Goal: Task Accomplishment & Management: Complete application form

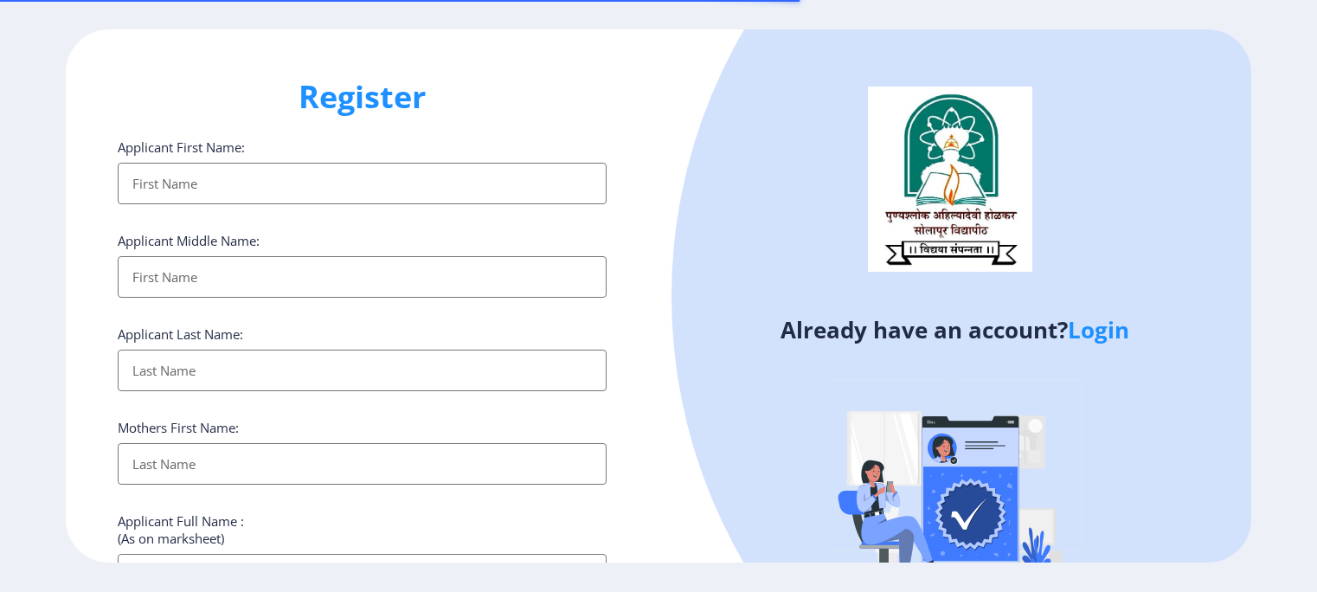
select select
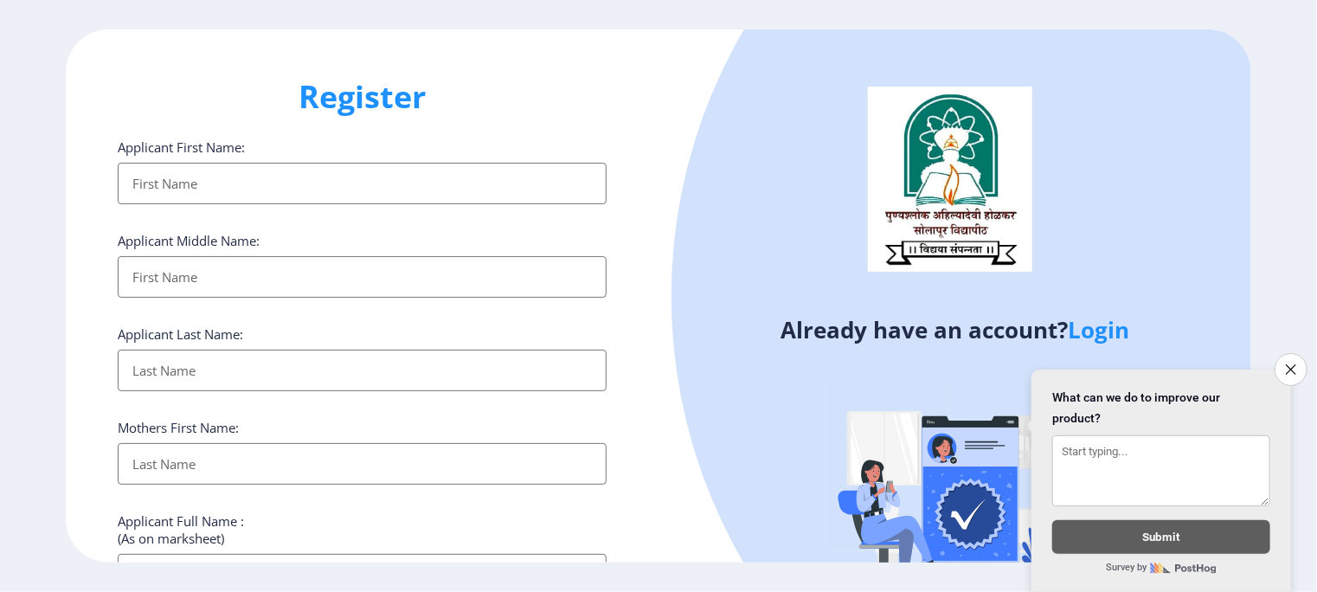
click at [217, 172] on input "Applicant First Name:" at bounding box center [362, 184] width 489 height 42
type input "ketaki satish katekar"
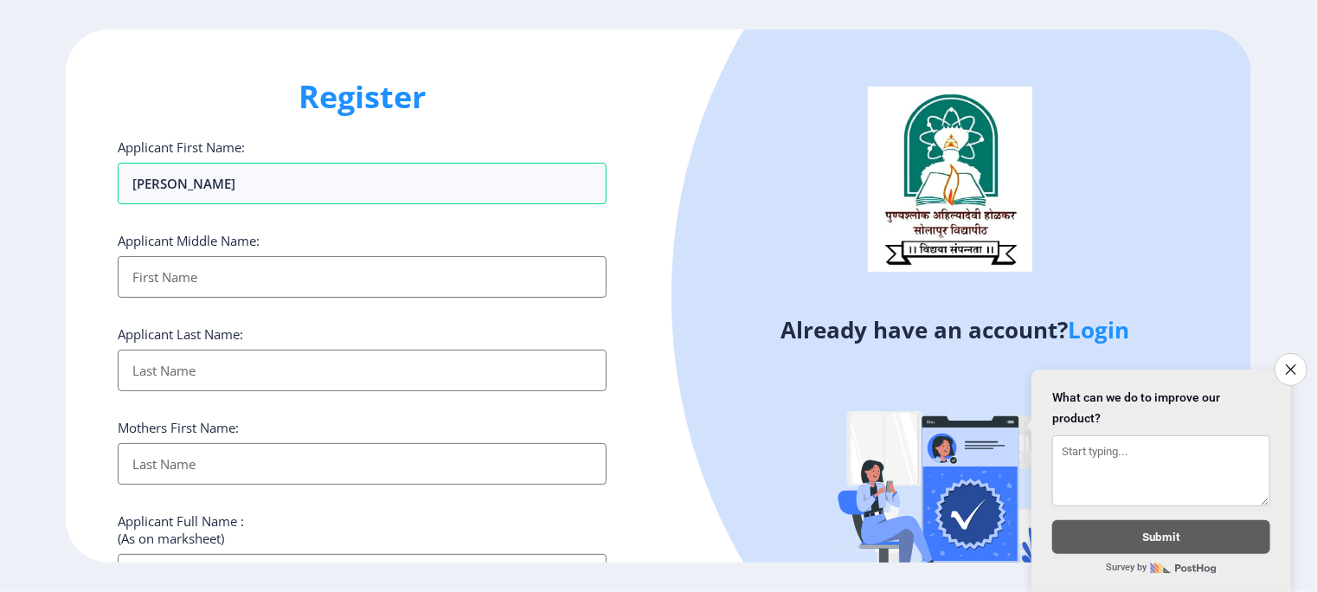
click at [177, 282] on input "Applicant First Name:" at bounding box center [362, 277] width 489 height 42
type input "Satish"
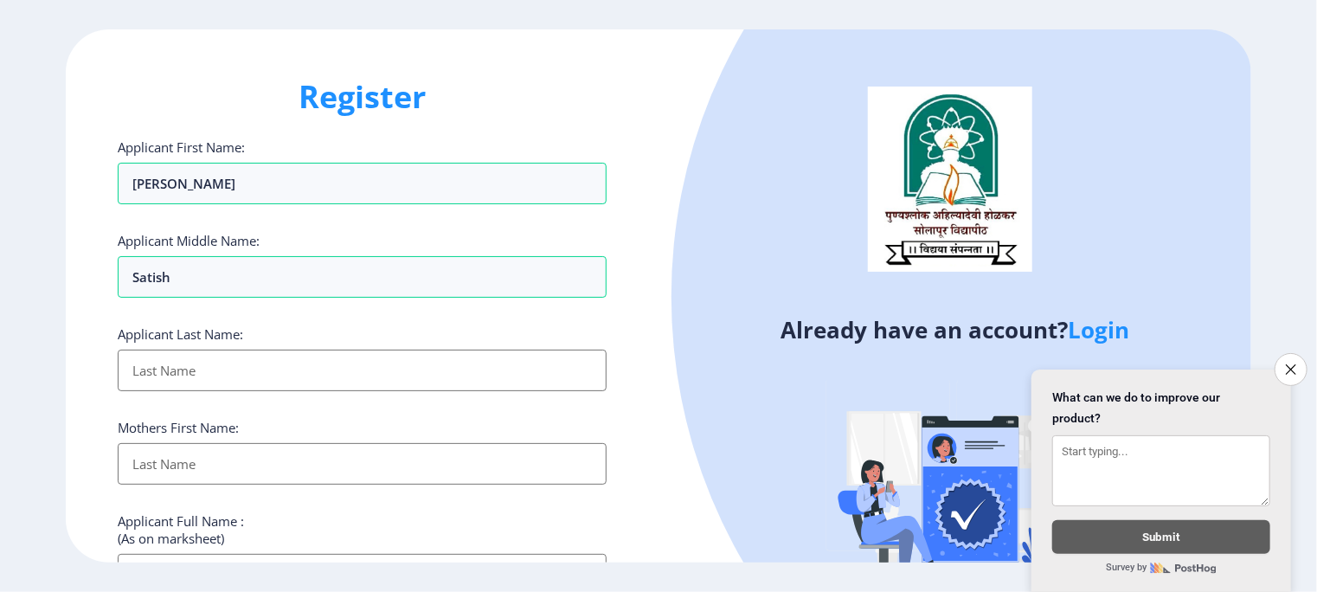
click at [165, 364] on input "Applicant First Name:" at bounding box center [362, 371] width 489 height 42
type input "Katekar"
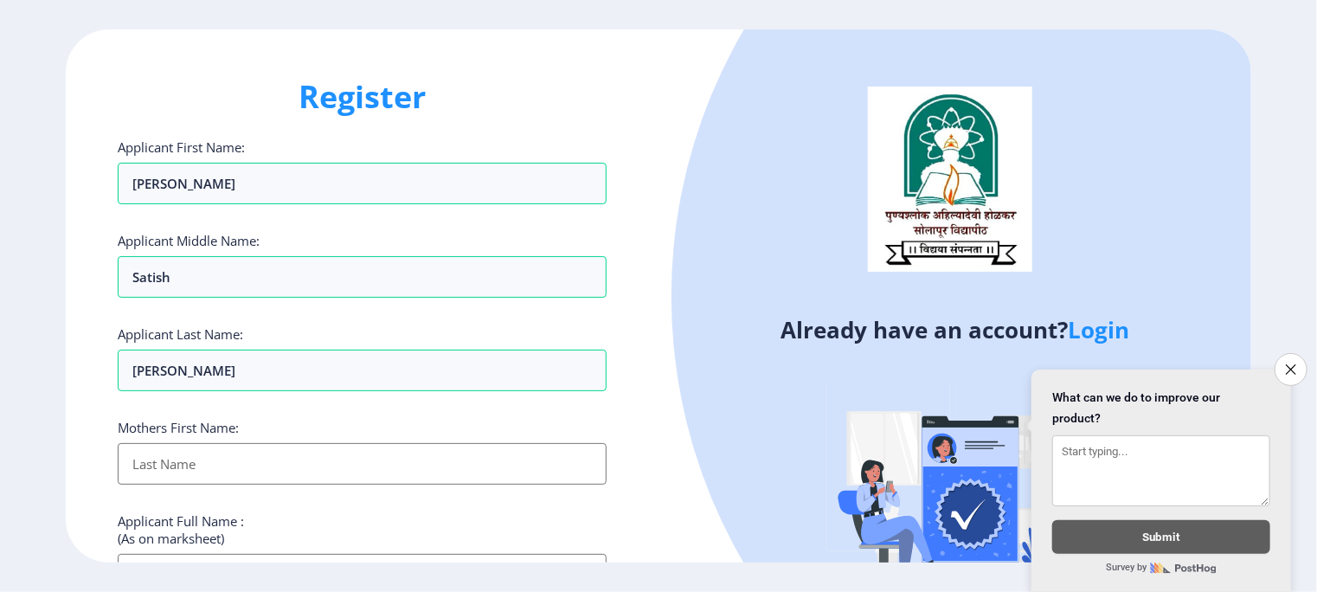
click at [167, 451] on input "Applicant First Name:" at bounding box center [362, 464] width 489 height 42
type input "Sunita"
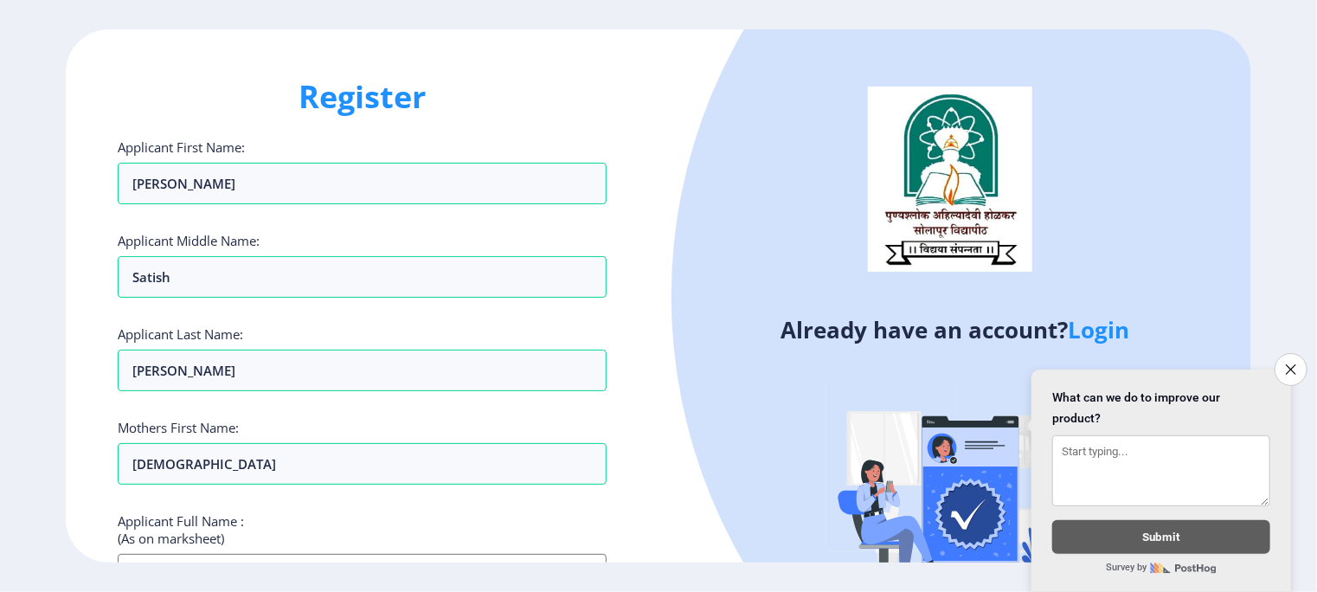
click at [365, 520] on div "Applicant Full Name : (As on marksheet)" at bounding box center [362, 553] width 489 height 83
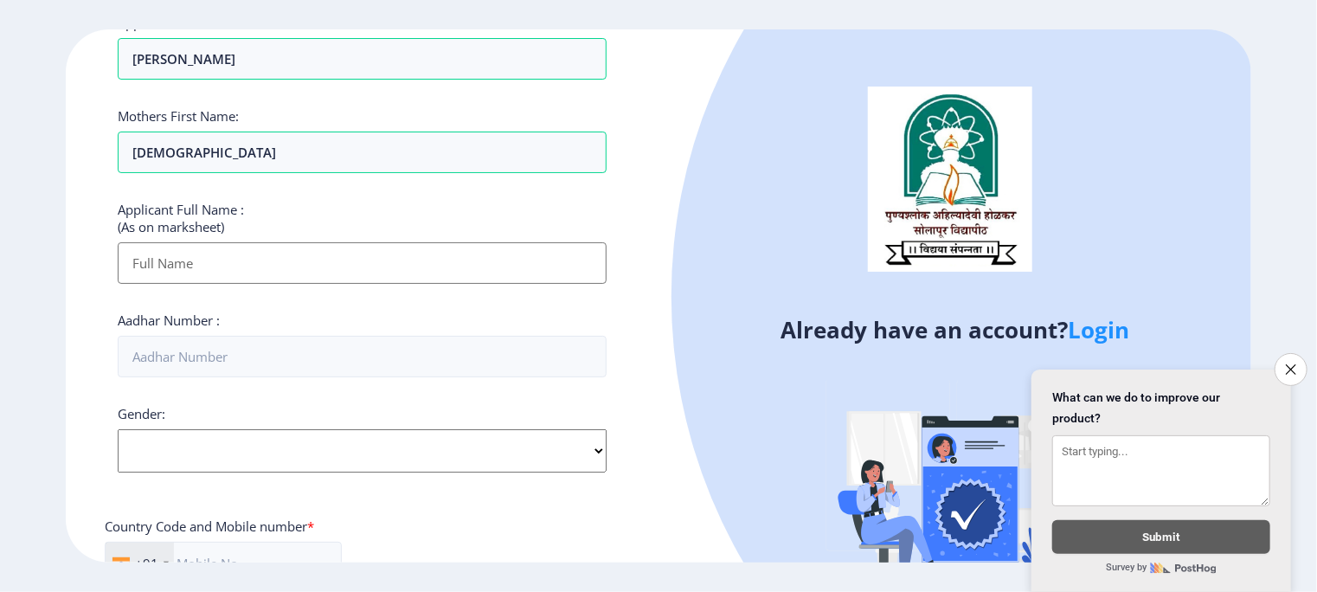
scroll to position [346, 0]
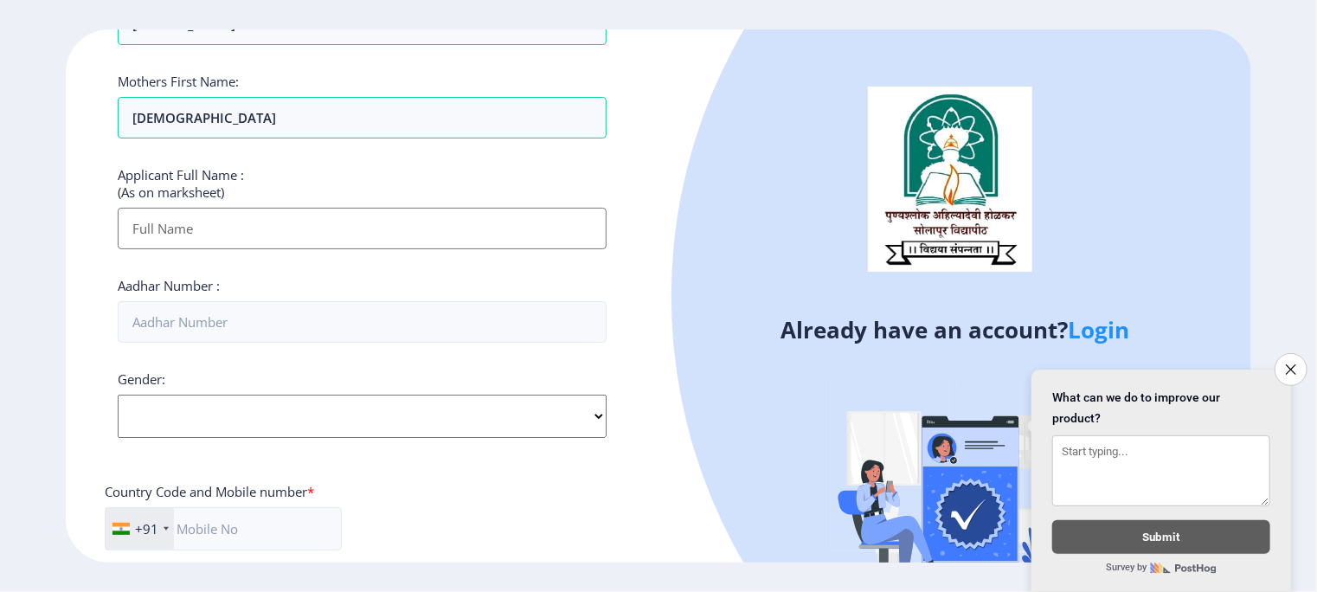
click at [363, 227] on input "Applicant First Name:" at bounding box center [362, 229] width 489 height 42
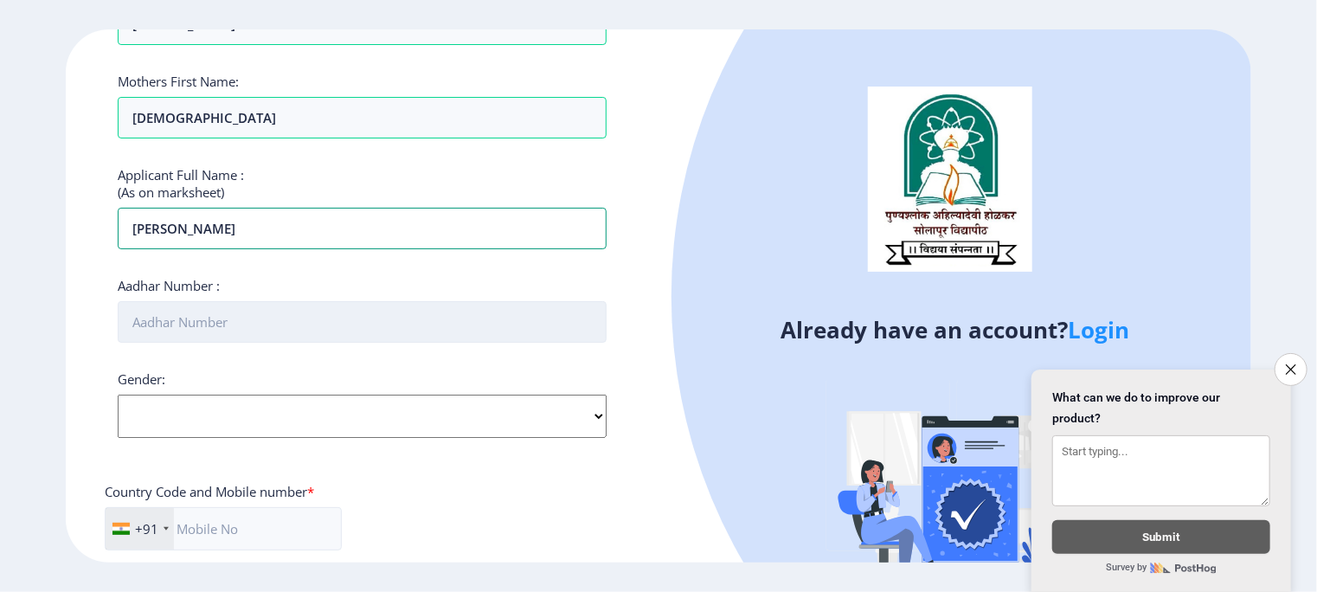
type input "Ketaki Satish Katekar"
click at [272, 327] on input "Aadhar Number :" at bounding box center [362, 322] width 489 height 42
type input "9"
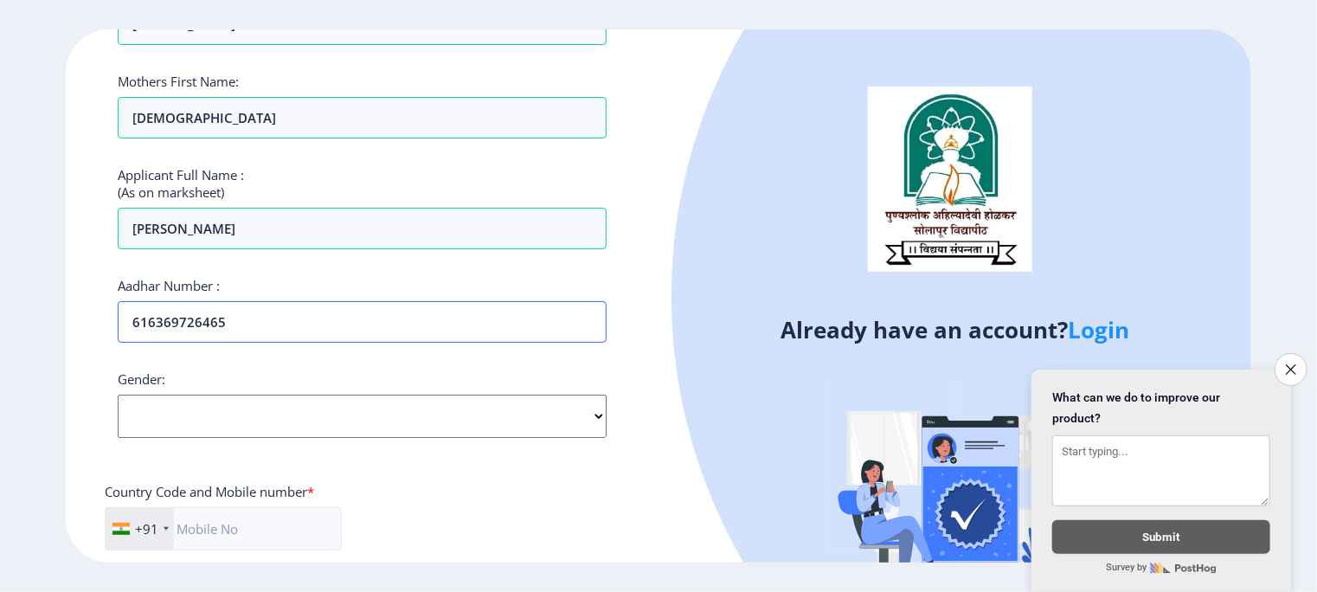
type input "616369726465"
click at [178, 421] on select "Select Gender Male Female Other" at bounding box center [362, 416] width 489 height 43
select select "Female"
click at [118, 395] on select "Select Gender Male Female Other" at bounding box center [362, 416] width 489 height 43
click at [761, 504] on div at bounding box center [1198, 297] width 1054 height 1054
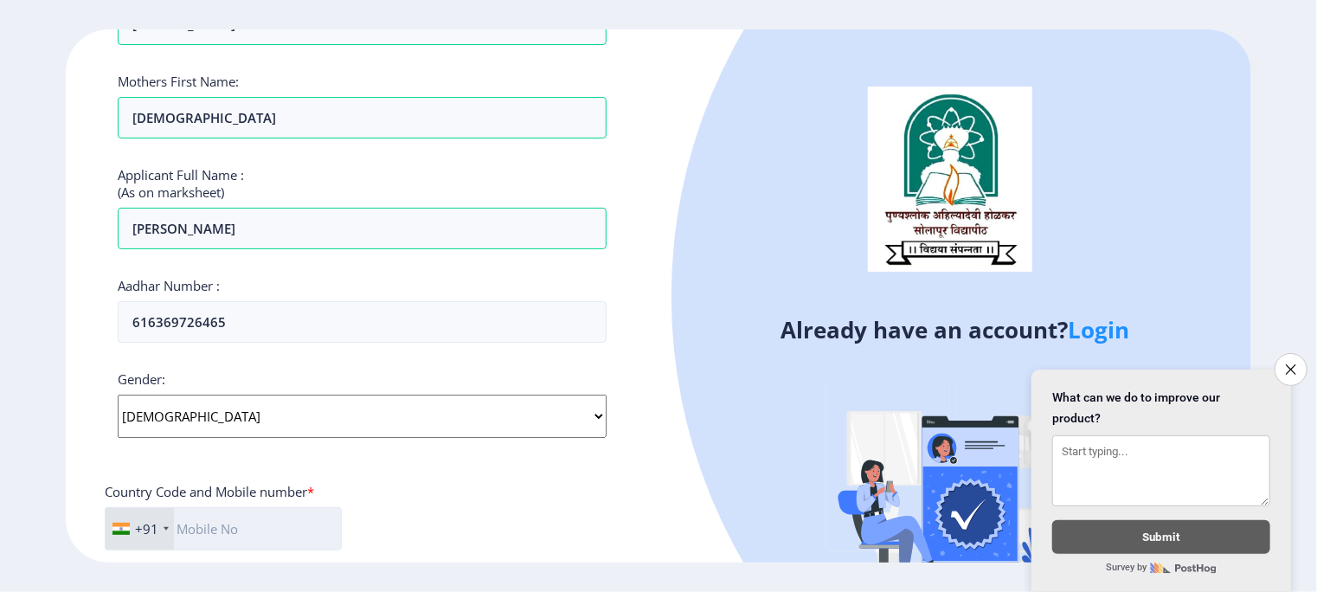
click at [286, 524] on input "text" at bounding box center [223, 528] width 237 height 43
type input "9975792607"
click at [1286, 368] on button "Close survey" at bounding box center [1291, 369] width 36 height 36
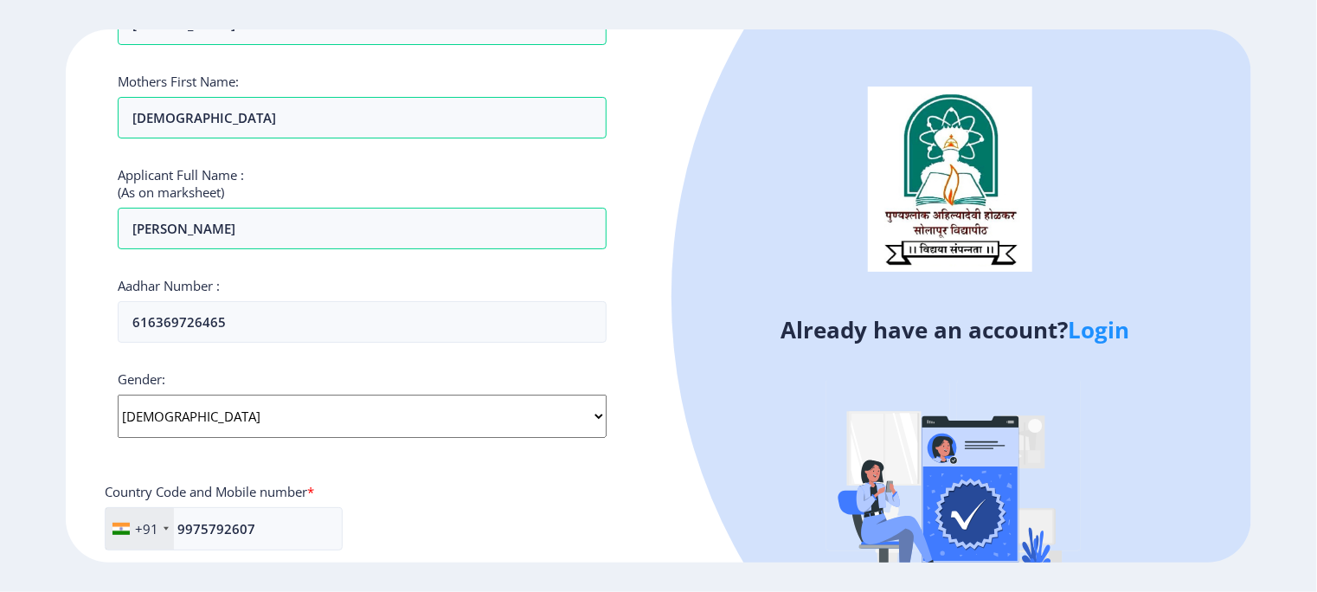
click at [772, 442] on div at bounding box center [1198, 297] width 1054 height 1054
click at [1108, 339] on link "Login" at bounding box center [1098, 329] width 61 height 31
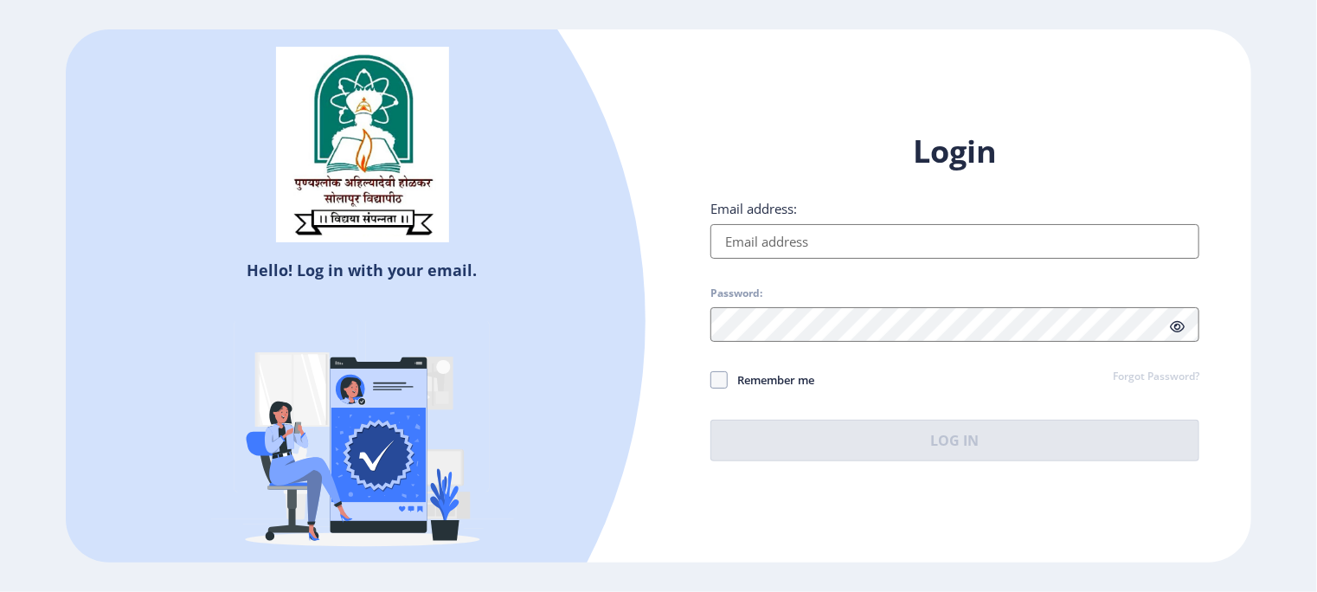
click at [969, 245] on input "Email address:" at bounding box center [954, 241] width 489 height 35
type input "nilketaki15@gmail.com"
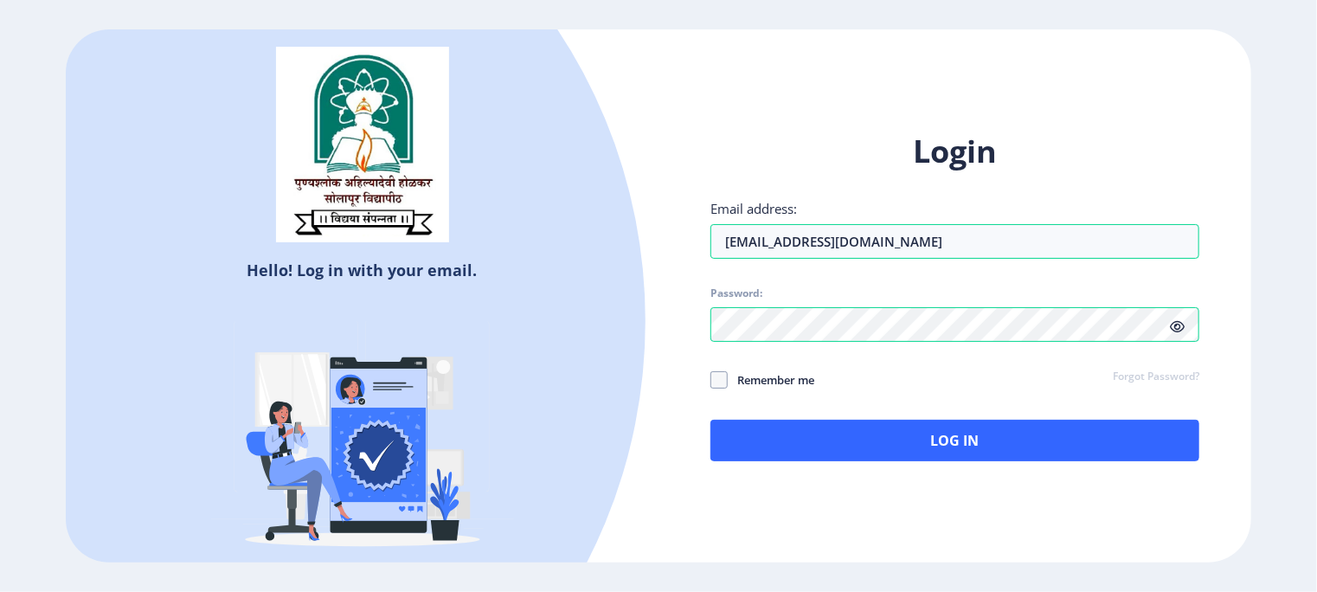
click at [1182, 328] on icon at bounding box center [1177, 326] width 15 height 13
click at [716, 382] on span at bounding box center [718, 379] width 17 height 17
click at [711, 380] on input "Remember me" at bounding box center [710, 379] width 1 height 1
checkbox input "true"
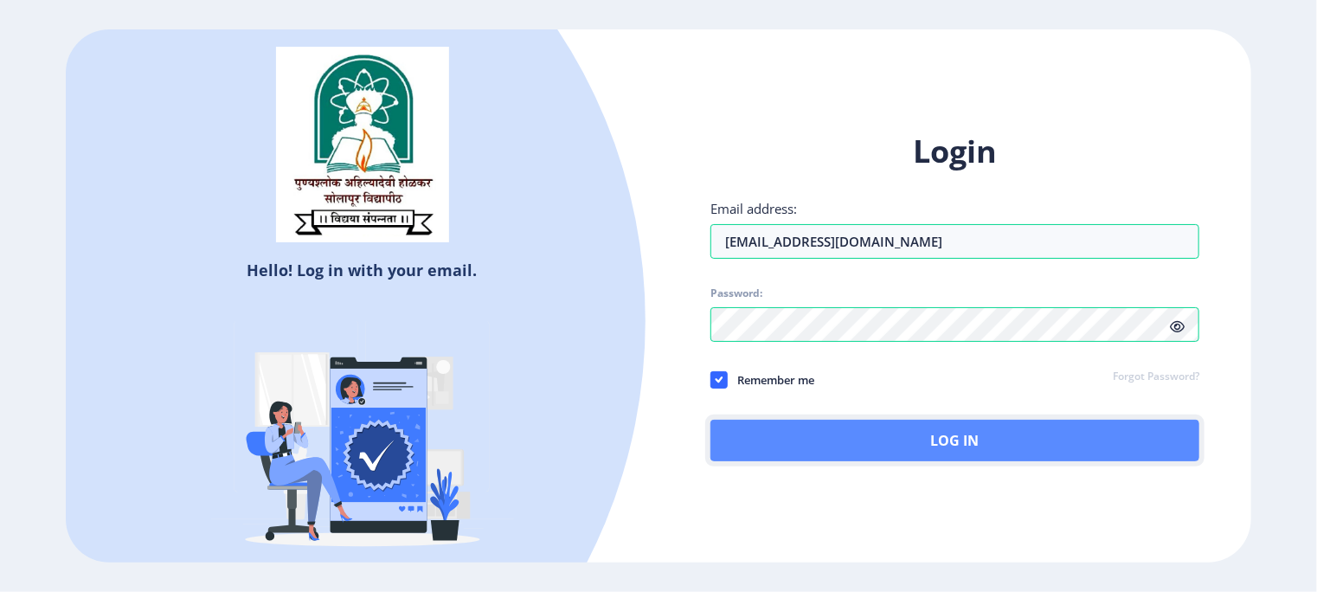
click at [777, 440] on button "Log In" at bounding box center [954, 441] width 489 height 42
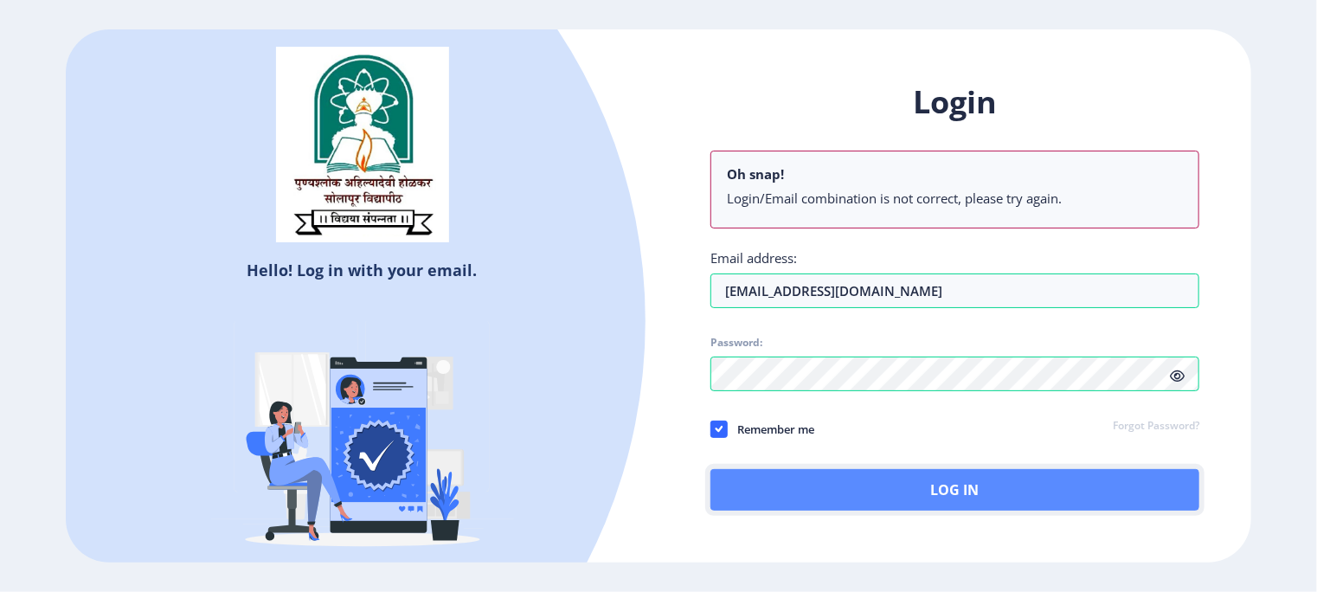
click at [865, 479] on button "Log In" at bounding box center [954, 490] width 489 height 42
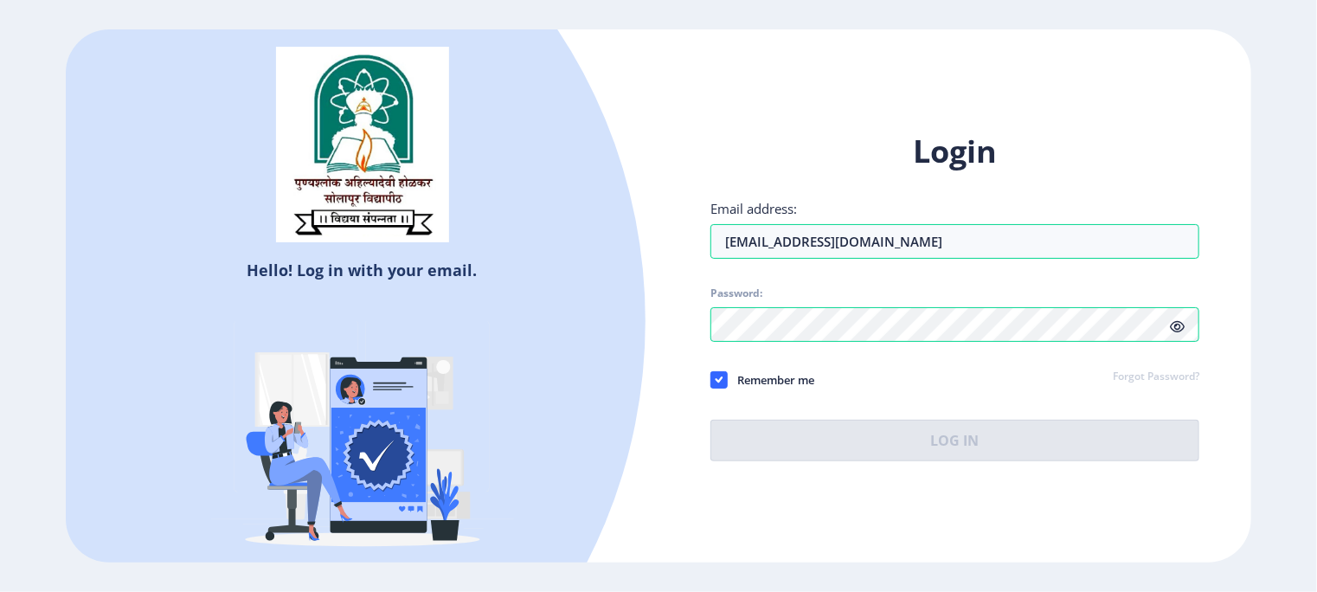
click at [388, 425] on img at bounding box center [362, 438] width 303 height 303
click at [896, 245] on input "nilketaki15@gmail.com" at bounding box center [954, 241] width 489 height 35
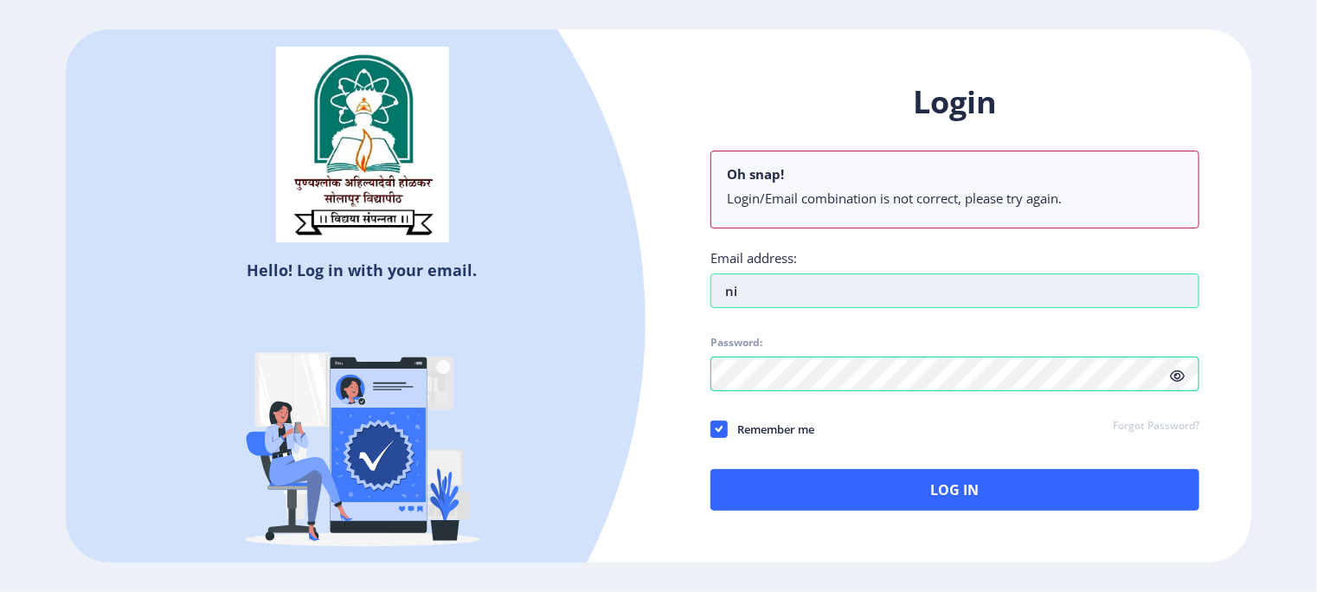
type input "n"
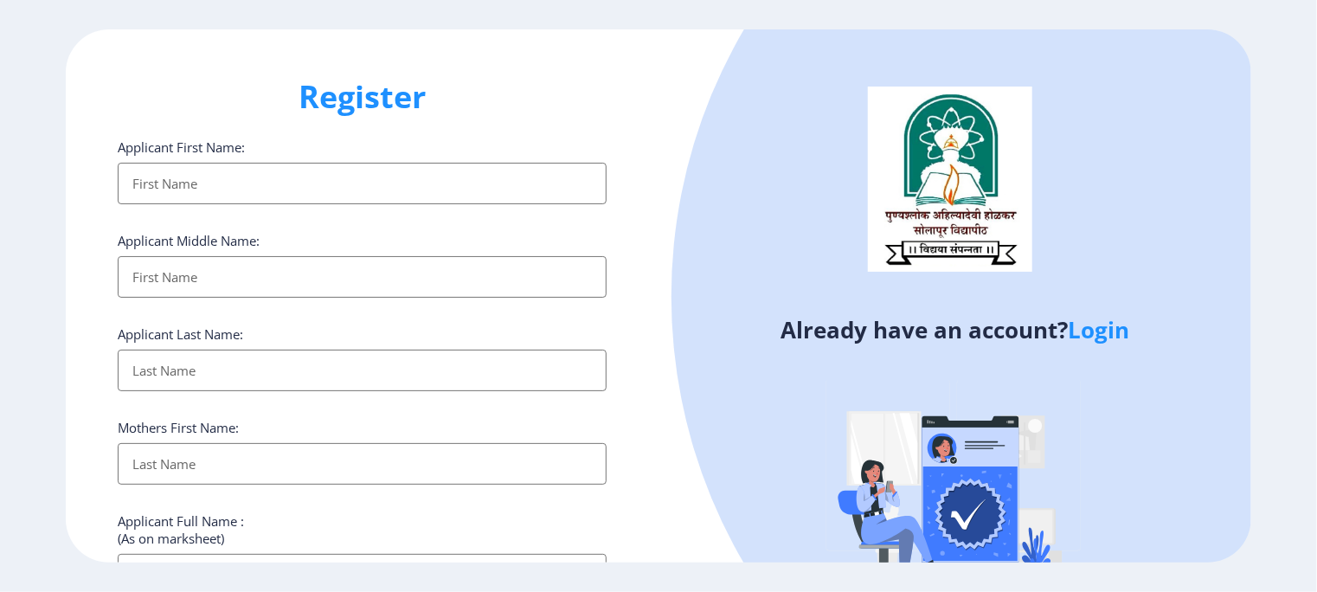
click at [734, 141] on div at bounding box center [1198, 297] width 1054 height 1054
click at [1120, 391] on div at bounding box center [1198, 297] width 1054 height 1054
click at [800, 65] on div at bounding box center [1198, 297] width 1054 height 1054
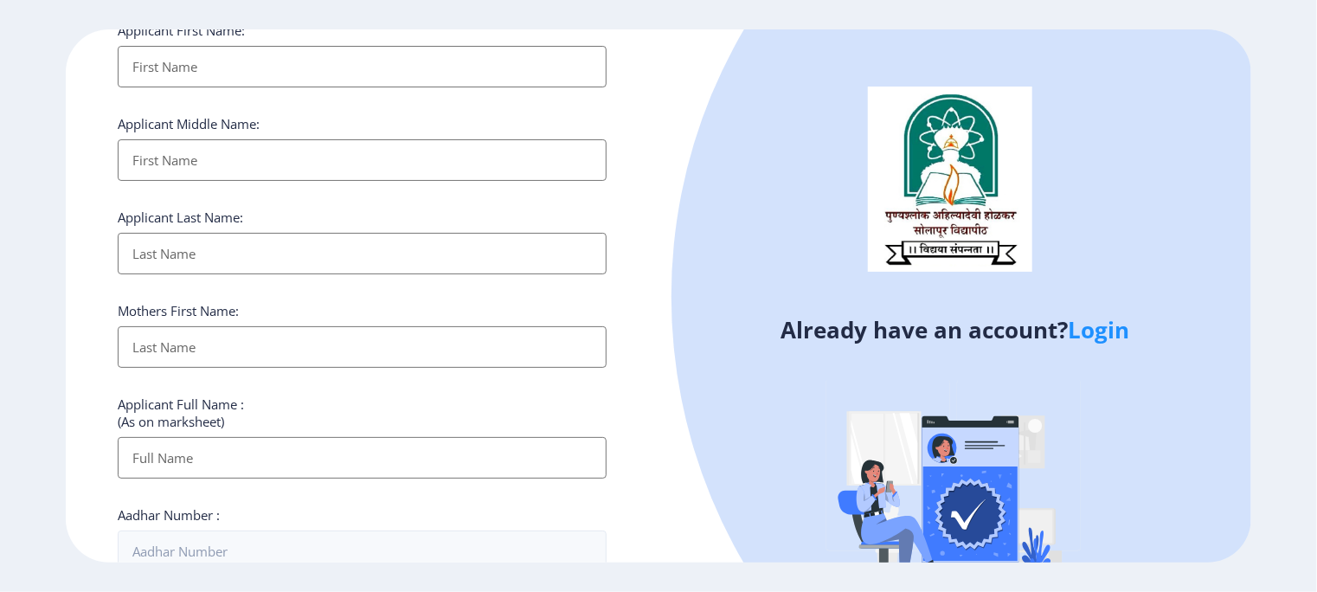
scroll to position [123, 0]
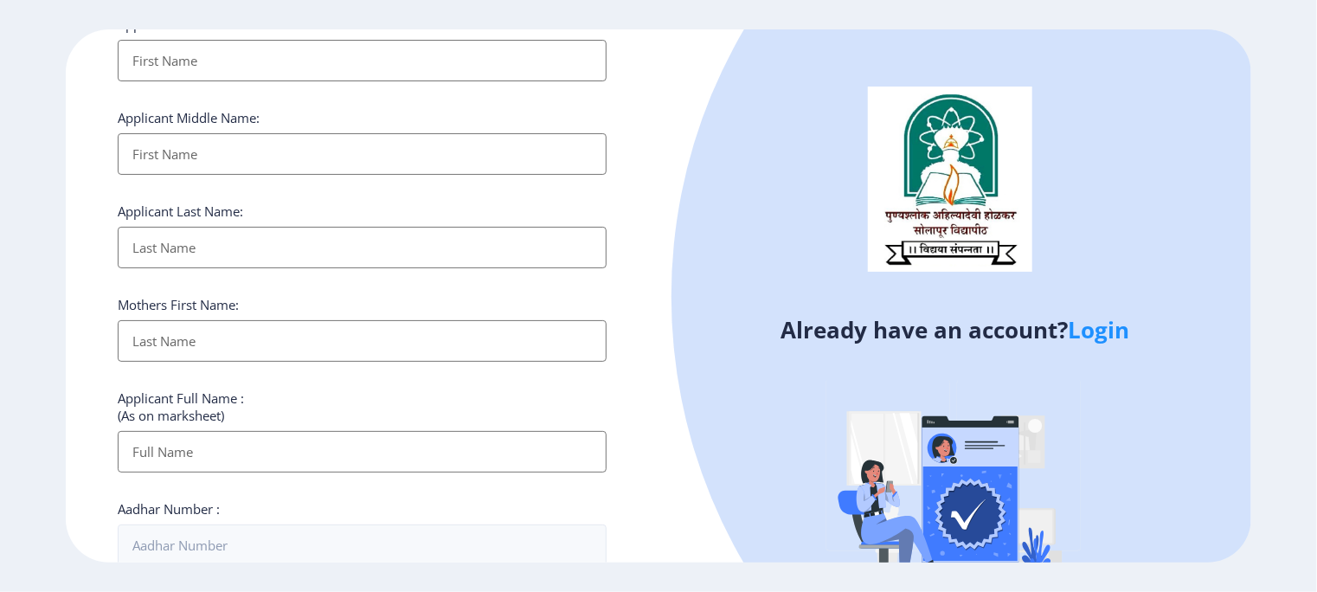
click at [696, 418] on div at bounding box center [1198, 297] width 1054 height 1054
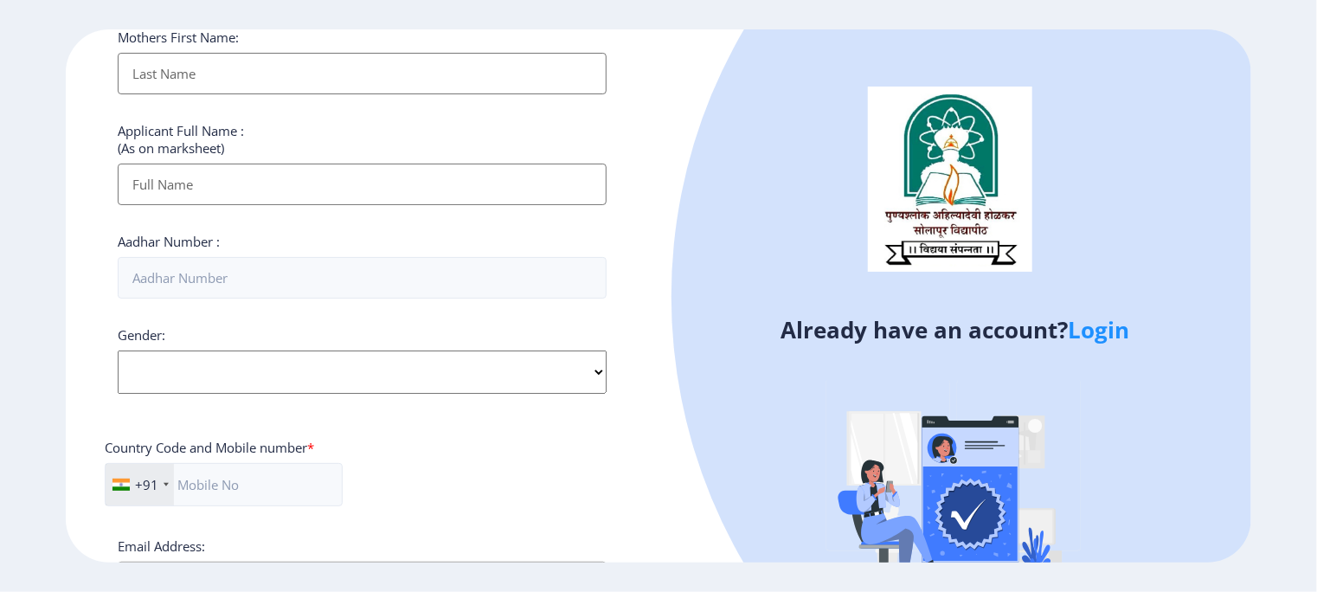
scroll to position [398, 0]
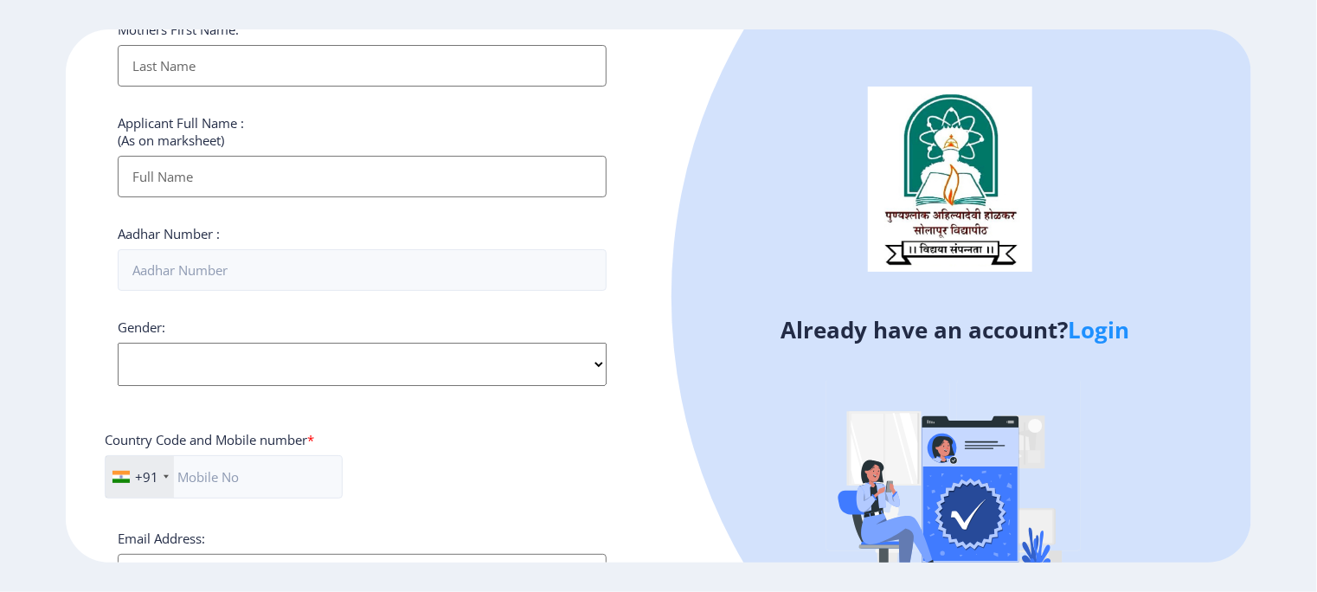
drag, startPoint x: 653, startPoint y: 474, endPoint x: 570, endPoint y: 453, distance: 85.6
click at [570, 455] on div "+91 India (भारत) +91 Afghanistan (‫افغانستان‬‎) +93 Albania (Shqipëri) +355 Alg…" at bounding box center [362, 483] width 515 height 57
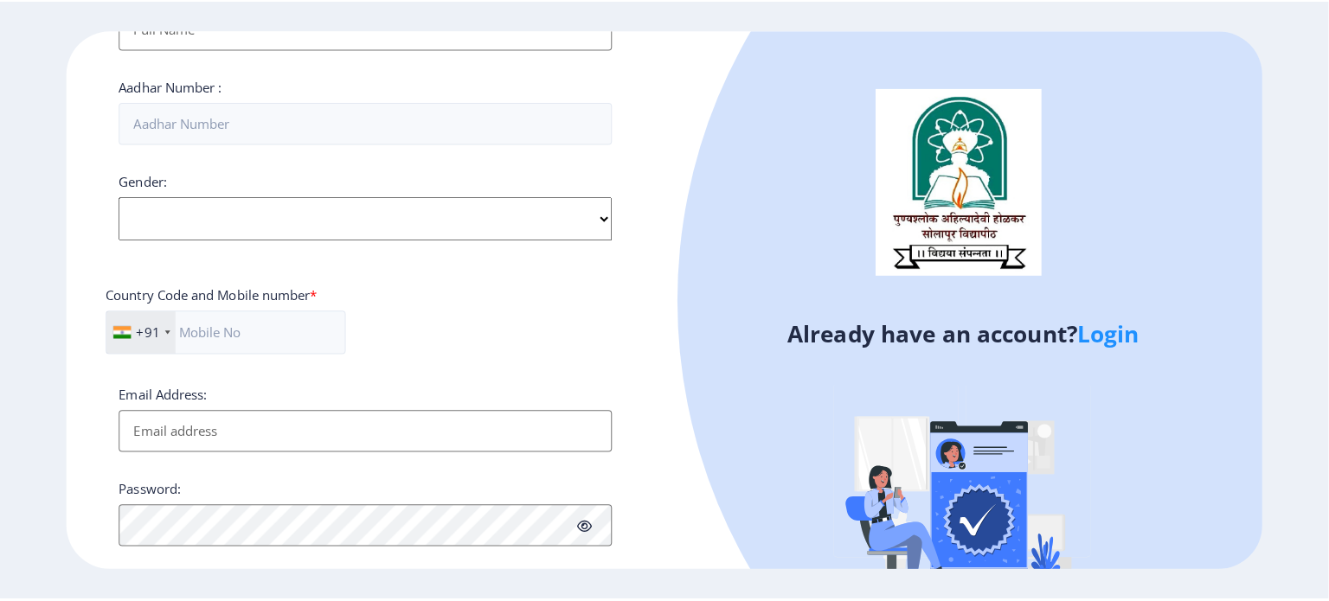
scroll to position [545, 0]
click at [457, 228] on select "Select Gender Male Female Other" at bounding box center [362, 217] width 489 height 43
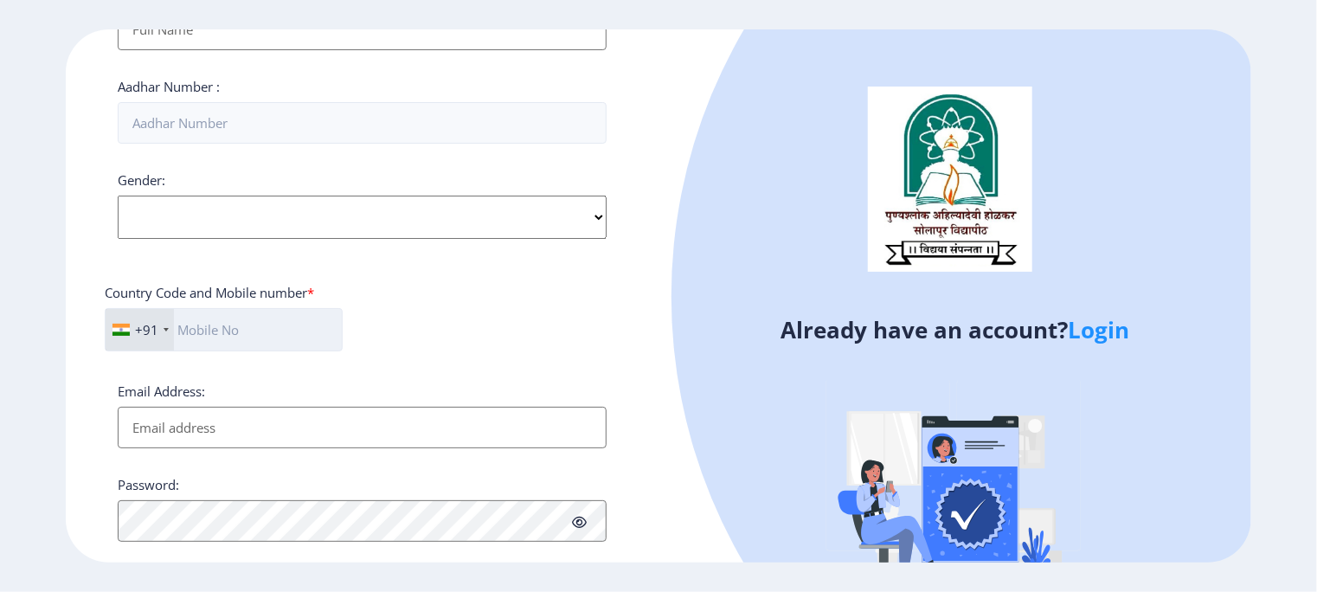
select select "[DEMOGRAPHIC_DATA]"
click at [118, 196] on select "Select Gender Male Female Other" at bounding box center [362, 217] width 489 height 43
drag, startPoint x: 1078, startPoint y: 157, endPoint x: 1038, endPoint y: 51, distance: 113.6
click at [1038, 51] on div at bounding box center [1198, 297] width 1054 height 1054
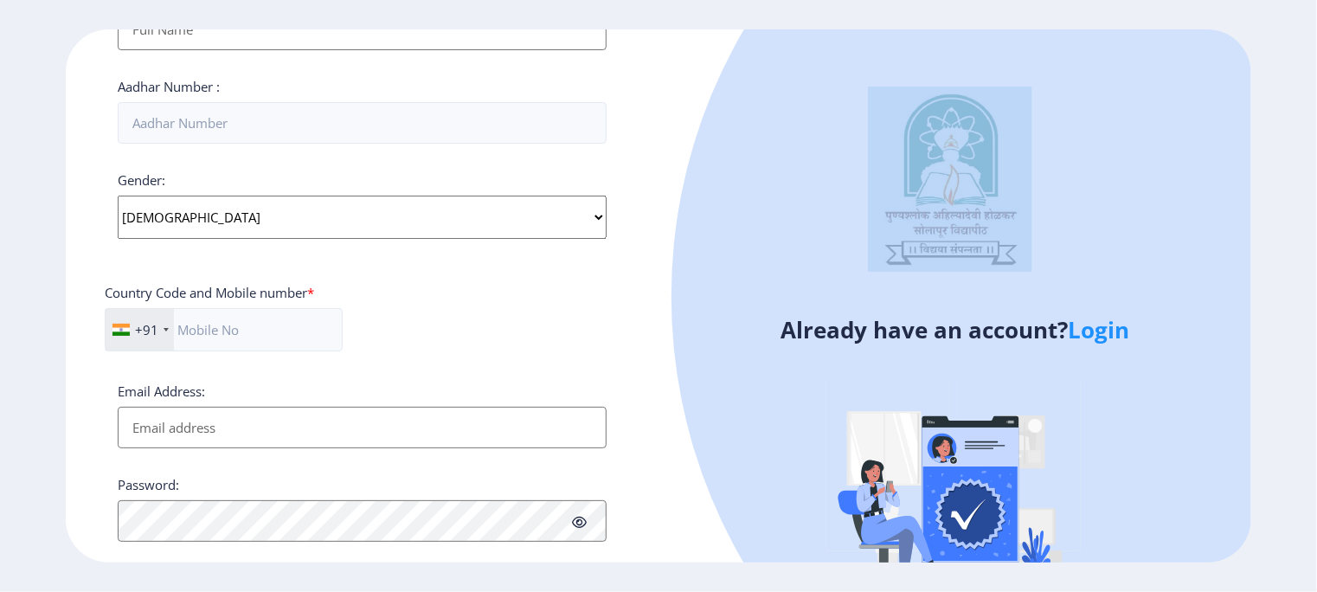
drag, startPoint x: 1032, startPoint y: 46, endPoint x: 1028, endPoint y: 132, distance: 85.8
click at [1015, 13] on div "Register Applicant First Name: Applicant Middle Name: Applicant Last Name: Moth…" at bounding box center [658, 296] width 1317 height 592
click at [723, 194] on div at bounding box center [1198, 297] width 1054 height 1054
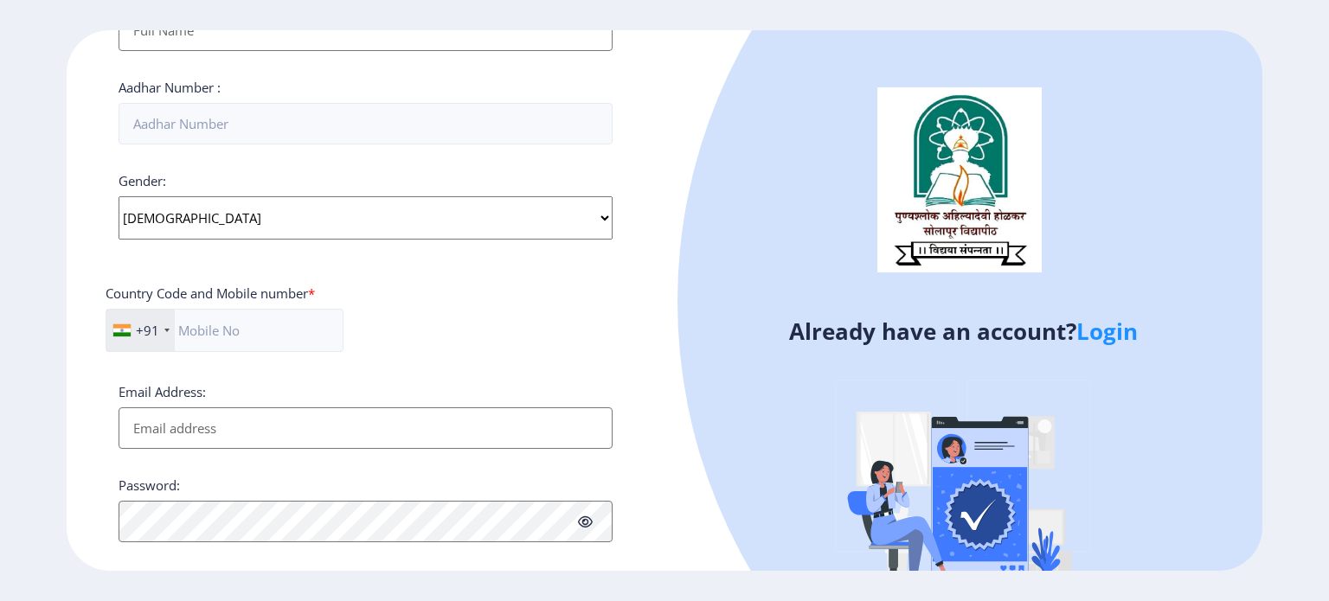
click at [488, 383] on div "Email Address:" at bounding box center [366, 416] width 494 height 66
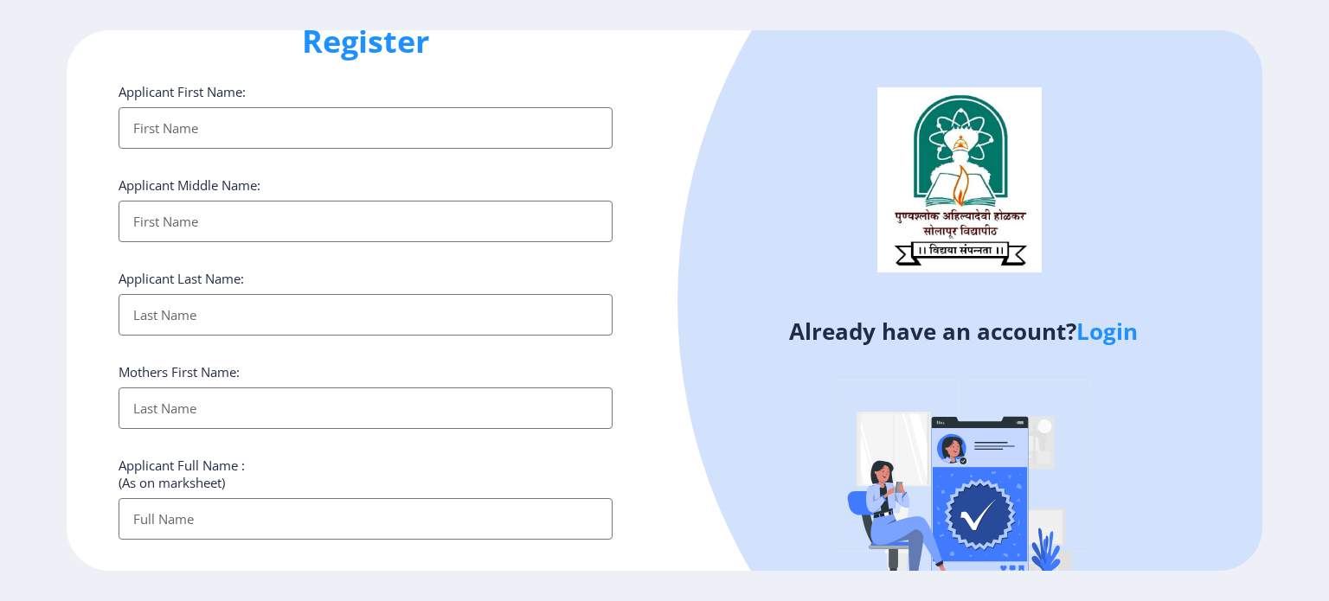
scroll to position [0, 0]
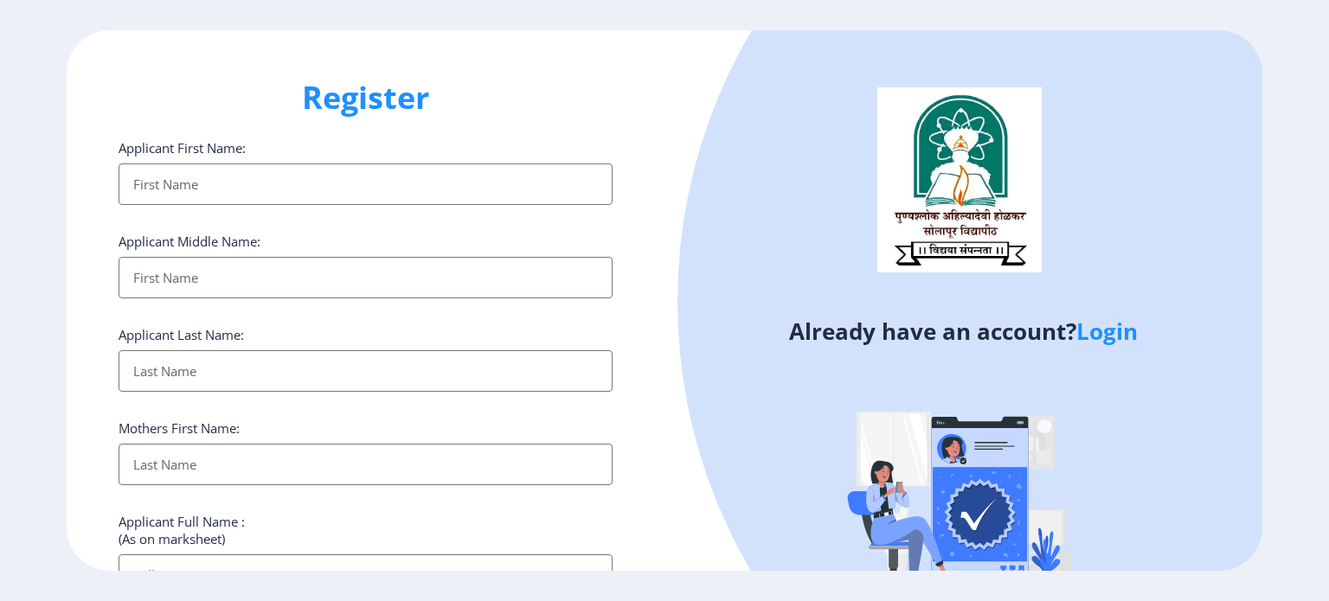
click at [630, 217] on div "Register Applicant First Name: Applicant Middle Name: Applicant Last Name: Moth…" at bounding box center [366, 301] width 598 height 542
click at [466, 200] on input "Applicant First Name:" at bounding box center [366, 185] width 494 height 42
type input "K"
type input "KETAKI"
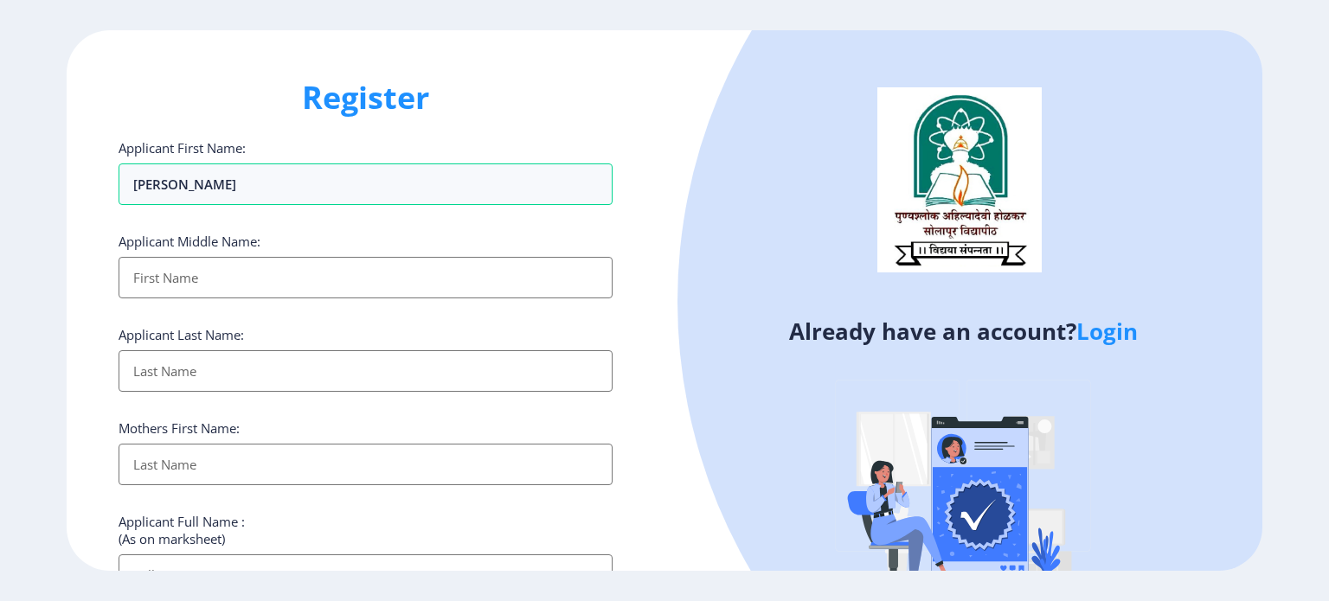
click at [156, 290] on input "Applicant First Name:" at bounding box center [366, 278] width 494 height 42
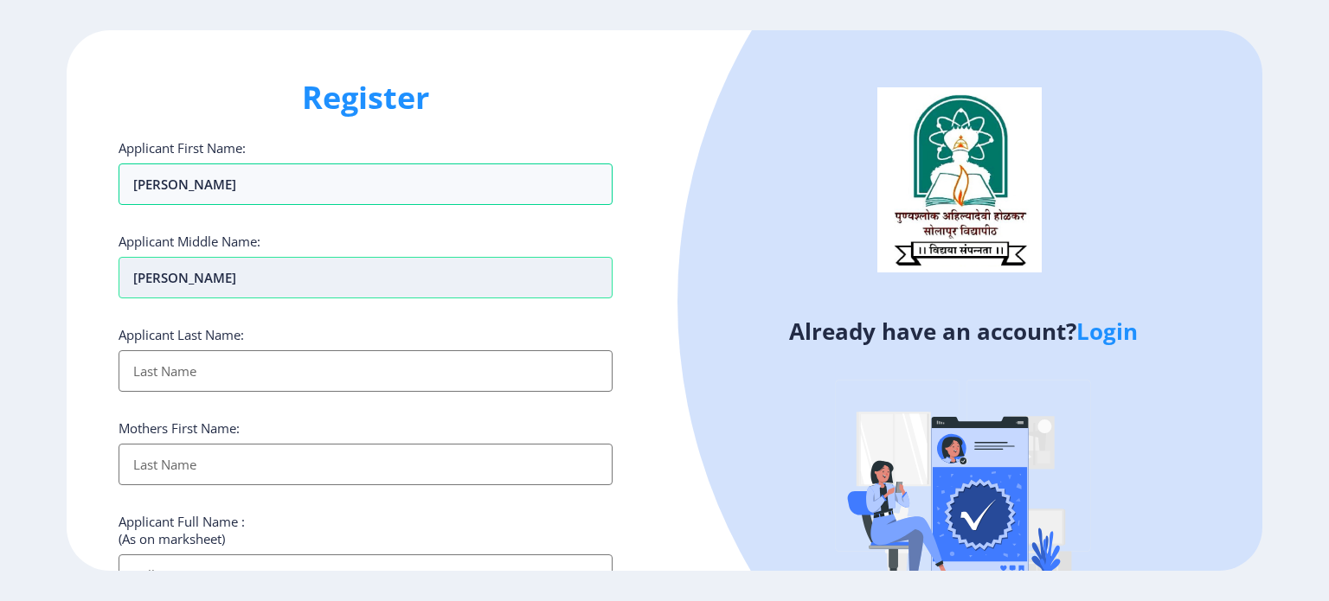
click at [150, 273] on input "SAISH" at bounding box center [366, 278] width 494 height 42
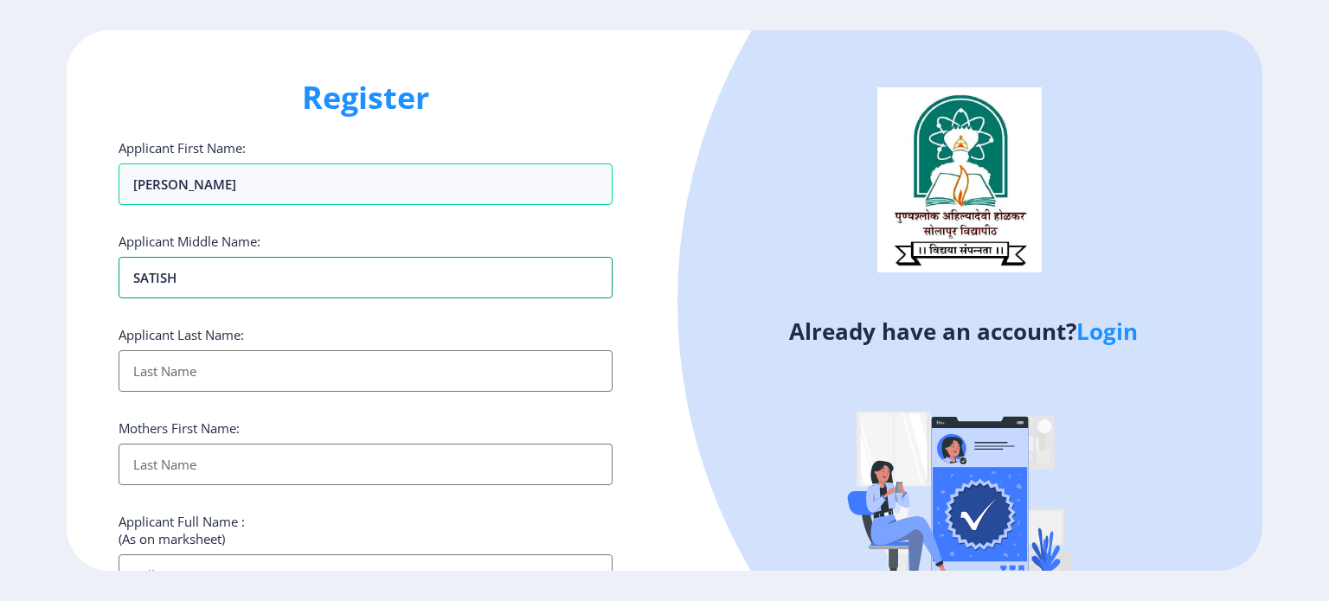
type input "SATISH"
click at [160, 376] on input "Applicant First Name:" at bounding box center [366, 371] width 494 height 42
type input "[PERSON_NAME]"
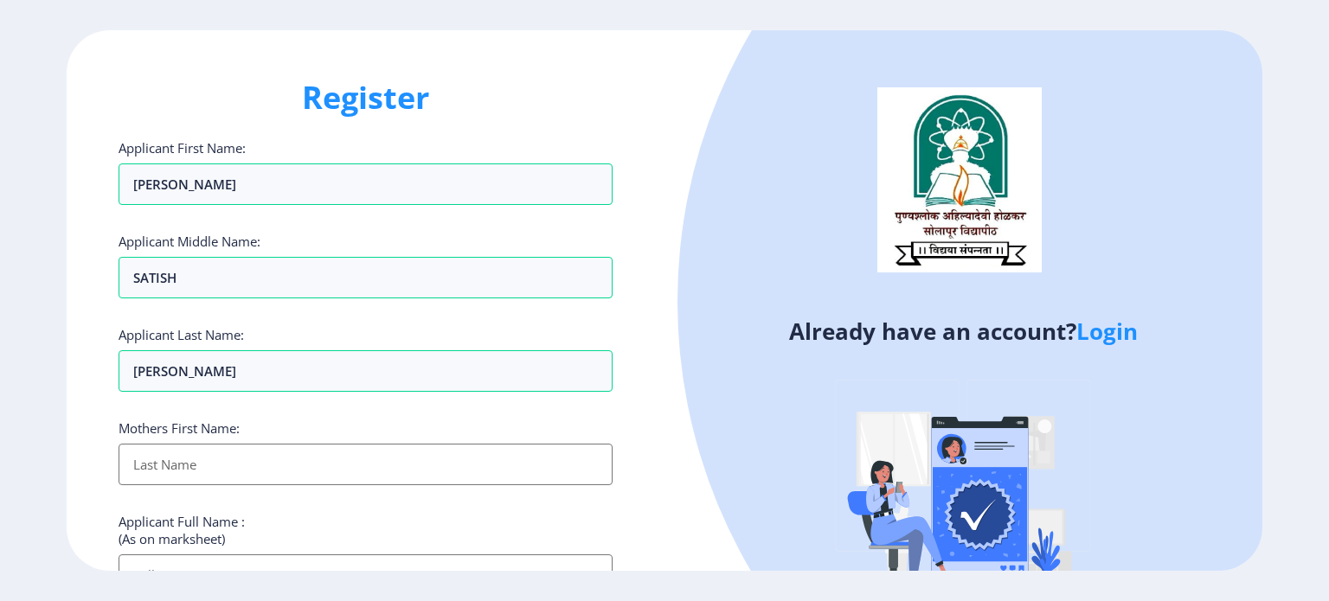
click at [156, 470] on input "Applicant First Name:" at bounding box center [366, 465] width 494 height 42
type input "[DEMOGRAPHIC_DATA]"
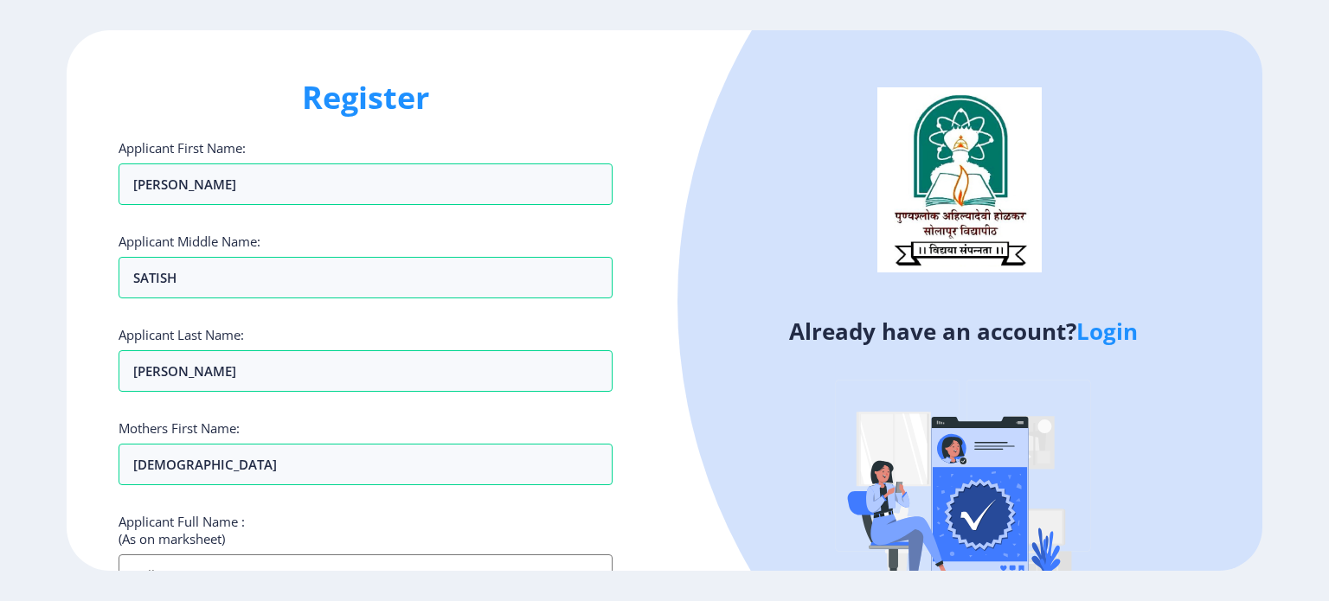
click at [696, 517] on div "Already have an account? Login" at bounding box center [964, 340] width 598 height 620
click at [408, 555] on input "Applicant First Name:" at bounding box center [366, 576] width 494 height 42
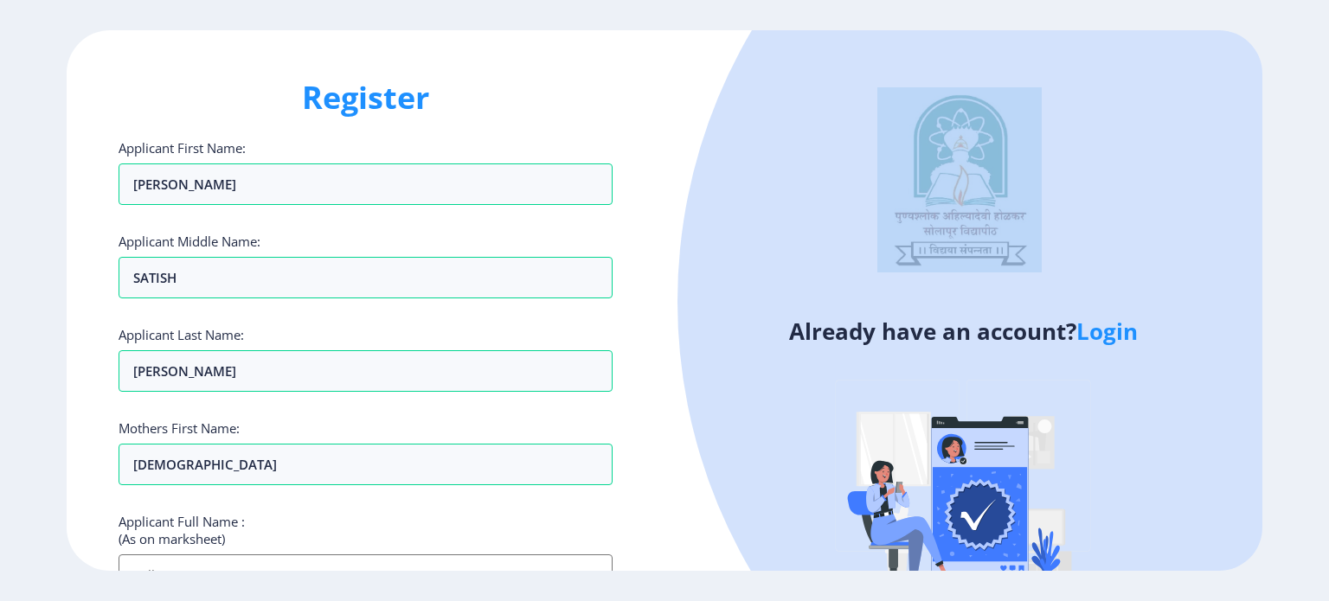
drag, startPoint x: 776, startPoint y: 305, endPoint x: 783, endPoint y: 328, distance: 24.4
click at [783, 328] on div "Already have an account? Login" at bounding box center [964, 340] width 598 height 620
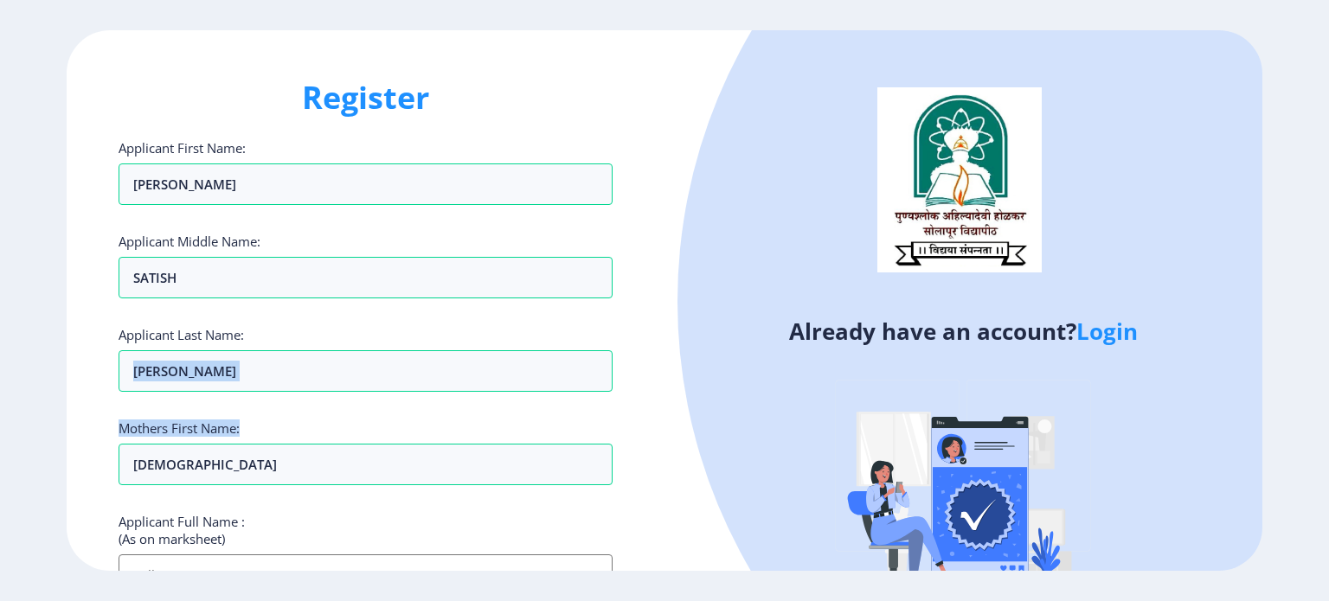
click at [616, 388] on div "Register Applicant First Name: KETAKI Applicant Middle Name: SATISH Applicant L…" at bounding box center [366, 301] width 598 height 542
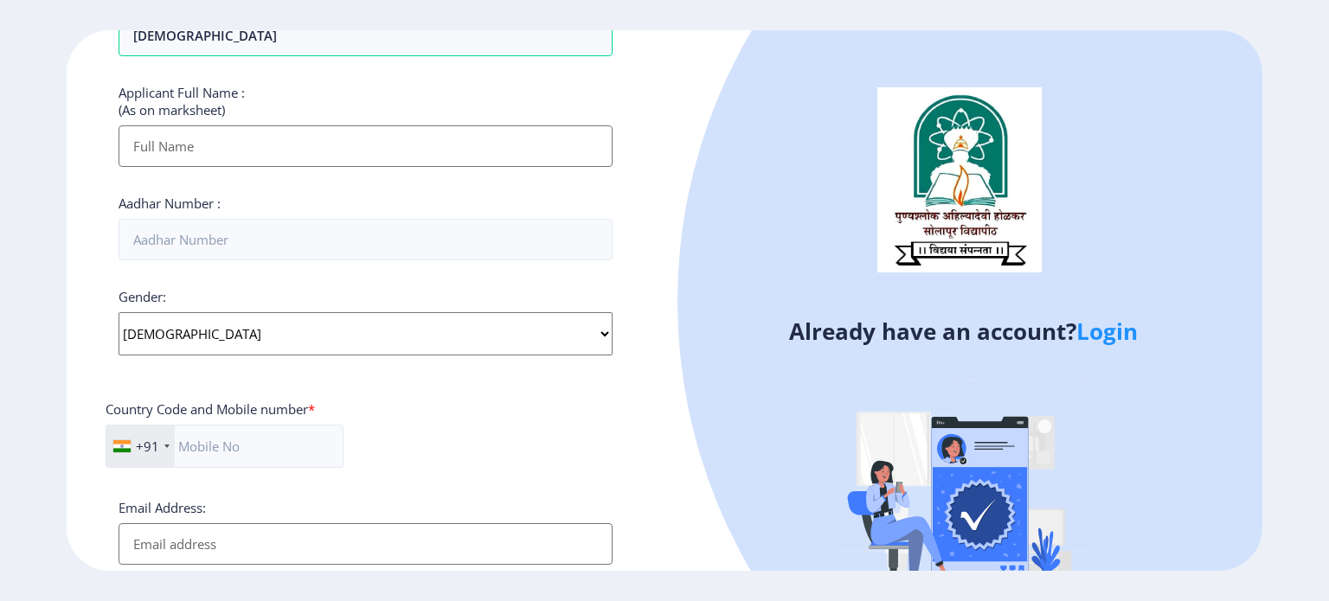
scroll to position [429, 0]
drag, startPoint x: 621, startPoint y: 222, endPoint x: 582, endPoint y: 169, distance: 66.3
click at [582, 169] on div "Register Applicant First Name: KETAKI Applicant Middle Name: SATISH Applicant L…" at bounding box center [366, 301] width 598 height 542
click at [595, 151] on input "Applicant First Name:" at bounding box center [366, 146] width 494 height 42
click at [653, 131] on div "Register Applicant First Name: KETAKI Applicant Middle Name: SATISH Applicant L…" at bounding box center [366, 301] width 598 height 542
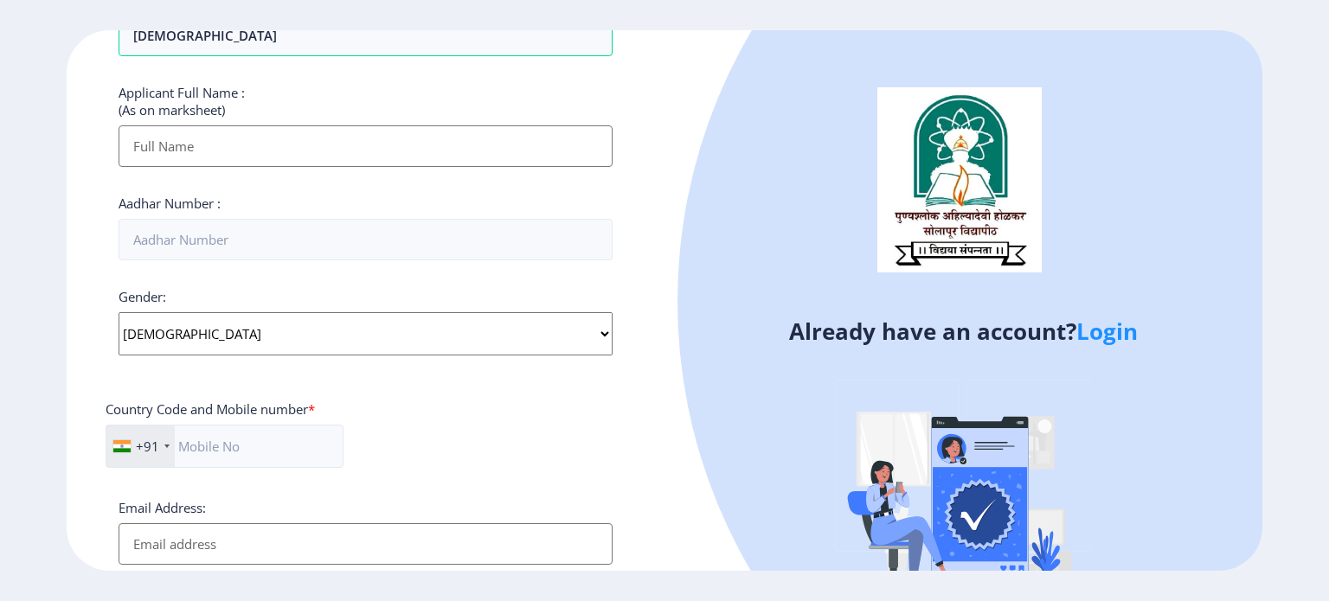
click at [636, 156] on div "Register Applicant First Name: KETAKI Applicant Middle Name: SATISH Applicant L…" at bounding box center [366, 301] width 598 height 542
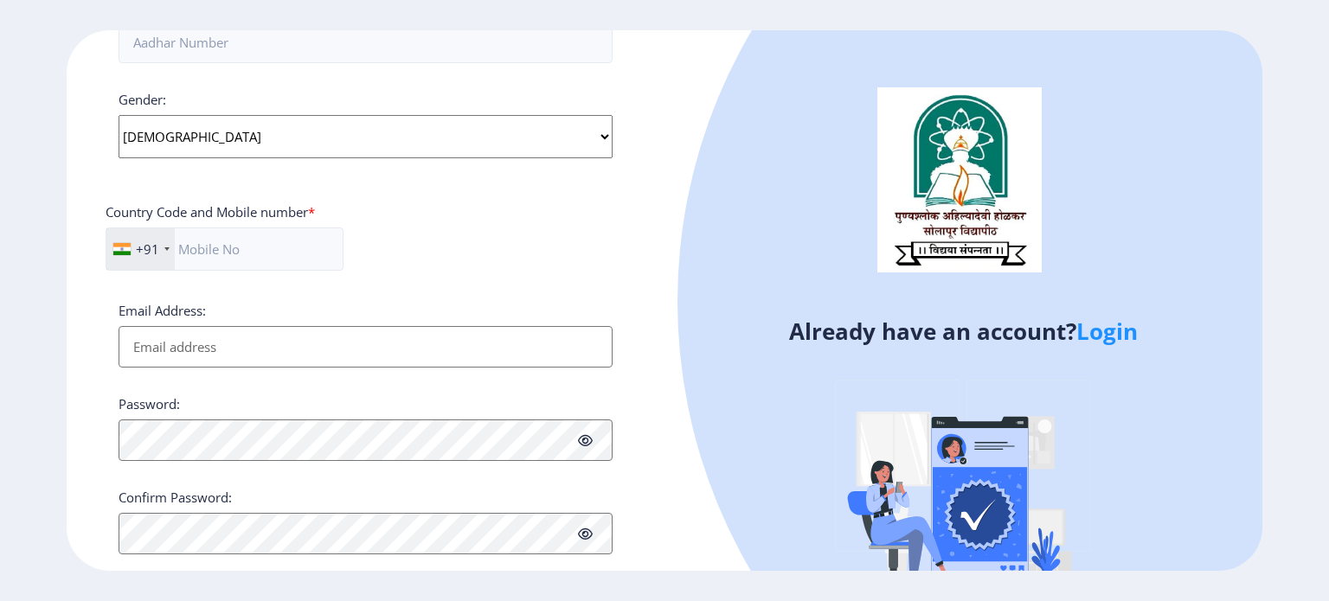
scroll to position [628, 0]
drag, startPoint x: 626, startPoint y: 308, endPoint x: 629, endPoint y: 340, distance: 32.1
click at [629, 340] on div "Register Applicant First Name: KETAKI Applicant Middle Name: SATISH Applicant L…" at bounding box center [366, 301] width 598 height 542
click at [615, 241] on div "+91 India (भारत) +91 Afghanistan (‫افغانستان‬‎) +93 Albania (Shqipëri) +355 Alg…" at bounding box center [366, 254] width 520 height 57
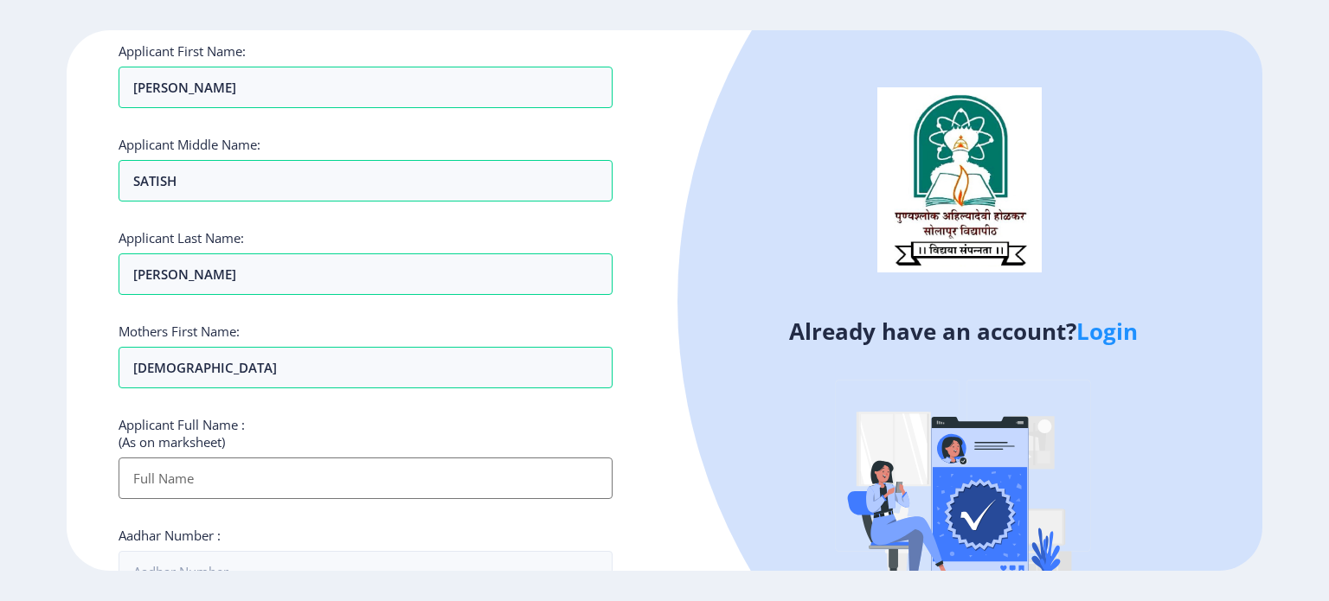
scroll to position [98, 0]
click at [159, 470] on input "Applicant First Name:" at bounding box center [366, 478] width 494 height 42
type input "KETAKI SATISH KATEKAR"
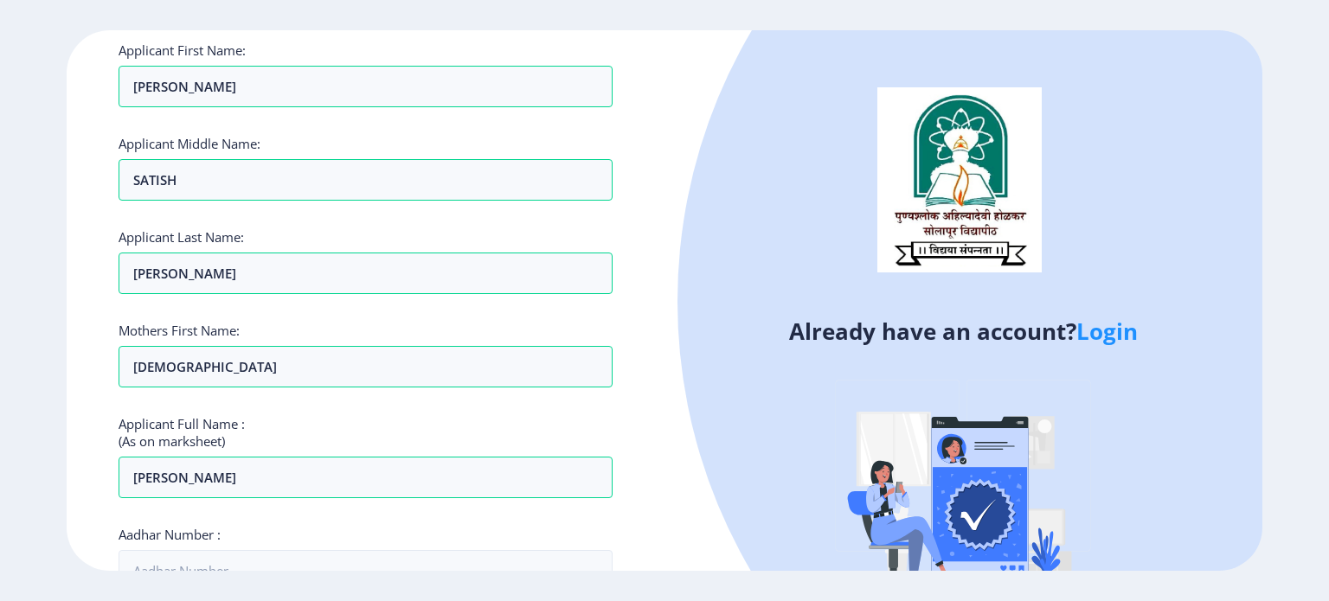
click at [678, 544] on div "Already have an account? Login" at bounding box center [964, 340] width 598 height 620
click at [722, 508] on div at bounding box center [1209, 301] width 1063 height 1063
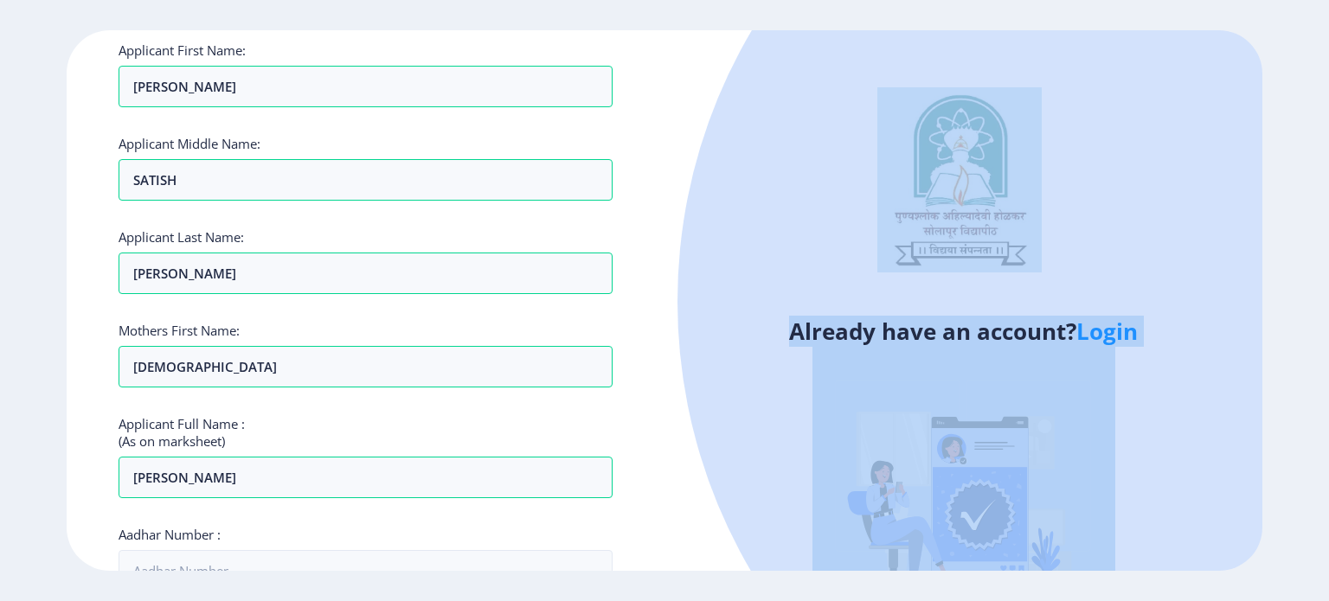
drag, startPoint x: 722, startPoint y: 508, endPoint x: 713, endPoint y: 547, distance: 39.9
click at [713, 547] on div "Already have an account? Login" at bounding box center [964, 340] width 598 height 620
click at [736, 455] on div at bounding box center [1209, 301] width 1063 height 1063
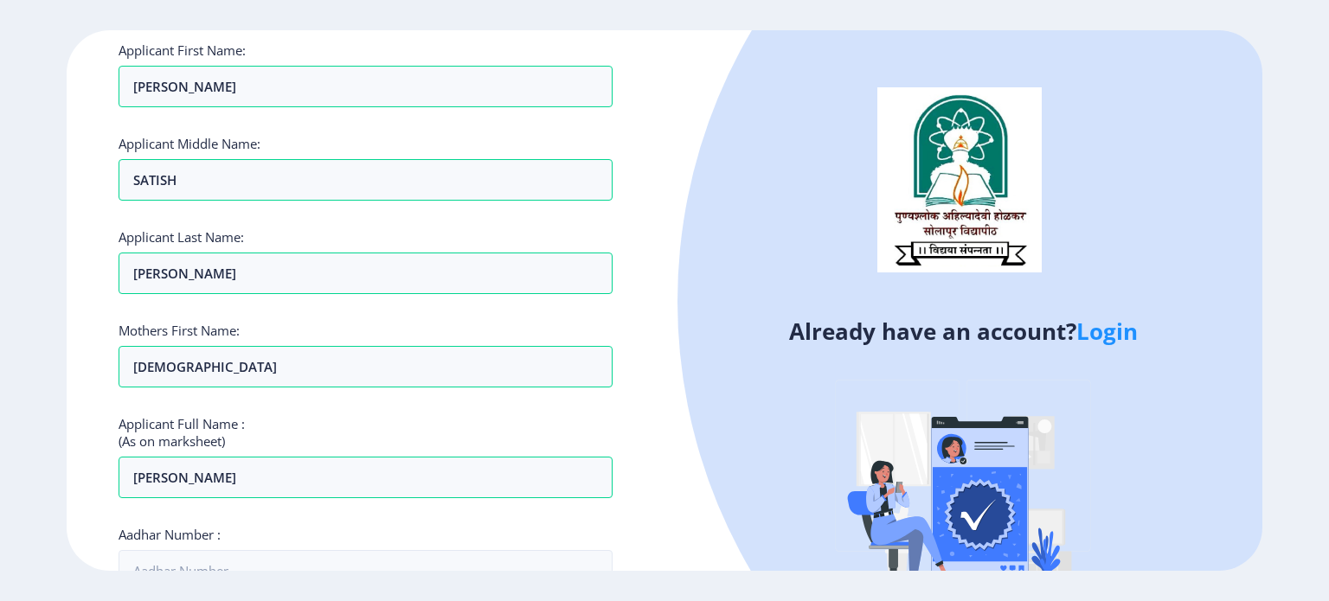
click at [682, 454] on div "Already have an account? Login" at bounding box center [964, 340] width 598 height 620
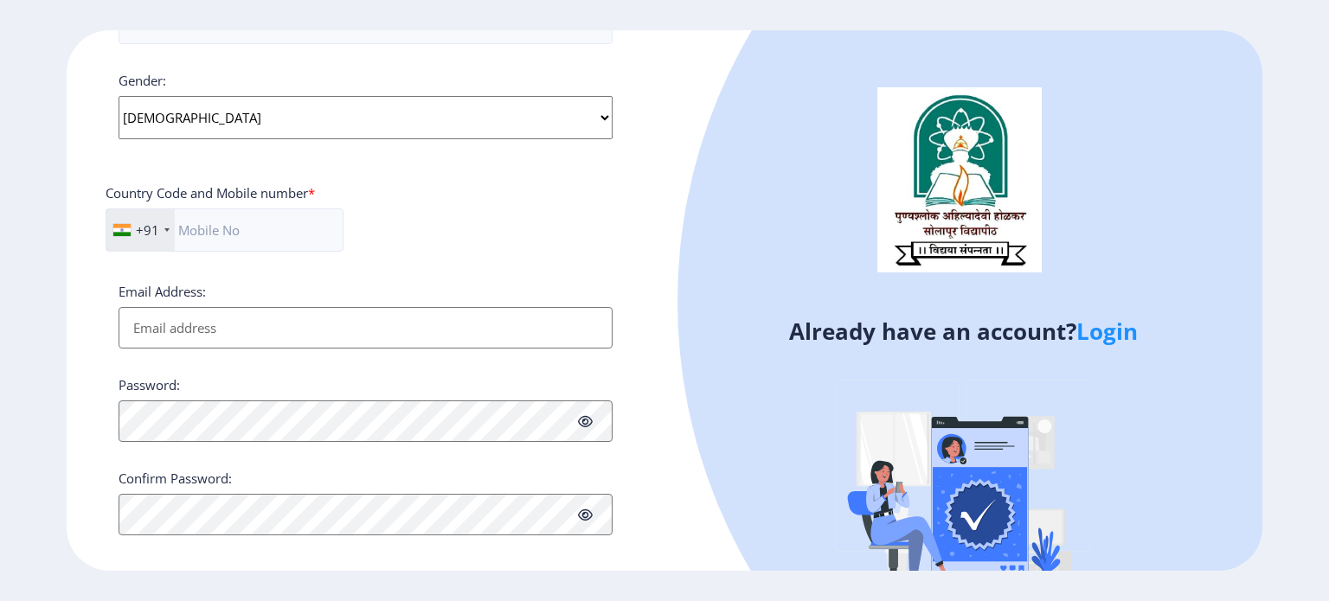
scroll to position [660, 0]
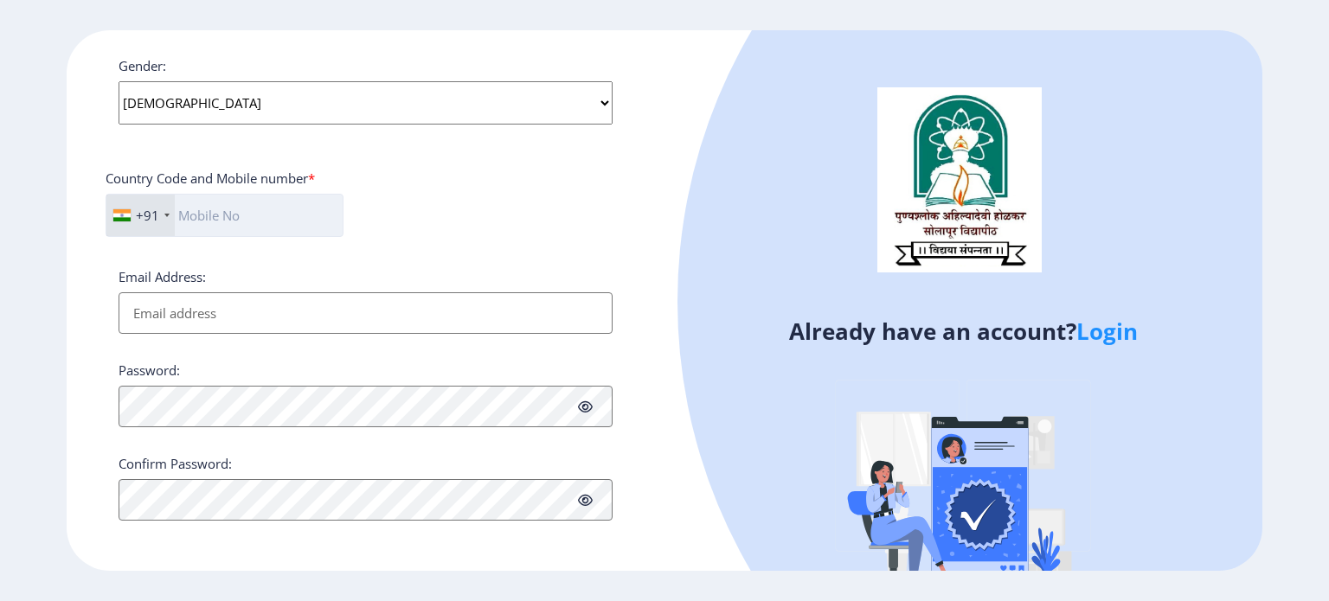
click at [299, 217] on input "text" at bounding box center [225, 215] width 238 height 43
type input "9975792607"
click at [146, 322] on input "Email Address:" at bounding box center [366, 313] width 494 height 42
type input "[EMAIL_ADDRESS][DOMAIN_NAME]"
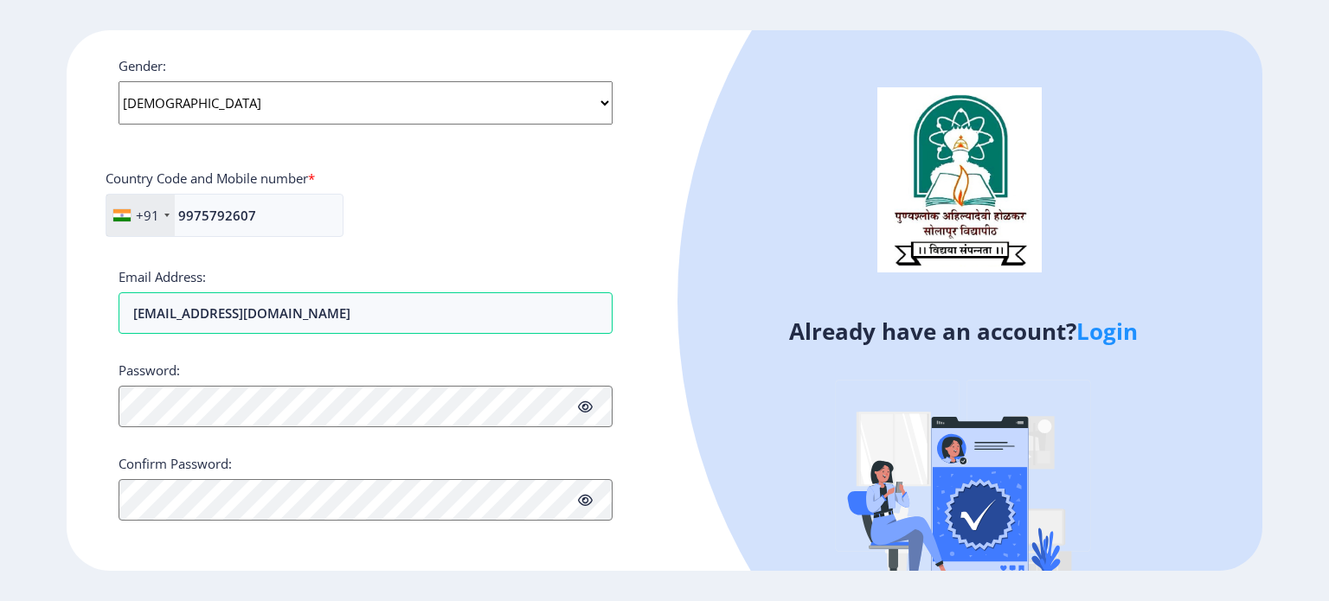
click at [584, 408] on icon at bounding box center [585, 407] width 15 height 13
drag, startPoint x: 344, startPoint y: 286, endPoint x: 337, endPoint y: 380, distance: 93.7
click at [337, 380] on div "Applicant First Name: KETAKI Applicant Middle Name: SATISH Applicant Last Name:…" at bounding box center [366, 0] width 494 height 1042
click at [337, 380] on div "Password:" at bounding box center [366, 395] width 494 height 66
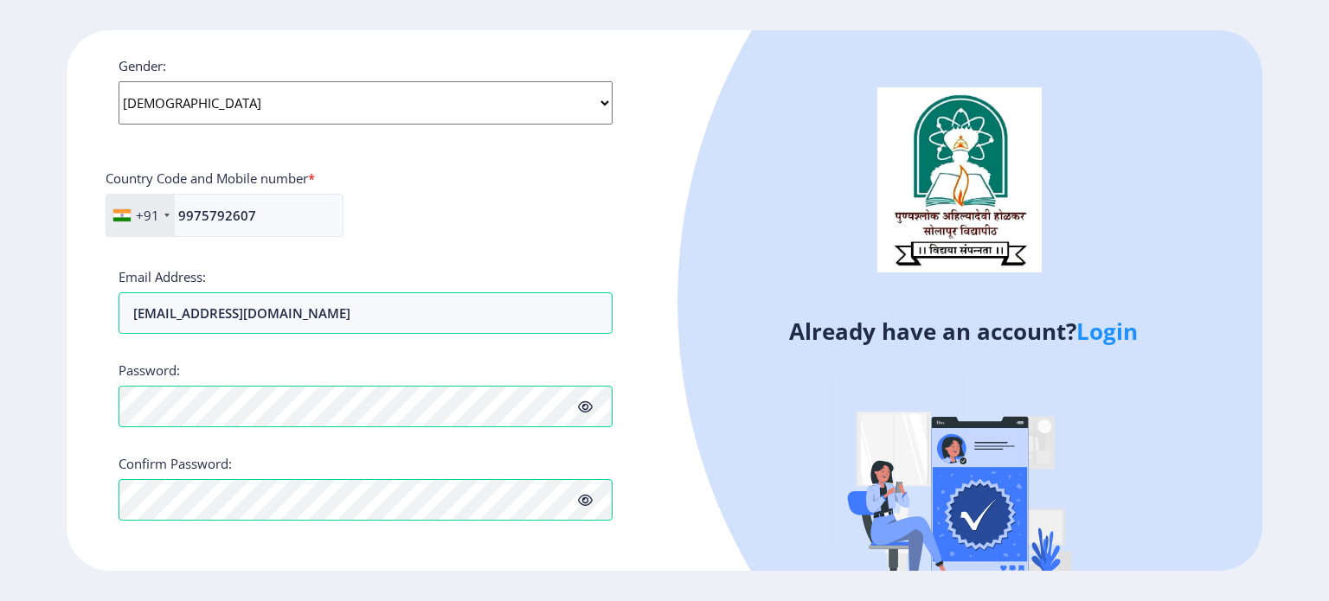
click at [645, 441] on div "Register Applicant First Name: KETAKI Applicant Middle Name: SATISH Applicant L…" at bounding box center [366, 301] width 598 height 542
click at [662, 471] on div "Register Applicant First Name: KETAKI Applicant Middle Name: SATISH Applicant L…" at bounding box center [366, 301] width 598 height 542
click at [671, 518] on div "Already have an account? Login" at bounding box center [964, 340] width 598 height 620
click at [676, 494] on div "Already have an account? Login" at bounding box center [964, 340] width 598 height 620
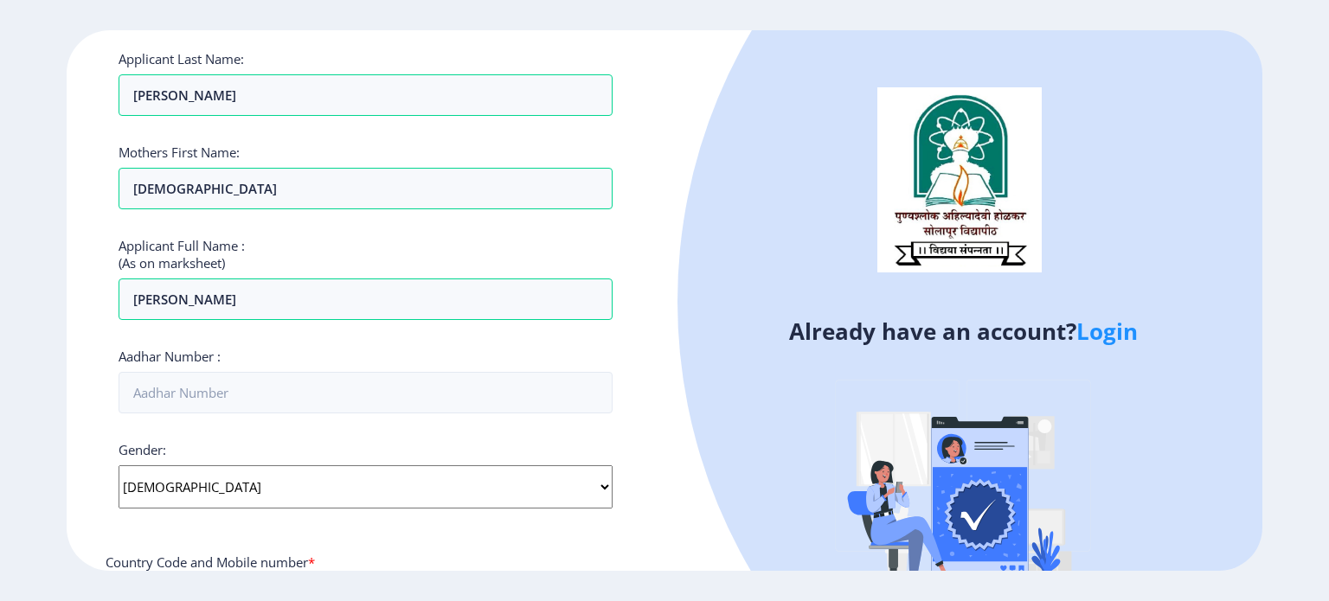
scroll to position [276, 0]
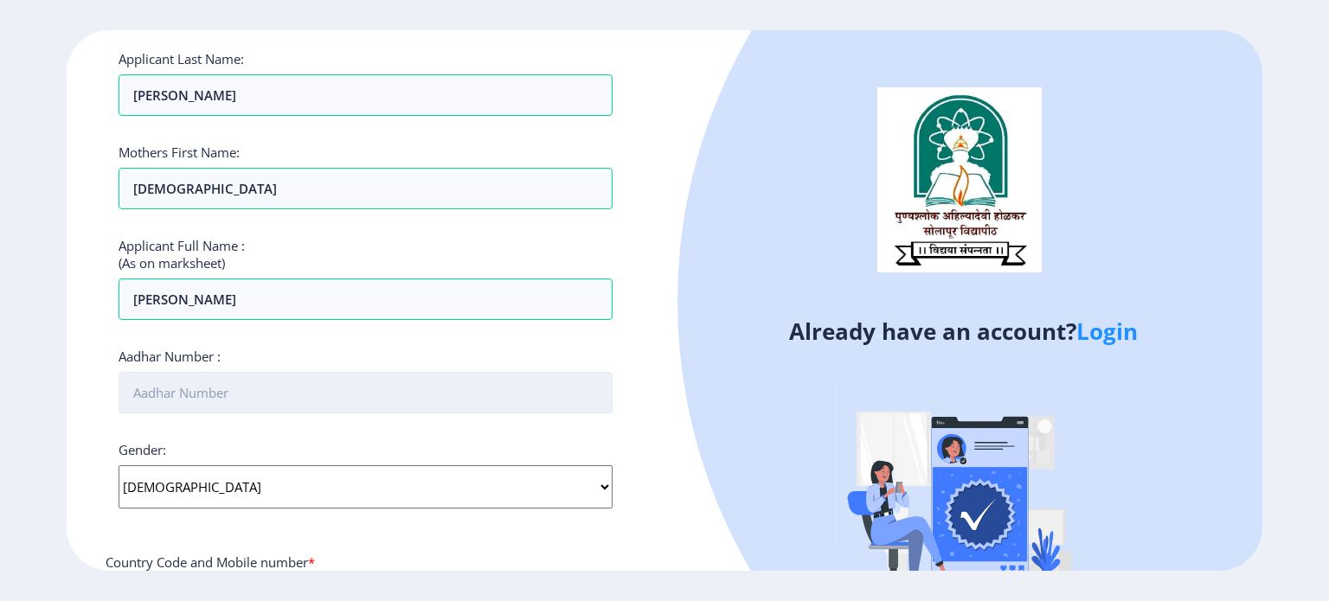
click at [177, 381] on input "Aadhar Number :" at bounding box center [366, 393] width 494 height 42
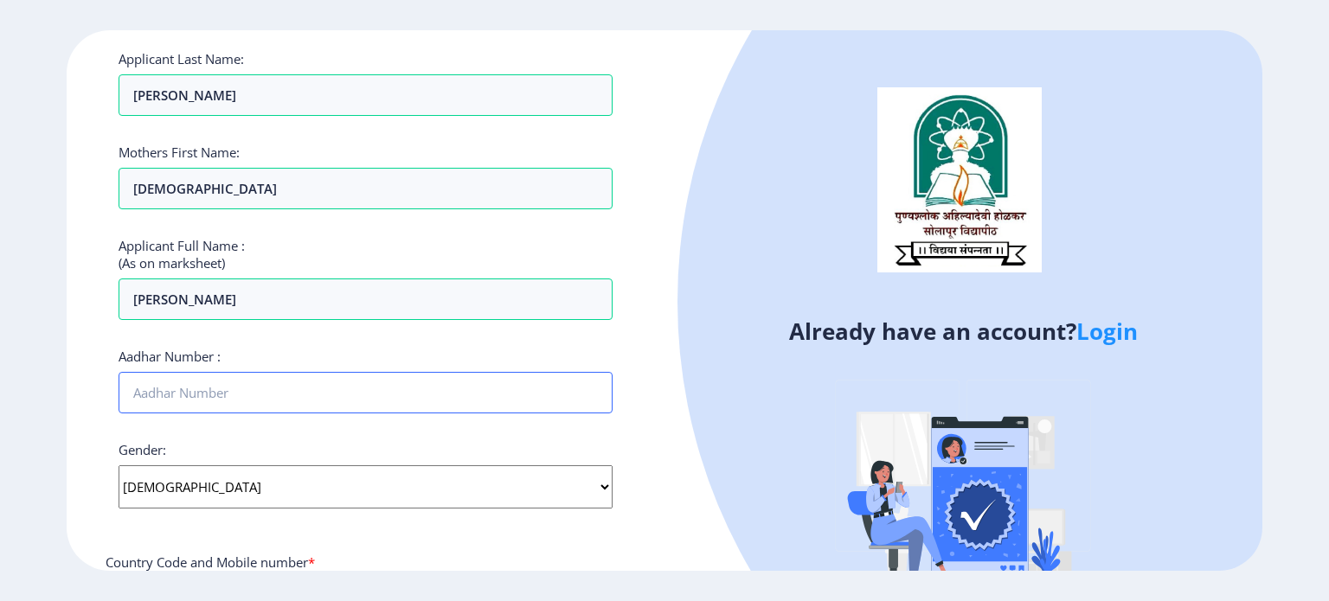
type input "616369726465"
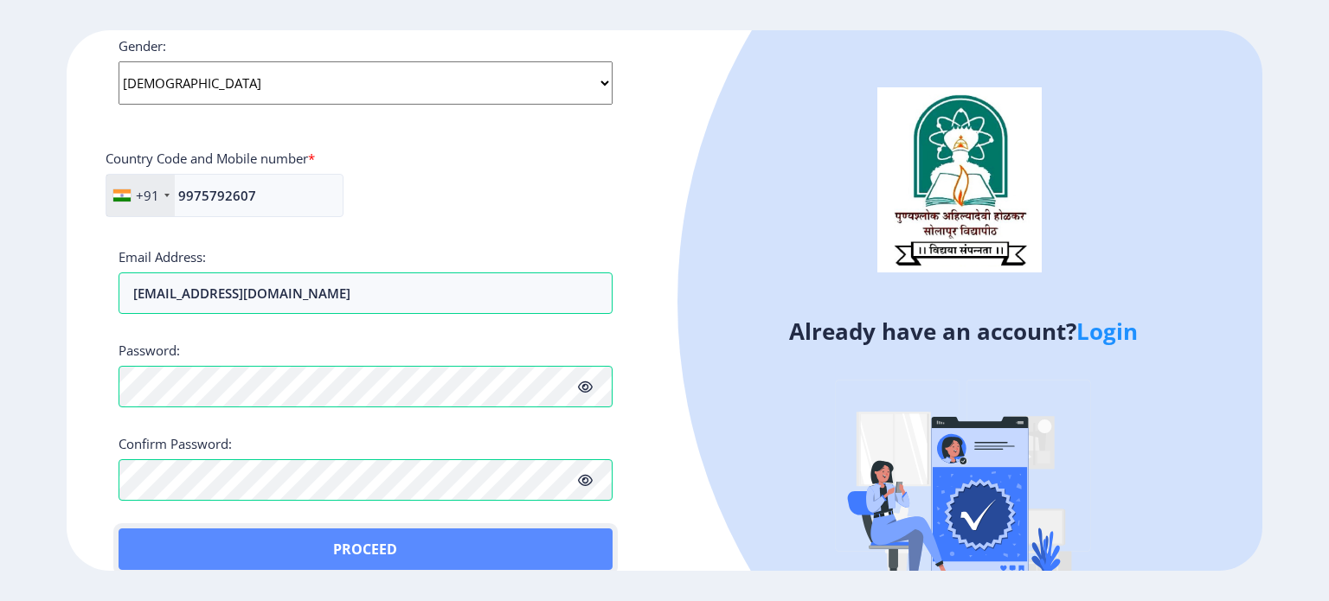
click at [166, 538] on button "Proceed" at bounding box center [366, 550] width 494 height 42
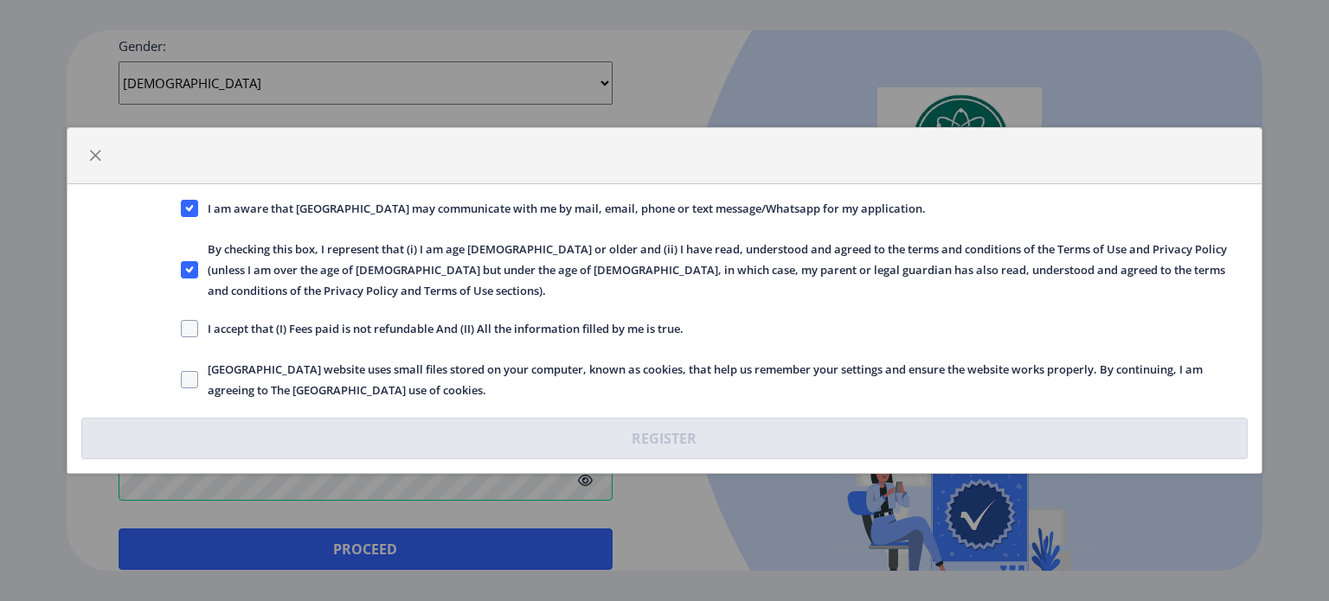
click at [198, 318] on span "I accept that (I) Fees paid is not refundable And (II) All the information fill…" at bounding box center [440, 328] width 485 height 21
click at [182, 329] on input "I accept that (I) Fees paid is not refundable And (II) All the information fill…" at bounding box center [181, 329] width 1 height 1
checkbox input "true"
click at [187, 359] on label "Solapur University website uses small files stored on your computer, known as c…" at bounding box center [715, 380] width 1068 height 42
click at [182, 380] on input "Solapur University website uses small files stored on your computer, known as c…" at bounding box center [181, 380] width 1 height 1
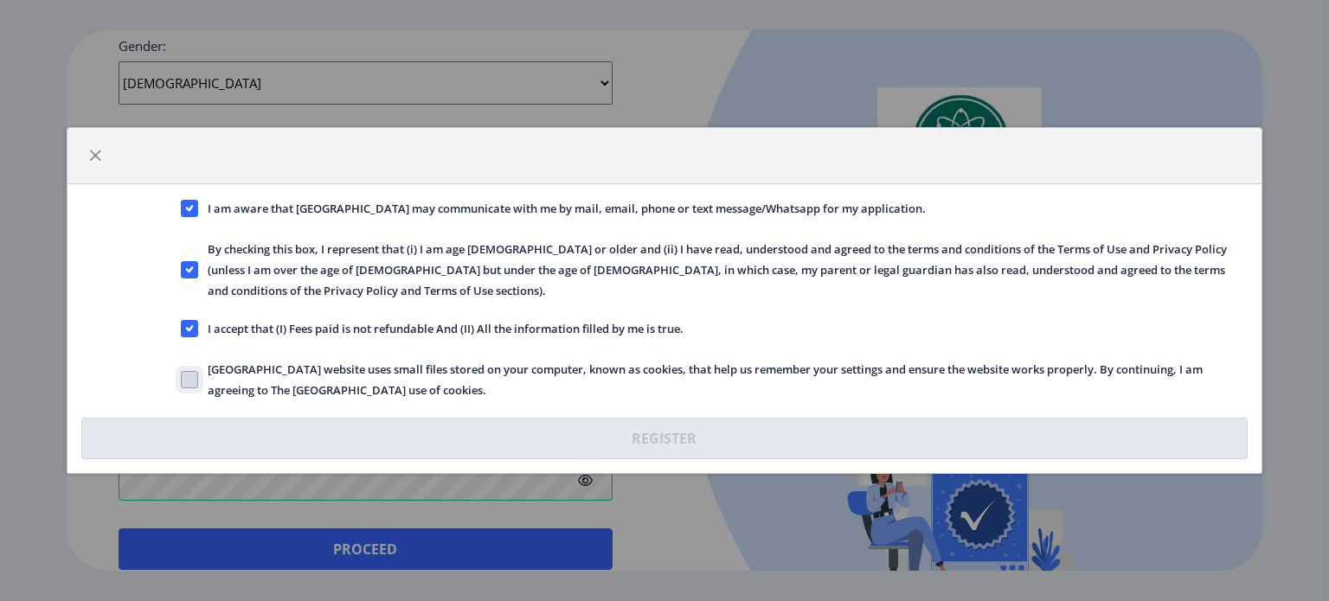
checkbox input "true"
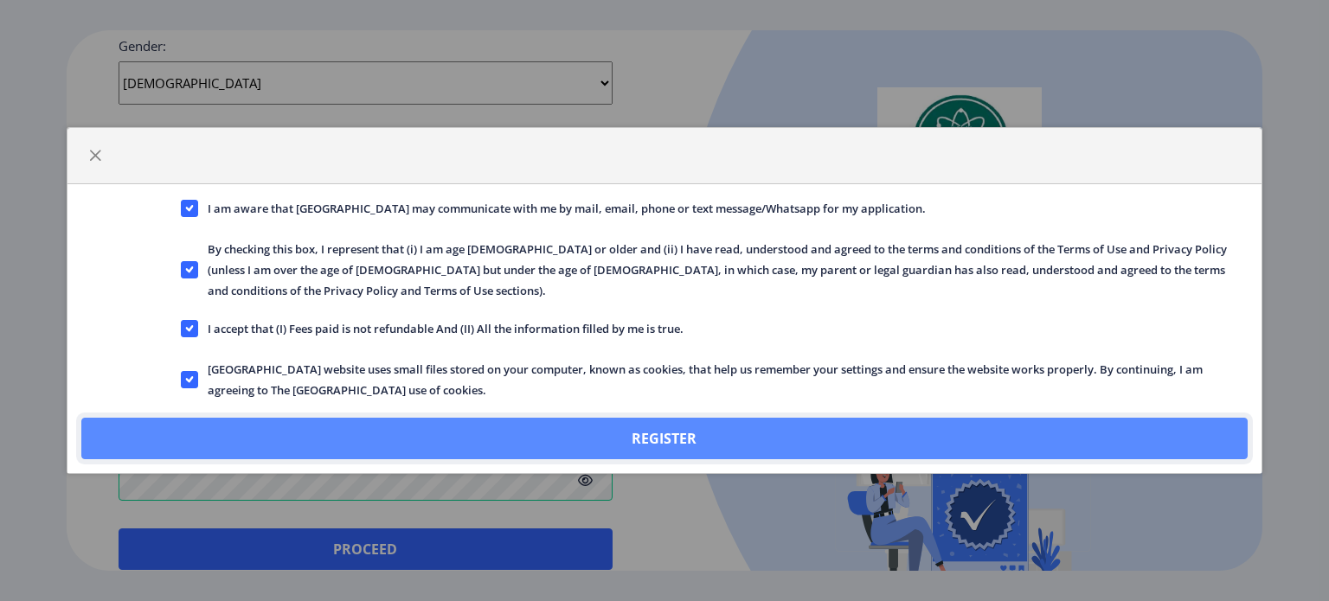
click at [683, 436] on button "Register" at bounding box center [664, 439] width 1166 height 42
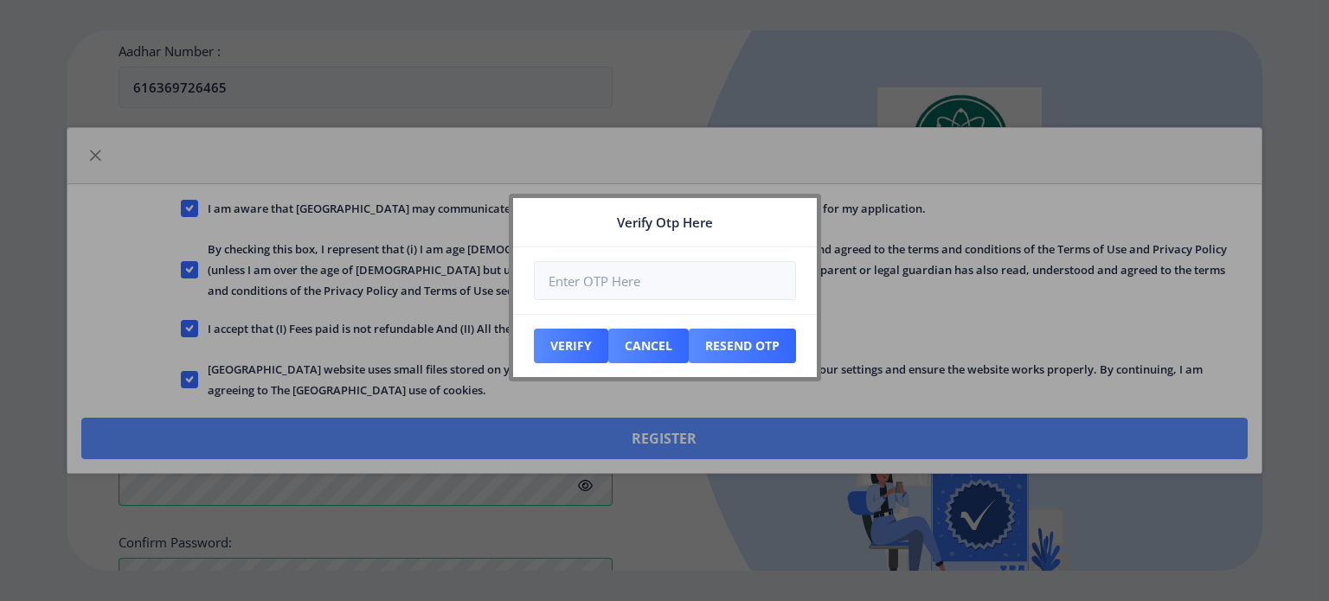
scroll to position [779, 0]
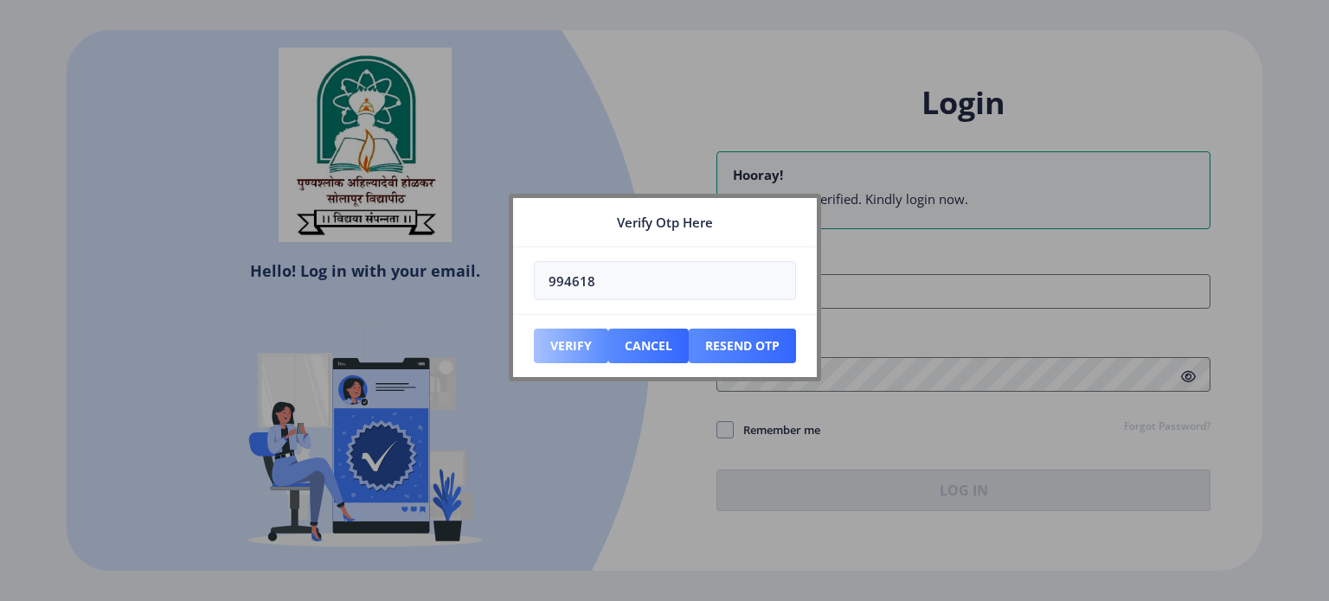
type input "994618"
click at [578, 352] on button "Verify" at bounding box center [571, 346] width 74 height 35
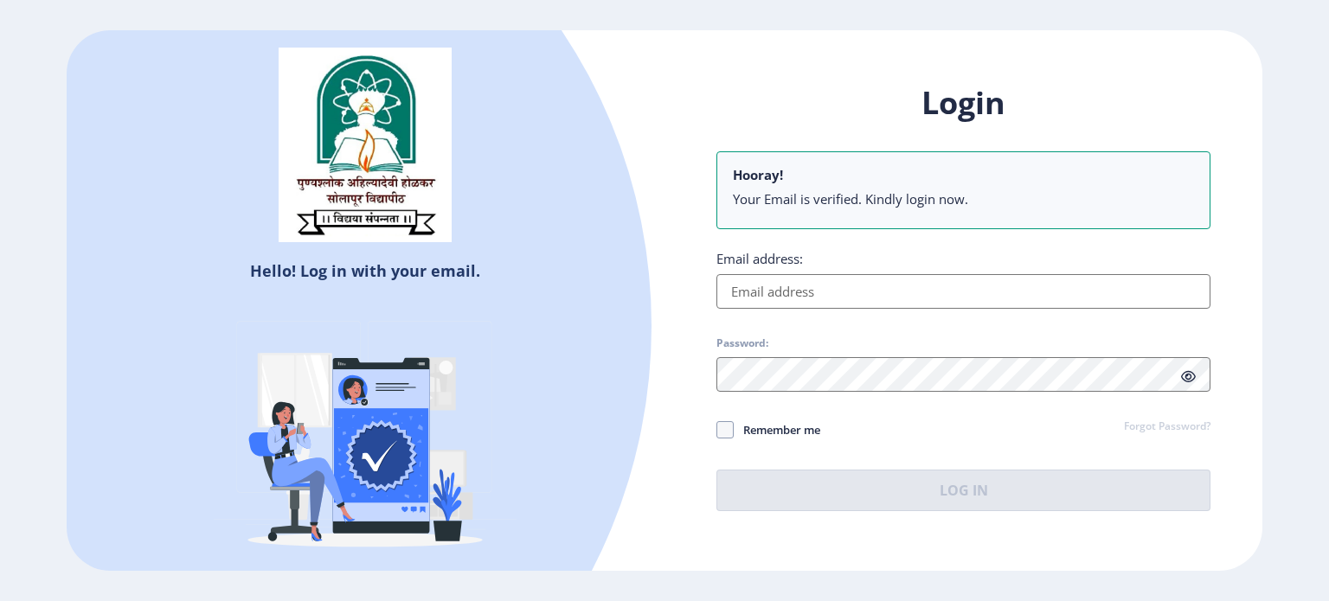
type input "[EMAIL_ADDRESS][DOMAIN_NAME]"
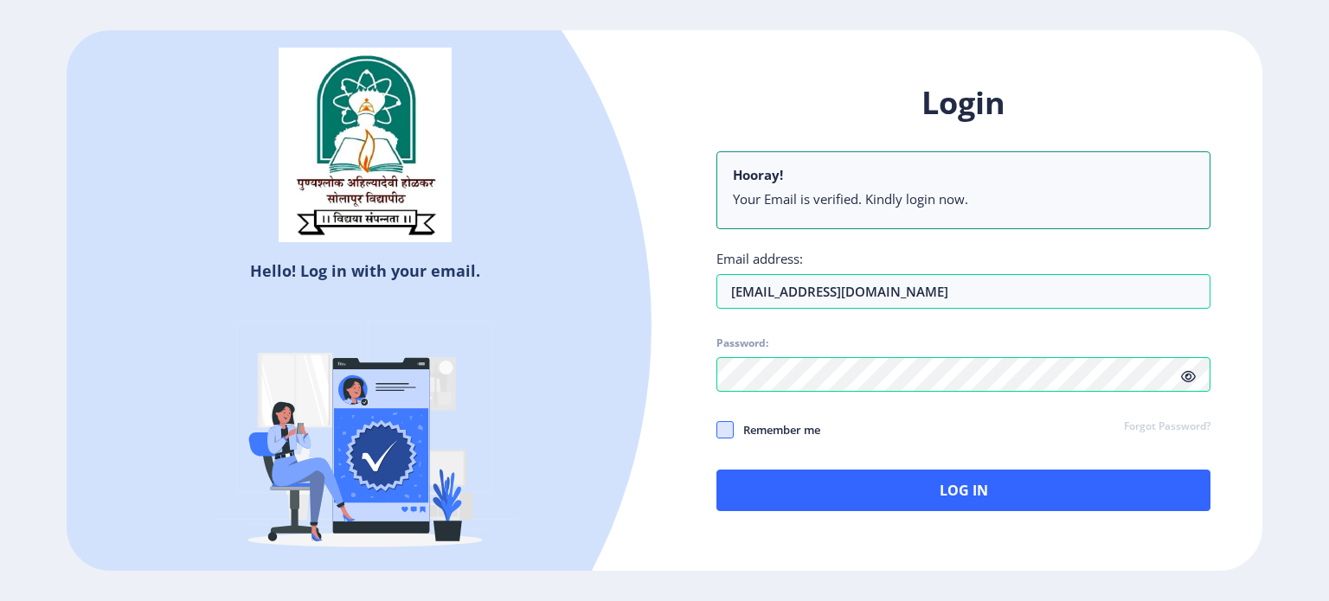
click at [720, 431] on span at bounding box center [724, 429] width 17 height 17
click at [717, 430] on input "Remember me" at bounding box center [716, 429] width 1 height 1
checkbox input "true"
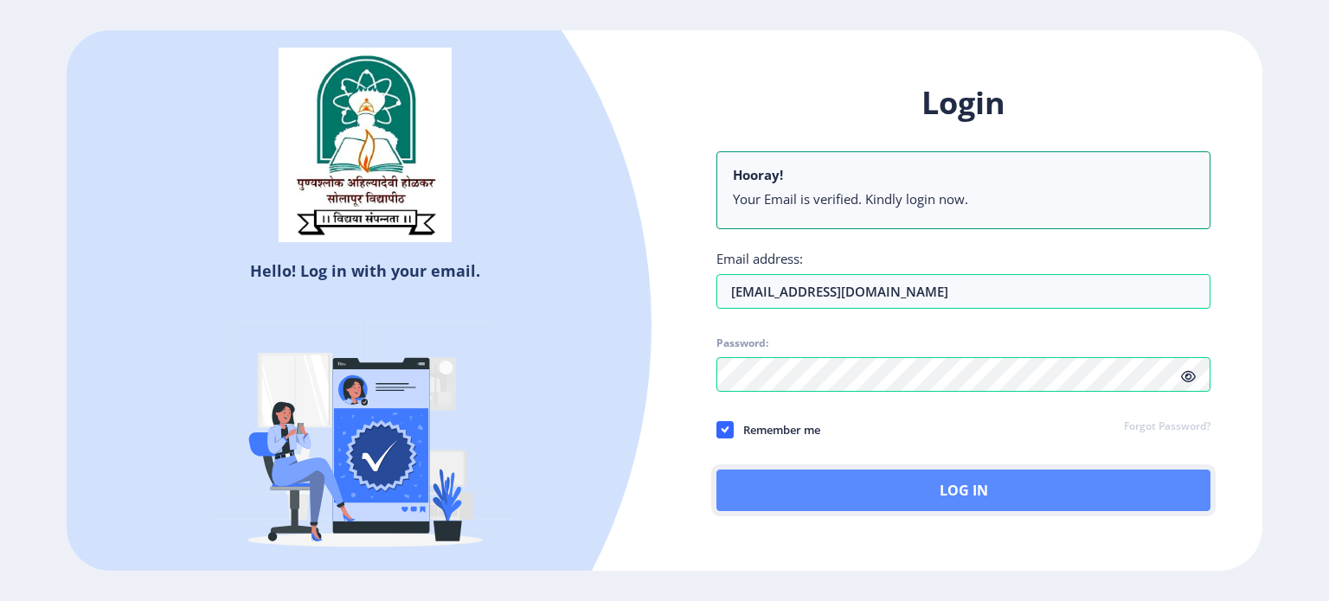
click at [794, 479] on button "Log In" at bounding box center [963, 491] width 494 height 42
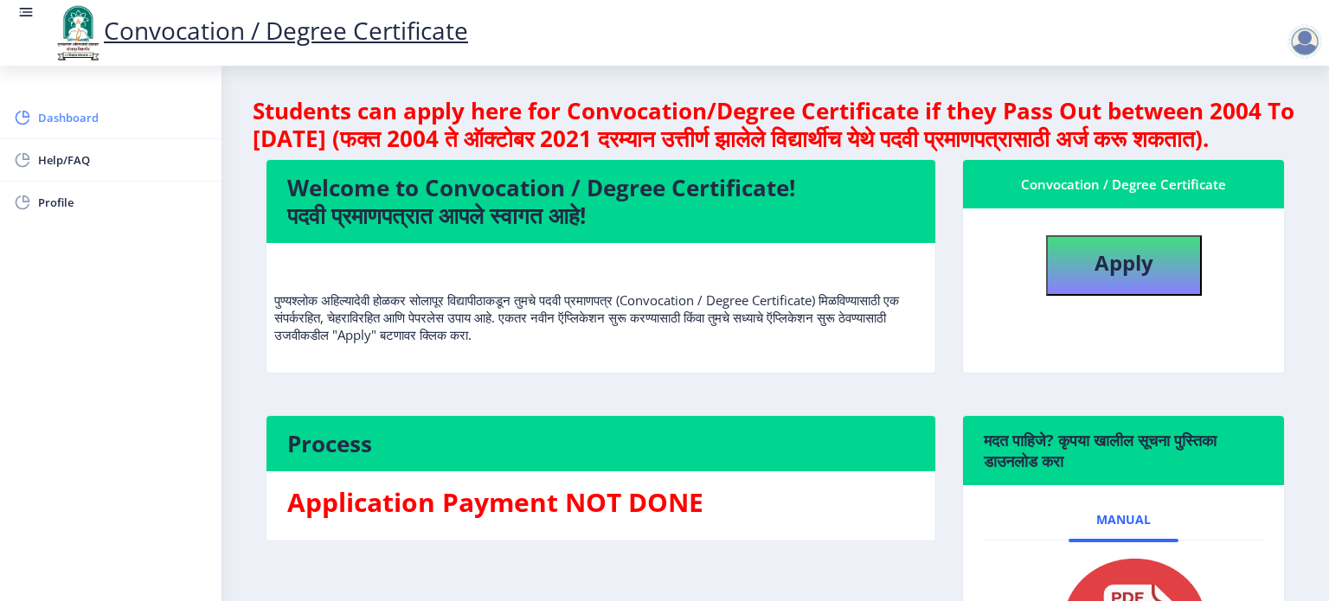
click at [56, 109] on span "Dashboard" at bounding box center [123, 117] width 170 height 21
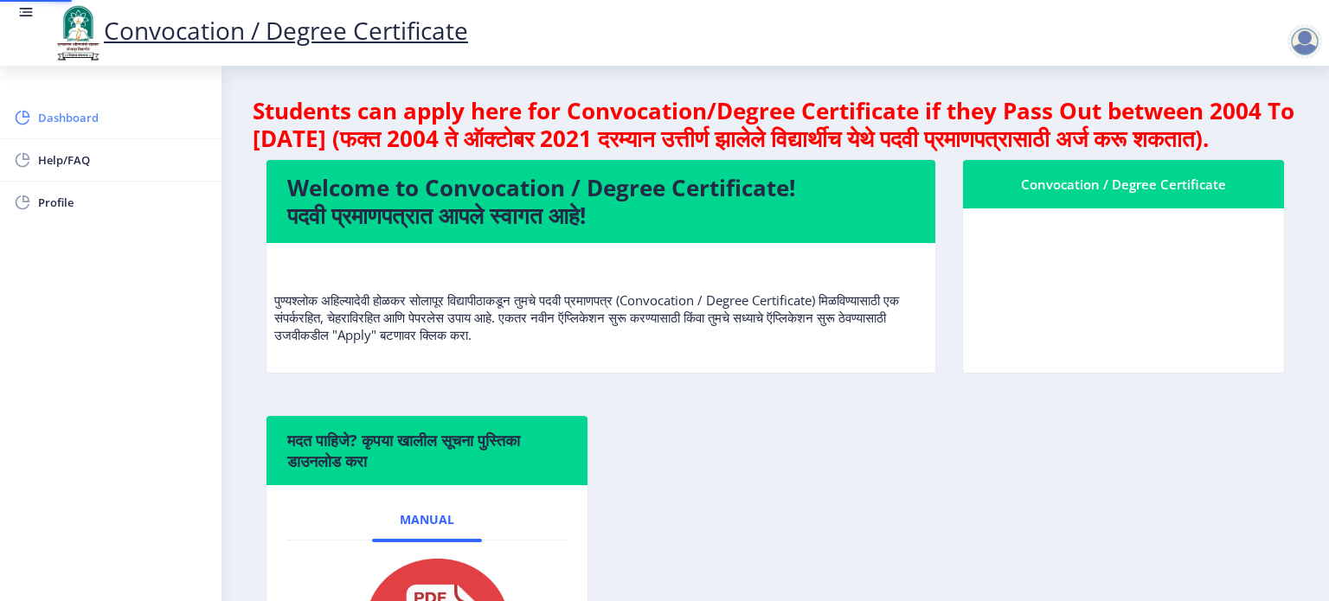
click at [56, 109] on span "Dashboard" at bounding box center [123, 117] width 170 height 21
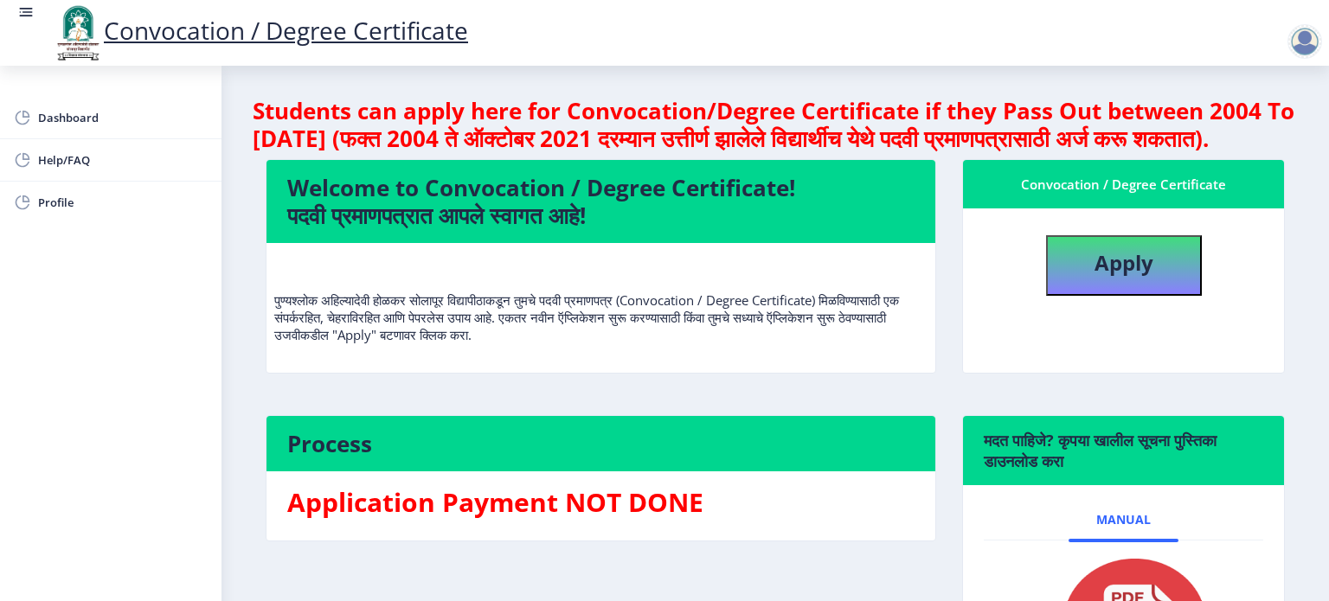
click at [1299, 387] on nb-layout-column "Students can apply here for Convocation/Degree Certificate if they Pass Out bet…" at bounding box center [776, 412] width 1108 height 692
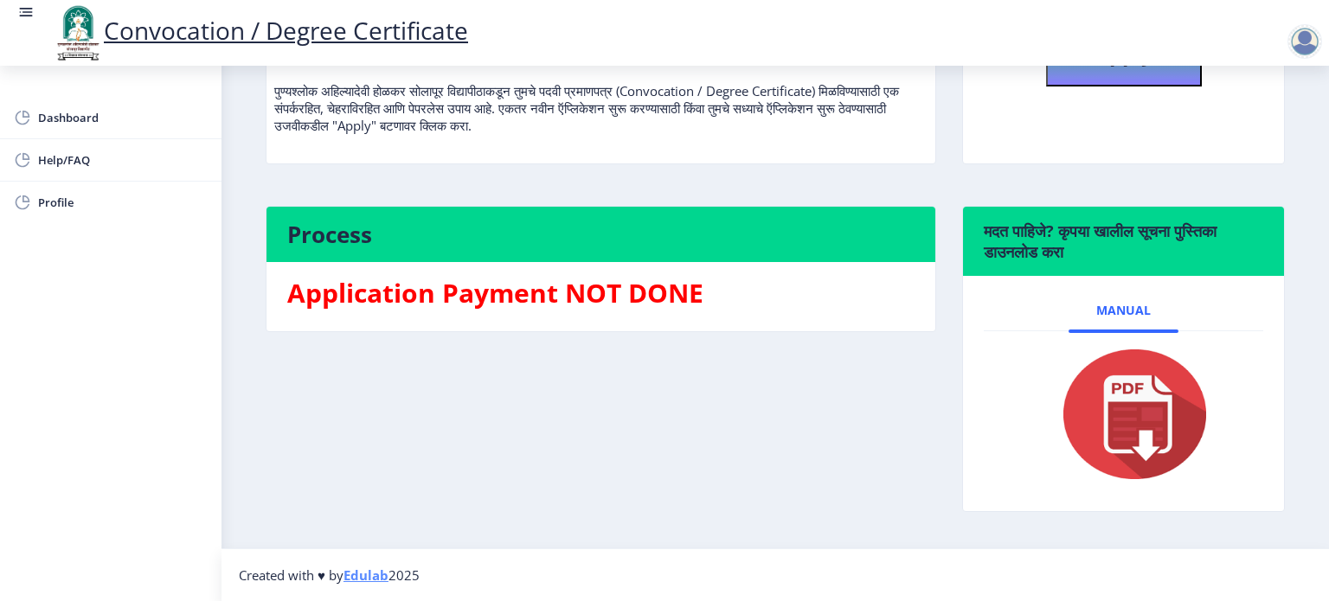
scroll to position [235, 0]
click at [1154, 79] on button "Apply" at bounding box center [1124, 56] width 156 height 61
select select
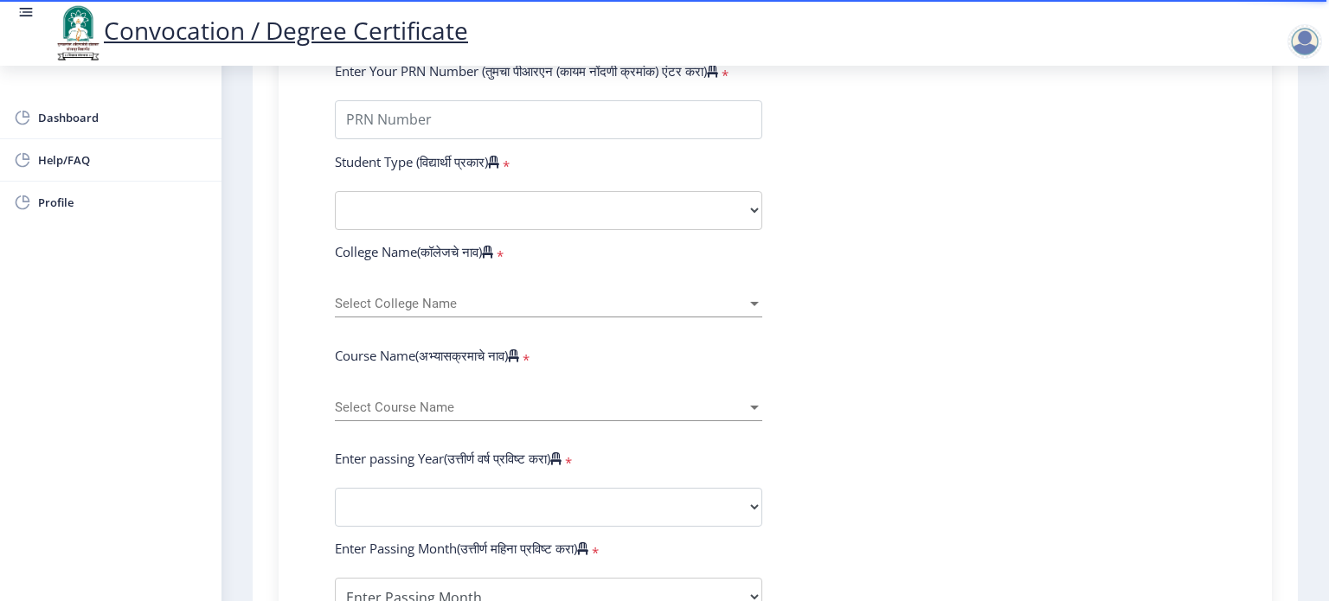
scroll to position [450, 0]
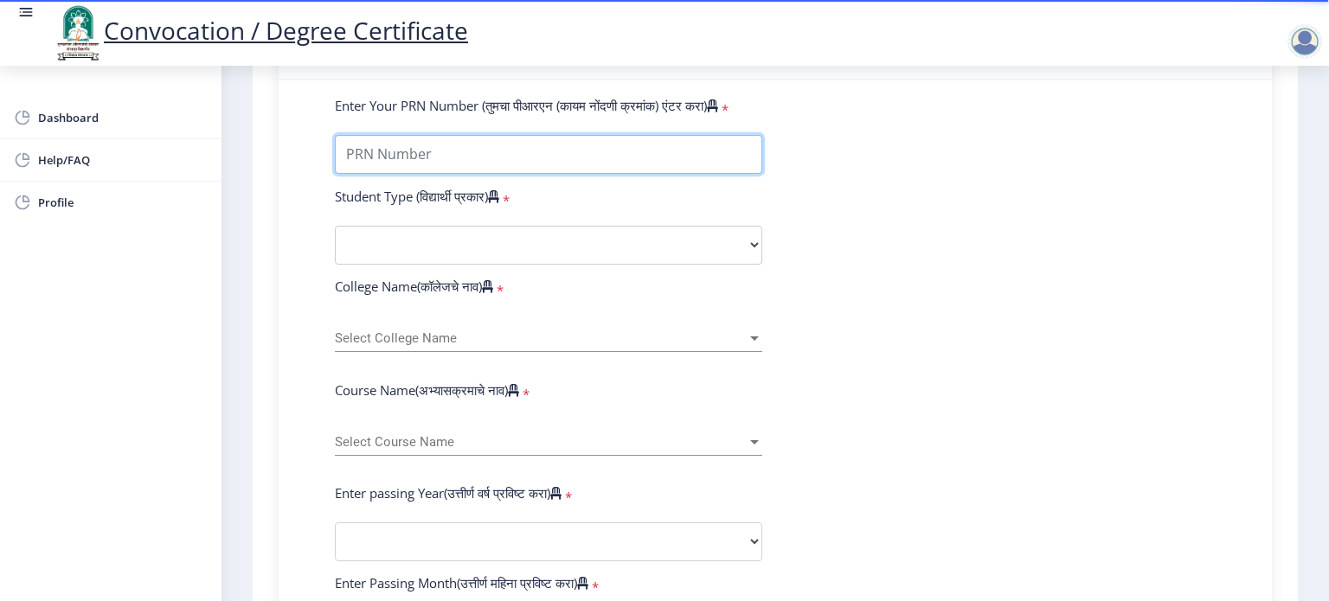
click at [649, 144] on input "Enter Your PRN Number (तुमचा पीआरएन (कायम नोंदणी क्रमांक) एंटर करा)" at bounding box center [548, 154] width 427 height 39
type input "2008032500237311"
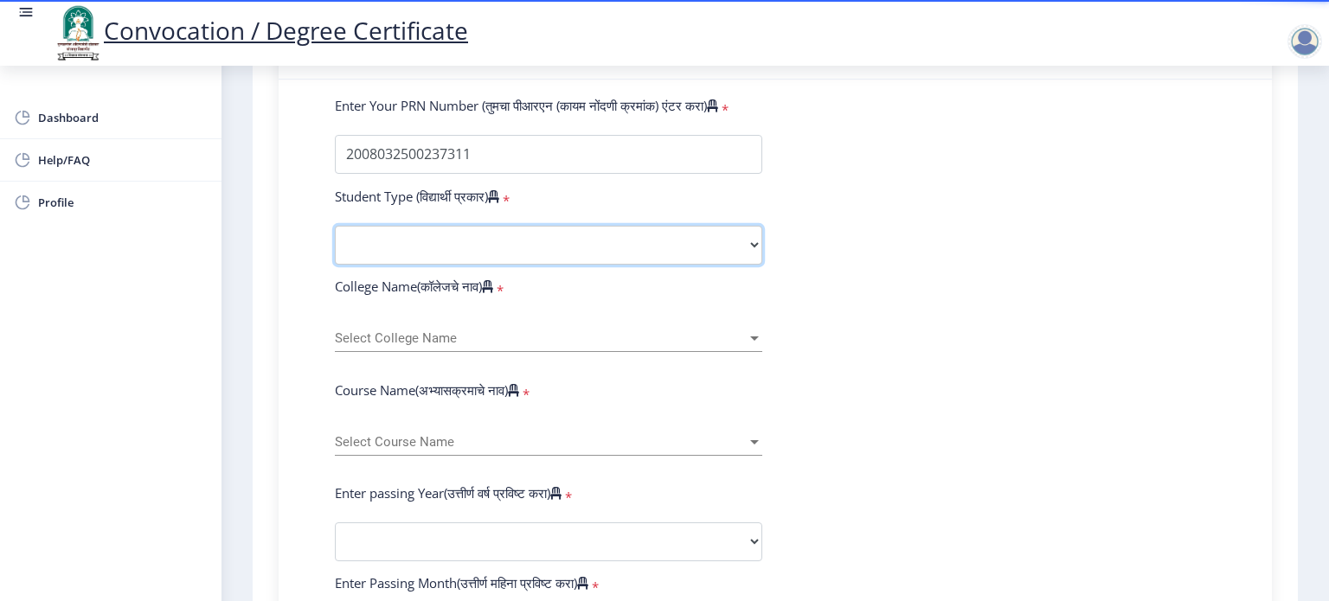
click at [526, 226] on select "Select Student Type Regular External" at bounding box center [548, 245] width 427 height 39
select select "Regular"
click at [335, 226] on select "Select Student Type Regular External" at bounding box center [548, 245] width 427 height 39
click at [529, 316] on div "Select College Name Select College Name" at bounding box center [548, 334] width 427 height 36
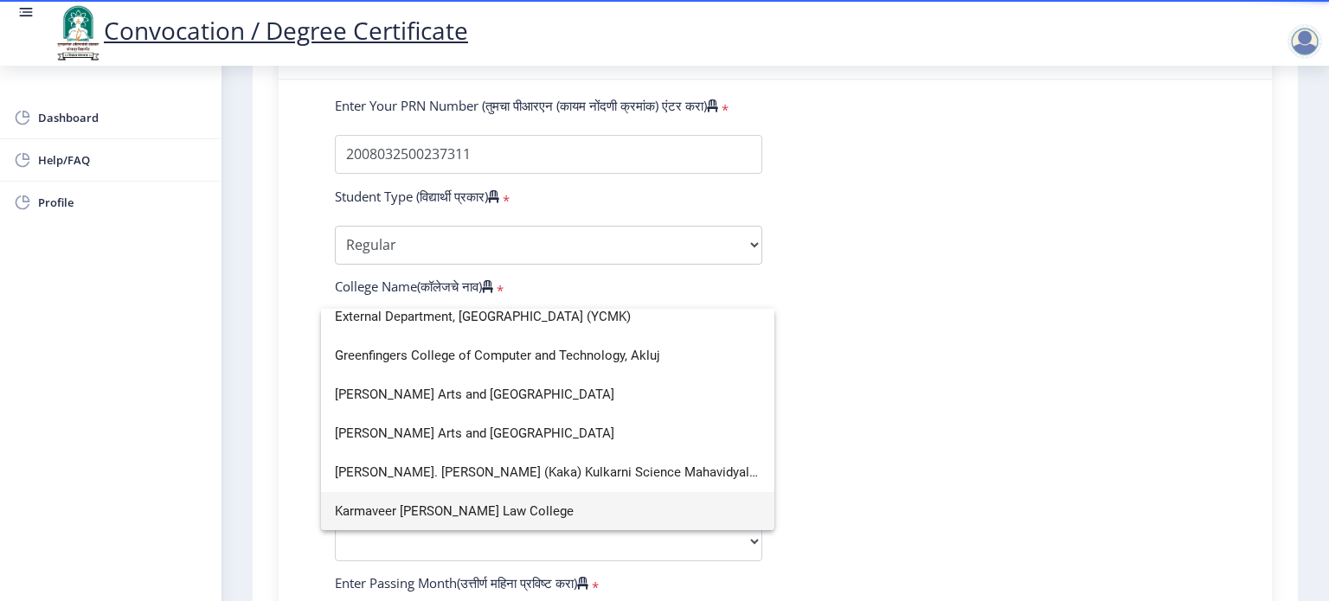
scroll to position [635, 0]
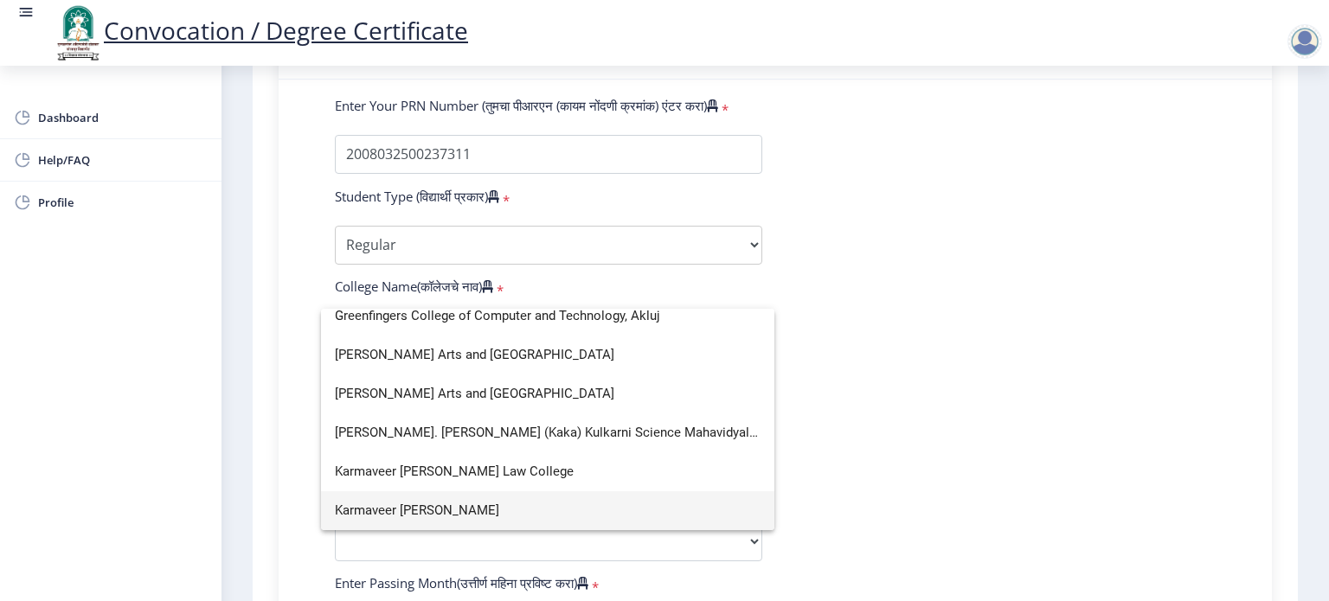
type input "k"
click at [488, 508] on span "Karmaveer [PERSON_NAME]" at bounding box center [548, 511] width 426 height 39
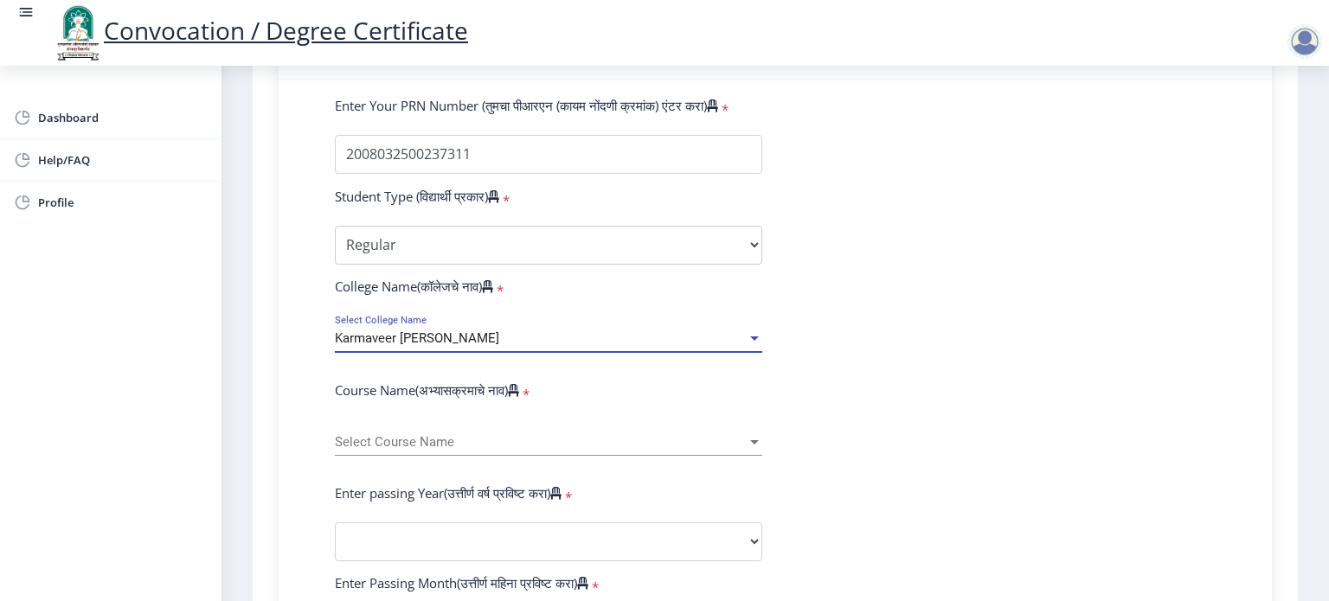
click at [458, 449] on div "Select Course Name Select Course Name" at bounding box center [548, 446] width 427 height 53
click at [447, 435] on span "Select Course Name" at bounding box center [541, 442] width 412 height 15
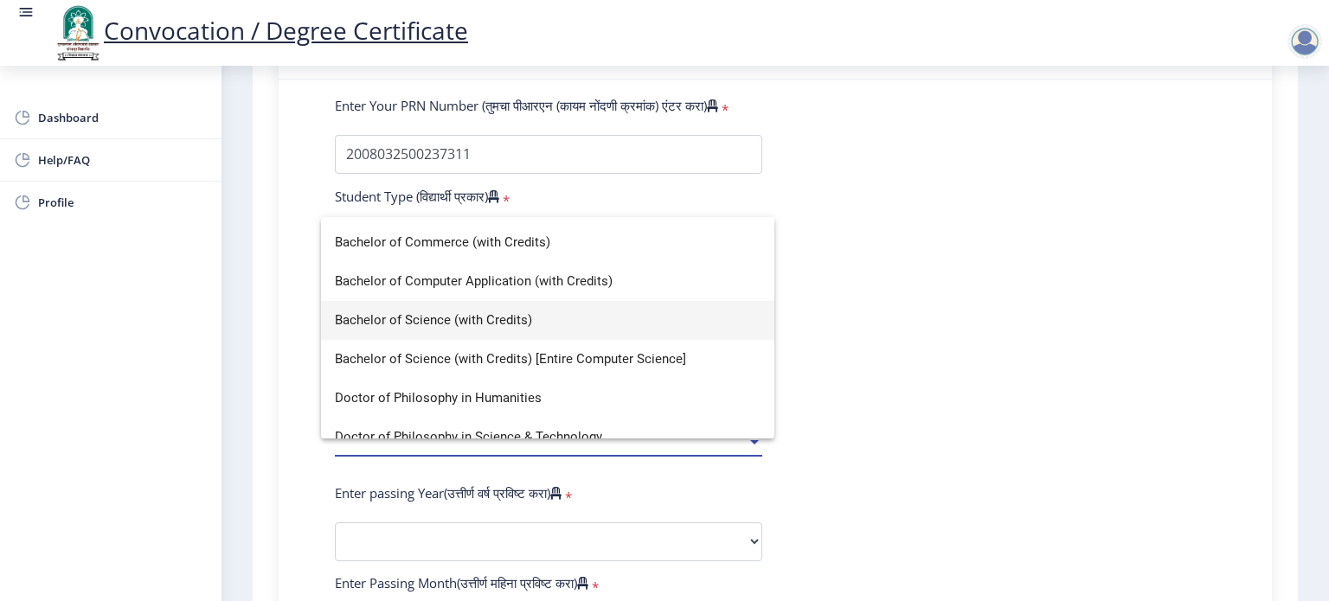
scroll to position [73, 0]
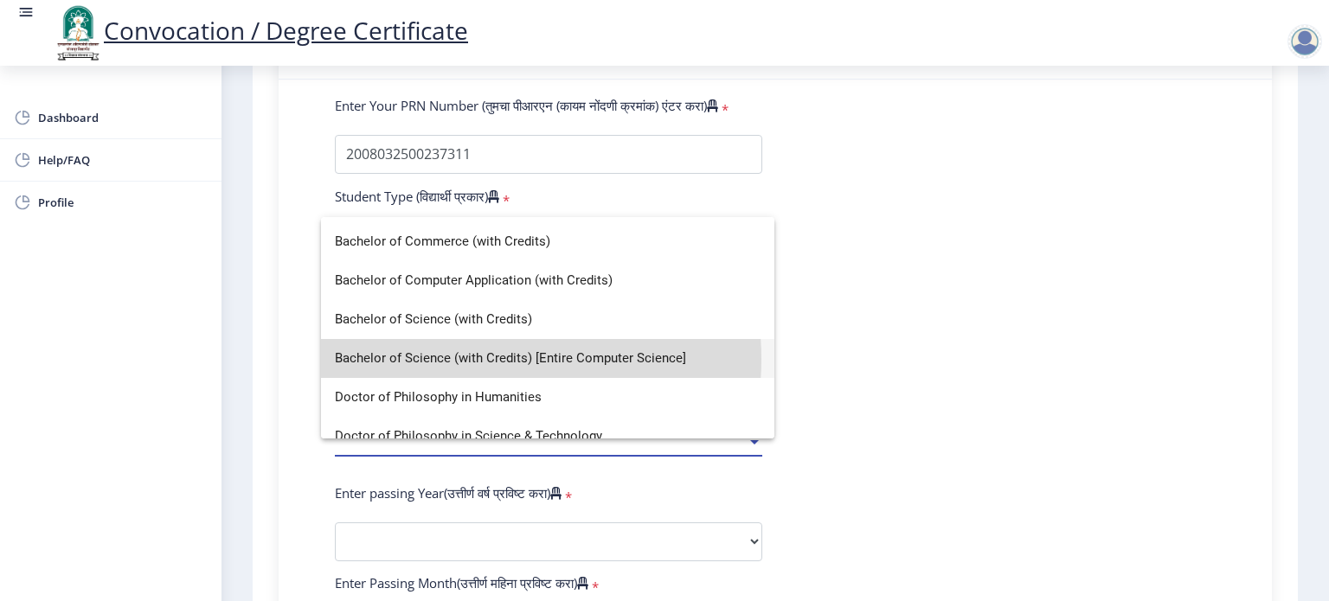
click at [466, 359] on span "Bachelor of Science (with Credits) [Entire Computer Science]" at bounding box center [548, 358] width 426 height 39
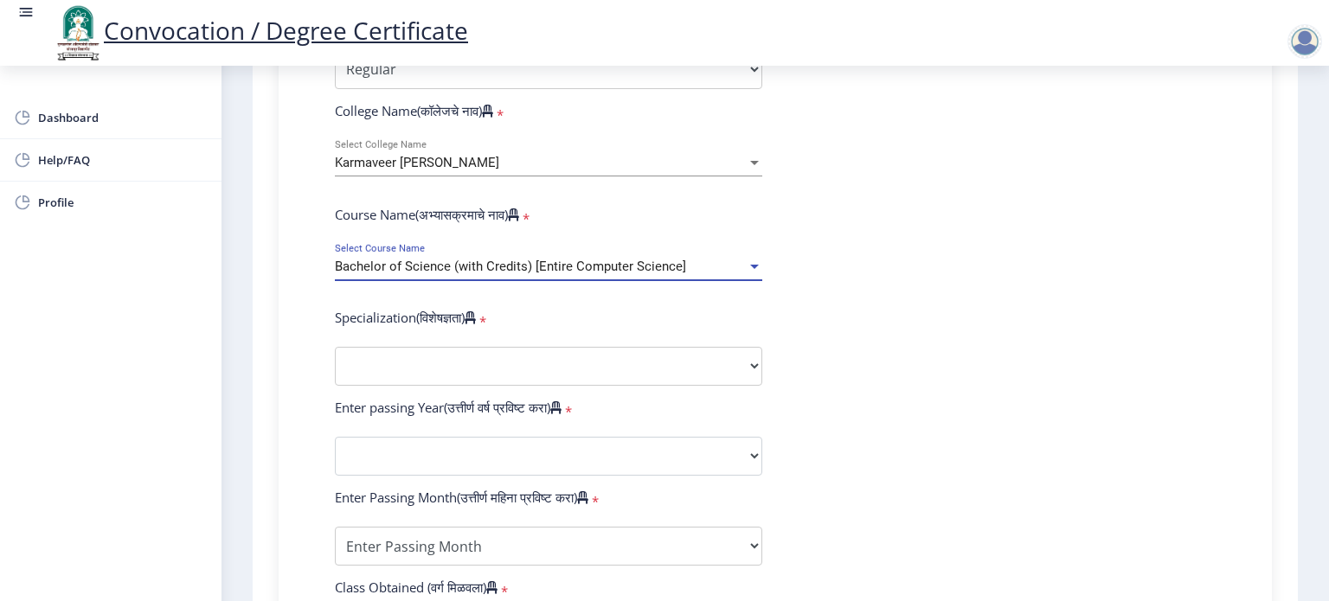
scroll to position [626, 0]
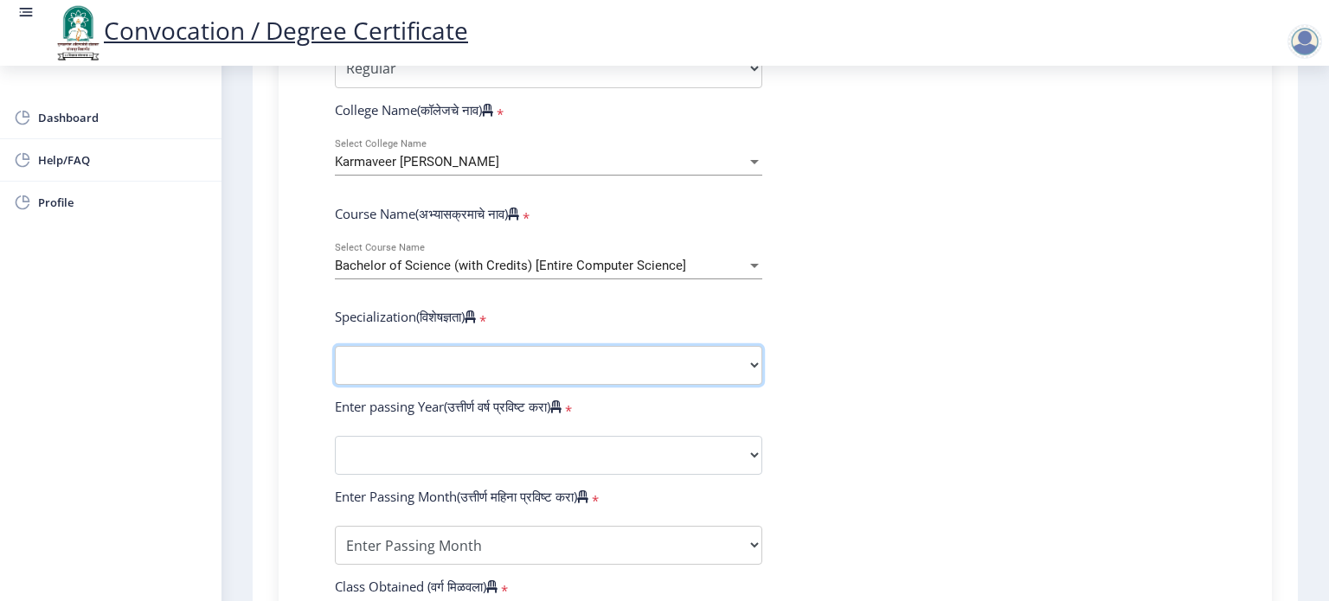
click at [477, 363] on select "Specialization Botany Chemistry Computer Science Electronics Geology Mathematic…" at bounding box center [548, 365] width 427 height 39
select select "Computer Science"
click at [335, 346] on select "Specialization Botany Chemistry Computer Science Electronics Geology Mathematic…" at bounding box center [548, 365] width 427 height 39
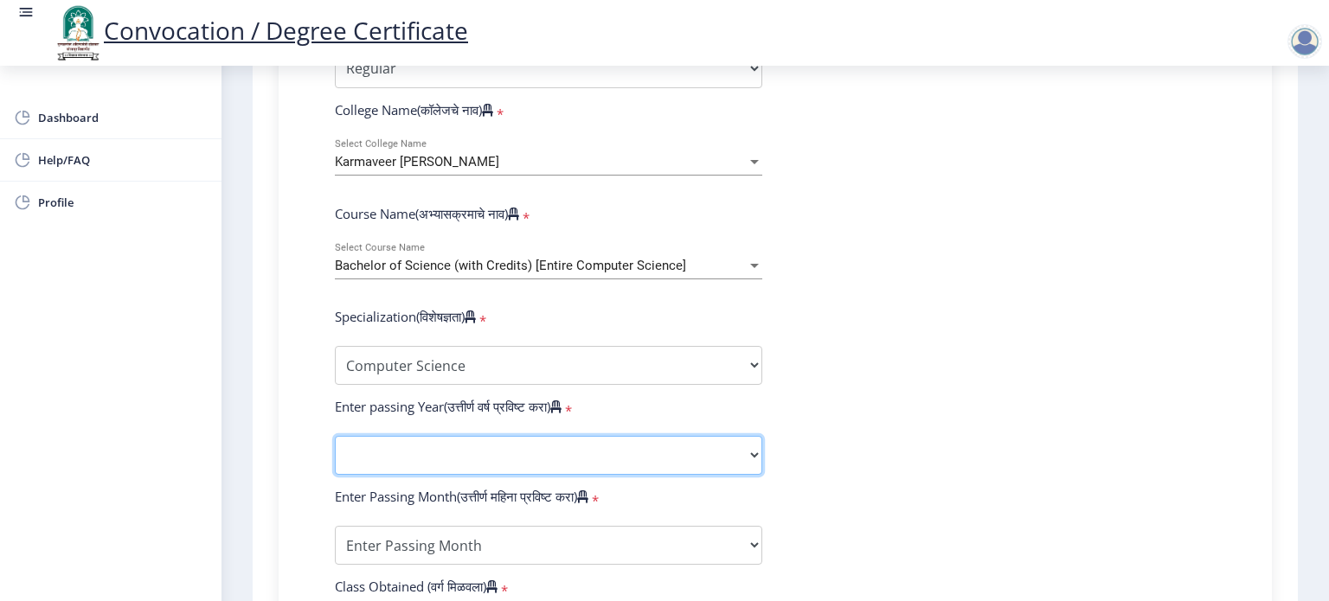
click at [461, 440] on select "2025 2024 2023 2022 2021 2020 2019 2018 2017 2016 2015 2014 2013 2012 2011 2010…" at bounding box center [548, 455] width 427 height 39
select select "2013"
click at [335, 436] on select "2025 2024 2023 2022 2021 2020 2019 2018 2017 2016 2015 2014 2013 2012 2011 2010…" at bounding box center [548, 455] width 427 height 39
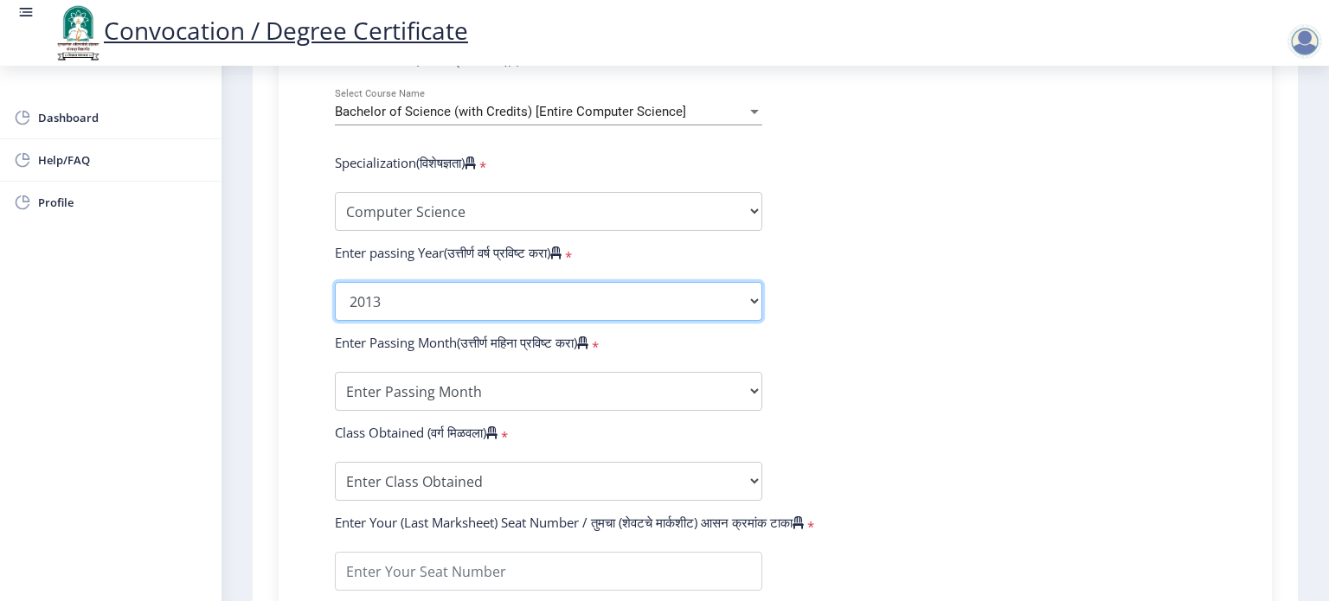
scroll to position [781, 0]
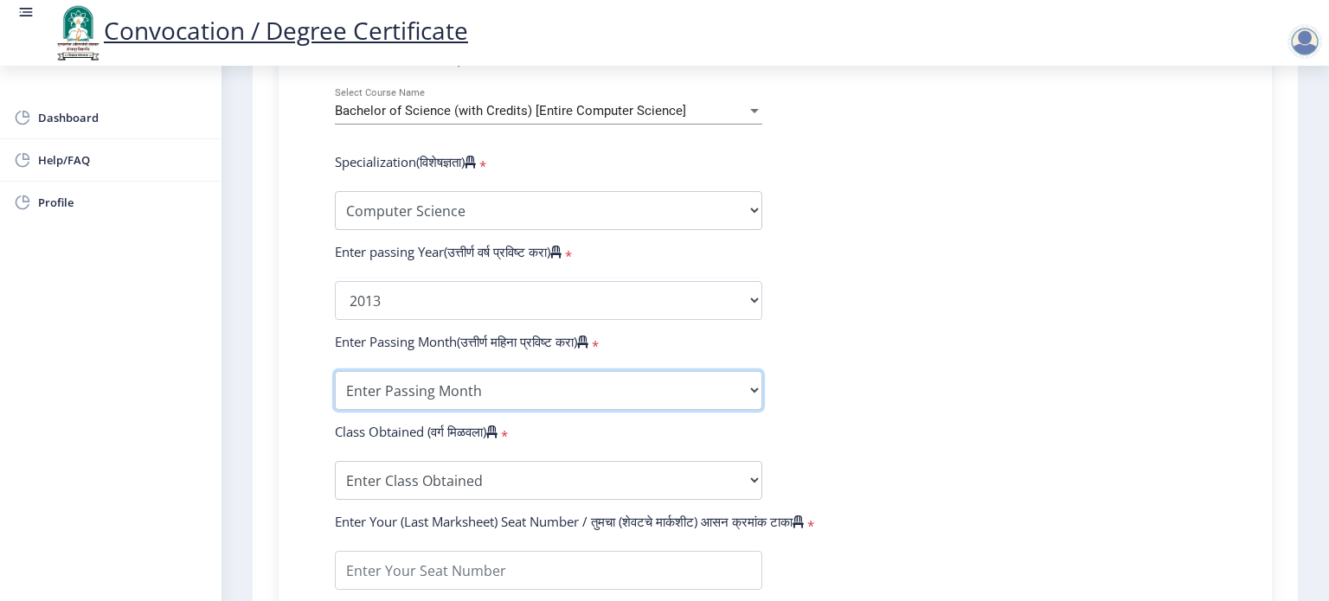
click at [466, 382] on select "Enter Passing Month March April May October November December" at bounding box center [548, 390] width 427 height 39
select select "March"
click at [335, 371] on select "Enter Passing Month March April May October November December" at bounding box center [548, 390] width 427 height 39
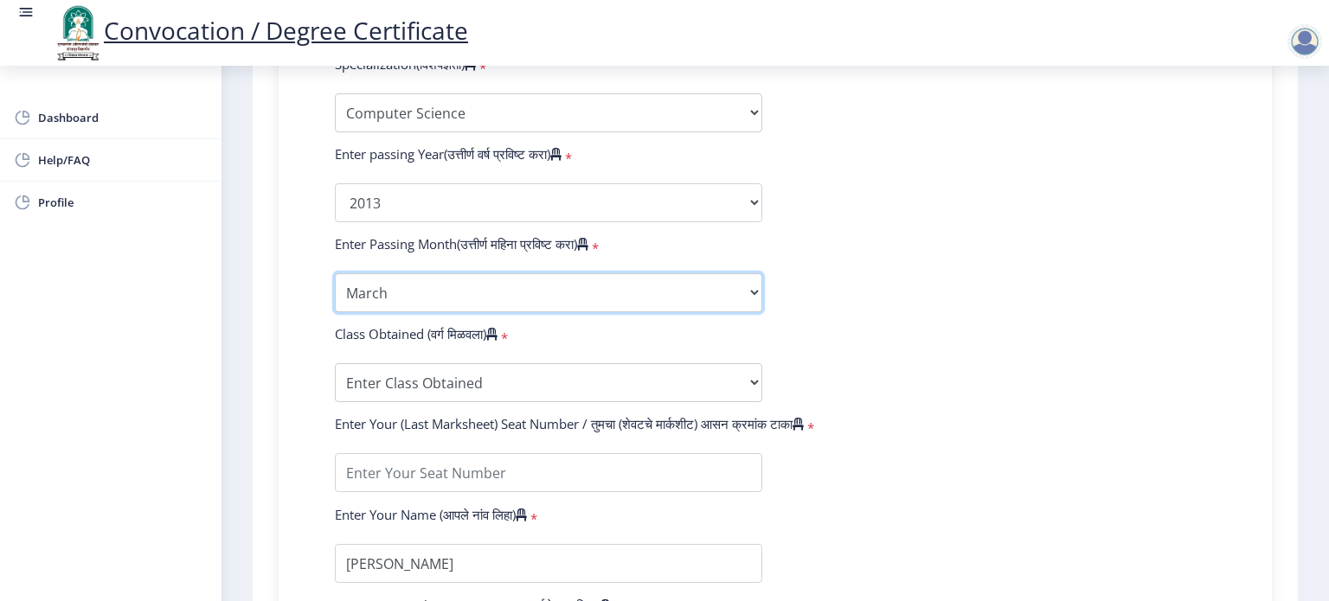
scroll to position [885, 0]
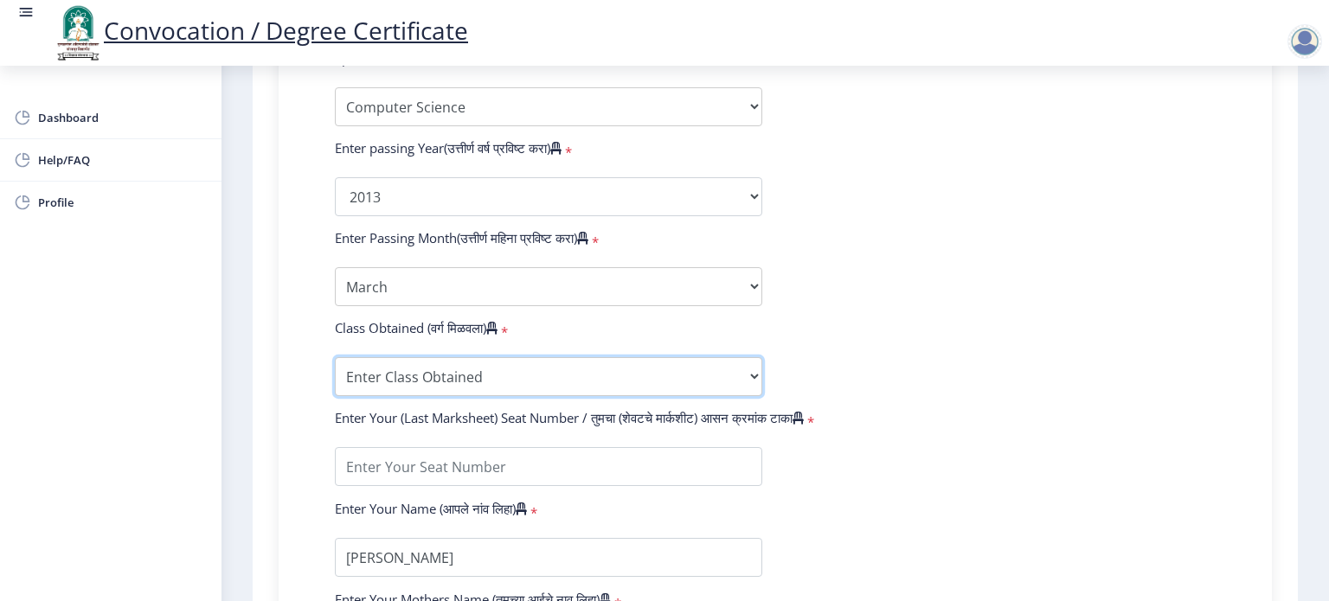
click at [414, 360] on select "Enter Class Obtained FIRST CLASS WITH DISTINCTION FIRST CLASS HIGHER SECOND CLA…" at bounding box center [548, 376] width 427 height 39
select select "HIGHER SECOND CLASS"
click at [335, 357] on select "Enter Class Obtained FIRST CLASS WITH DISTINCTION FIRST CLASS HIGHER SECOND CLA…" at bounding box center [548, 376] width 427 height 39
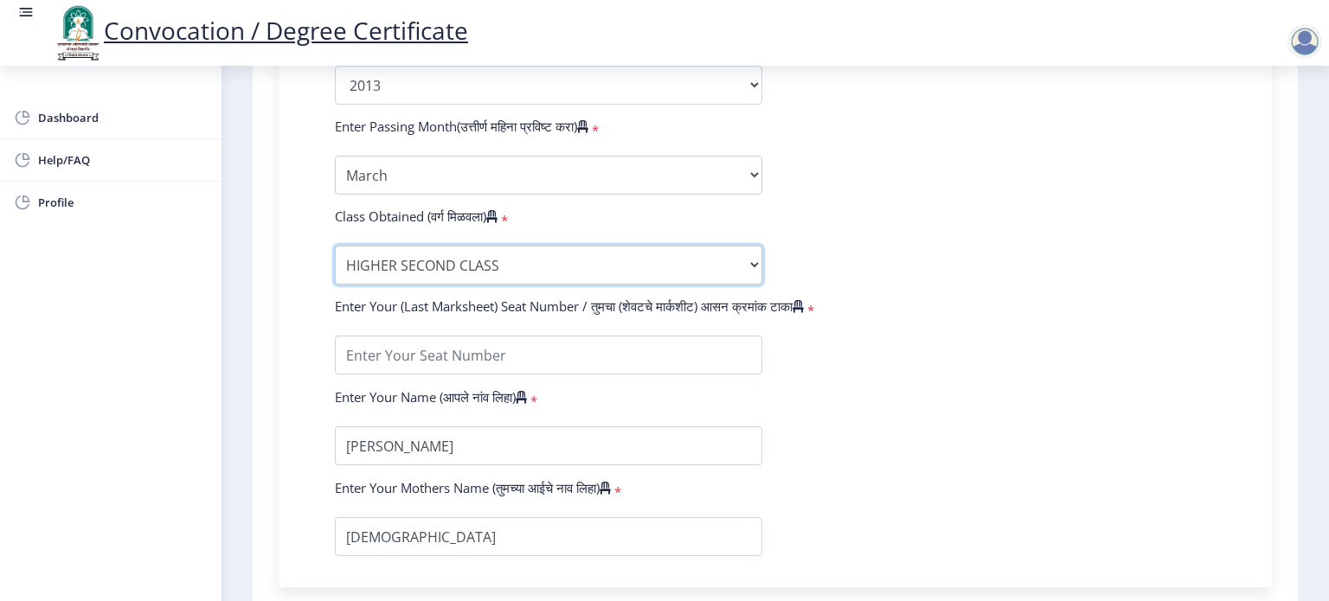
scroll to position [1004, 0]
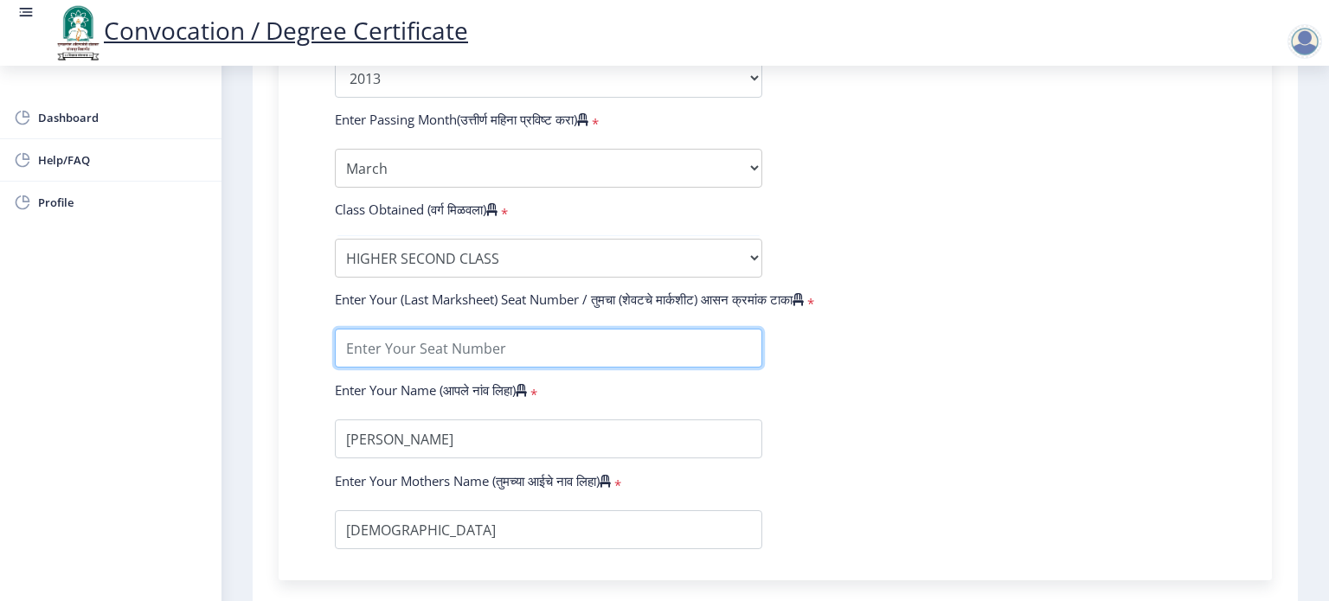
click at [481, 329] on input "textarea" at bounding box center [548, 348] width 427 height 39
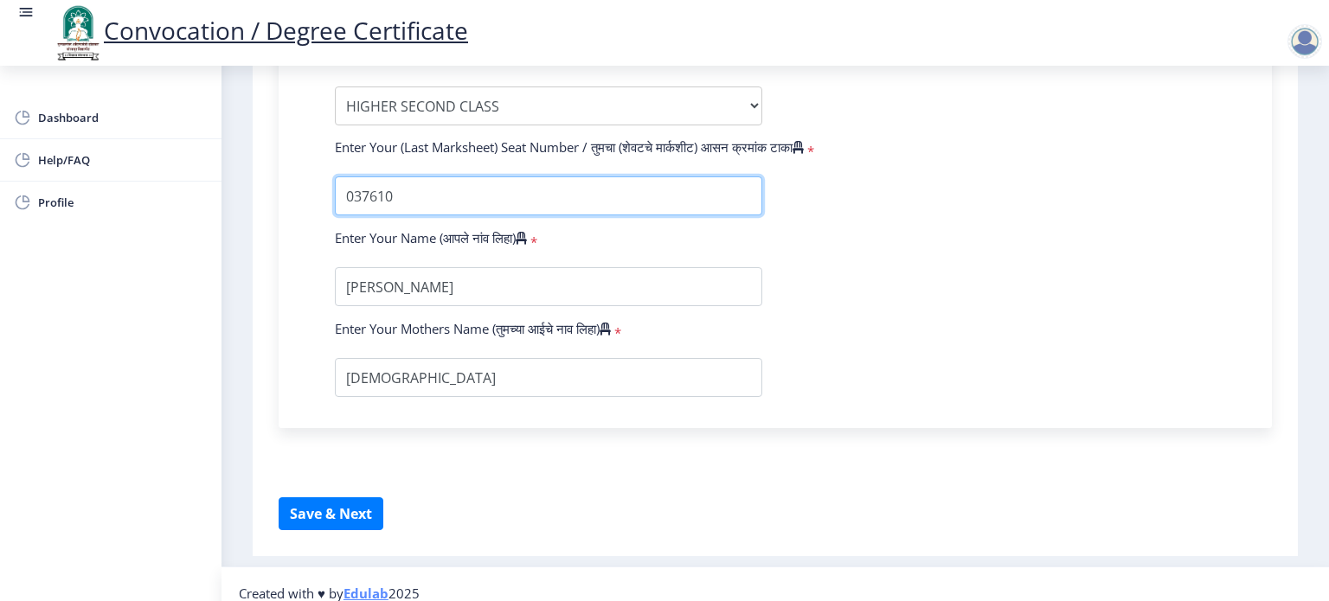
scroll to position [1163, 0]
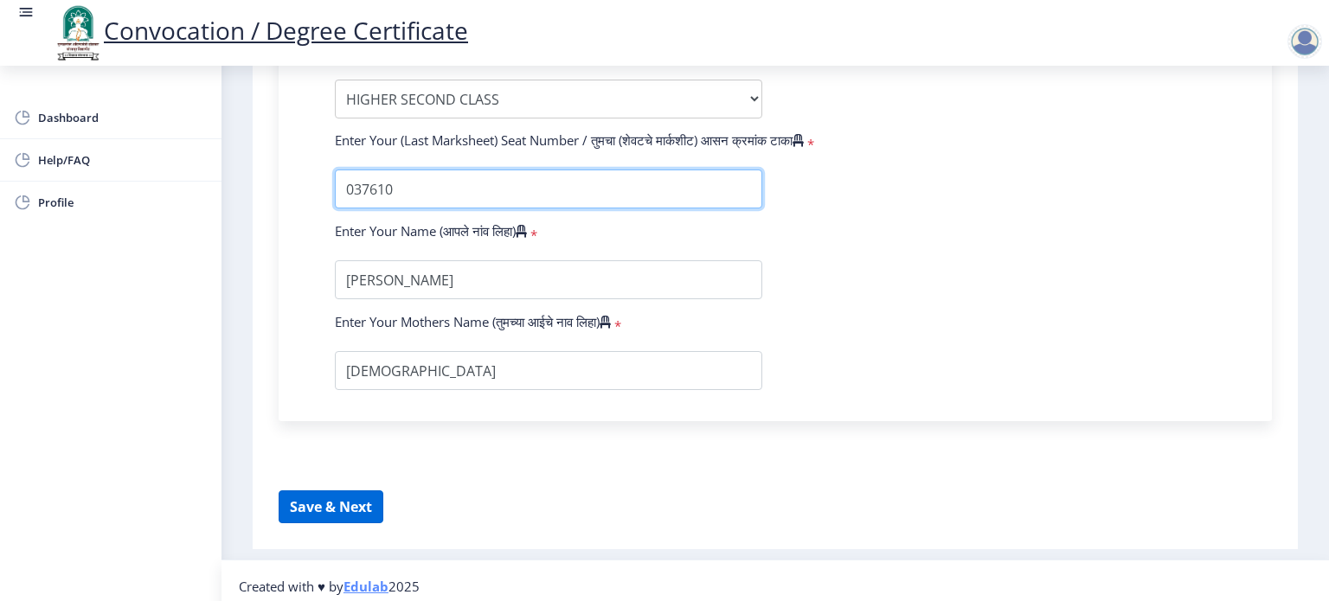
type input "037610"
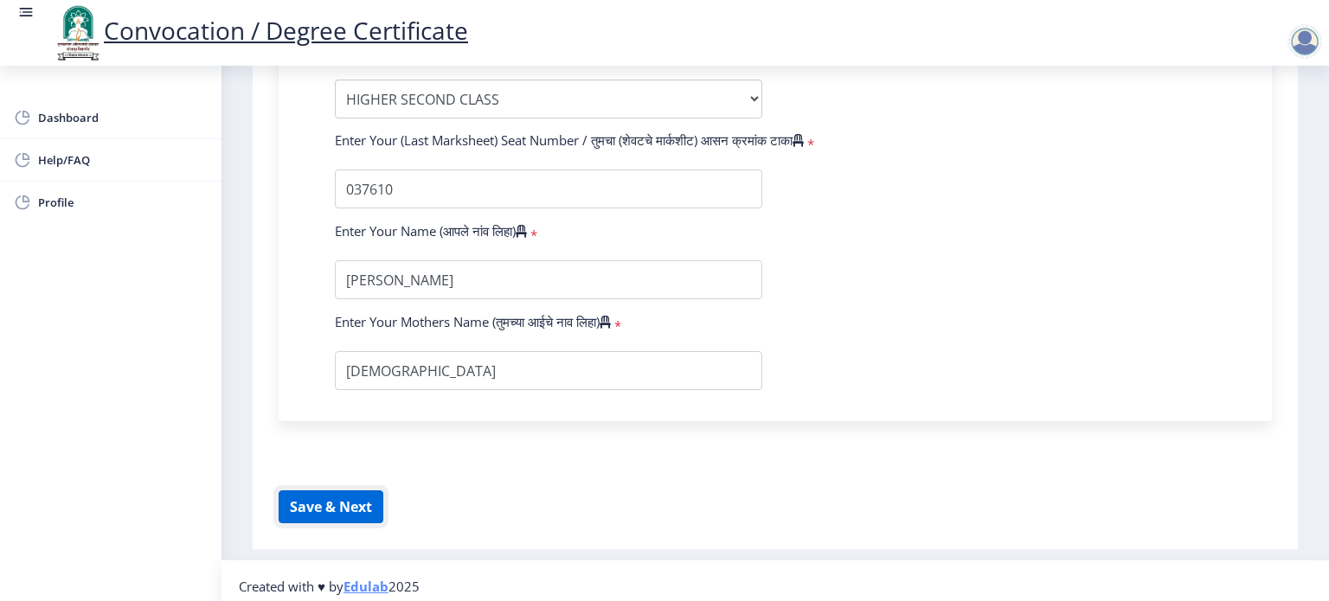
click at [350, 492] on button "Save & Next" at bounding box center [331, 507] width 105 height 33
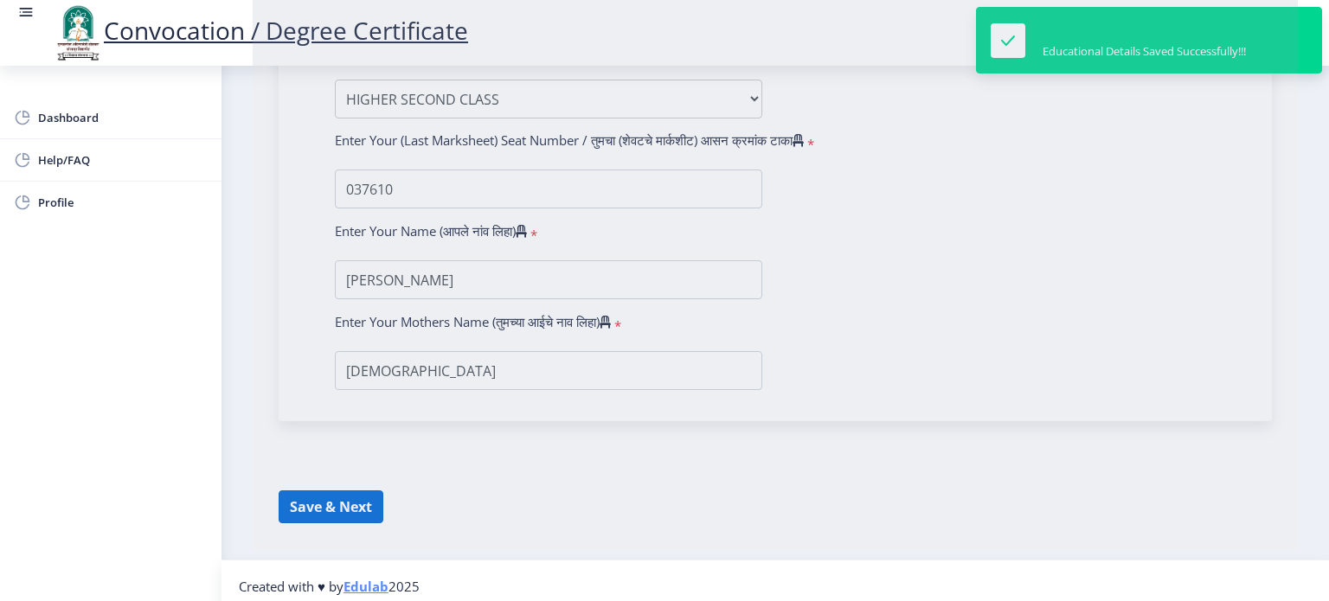
select select
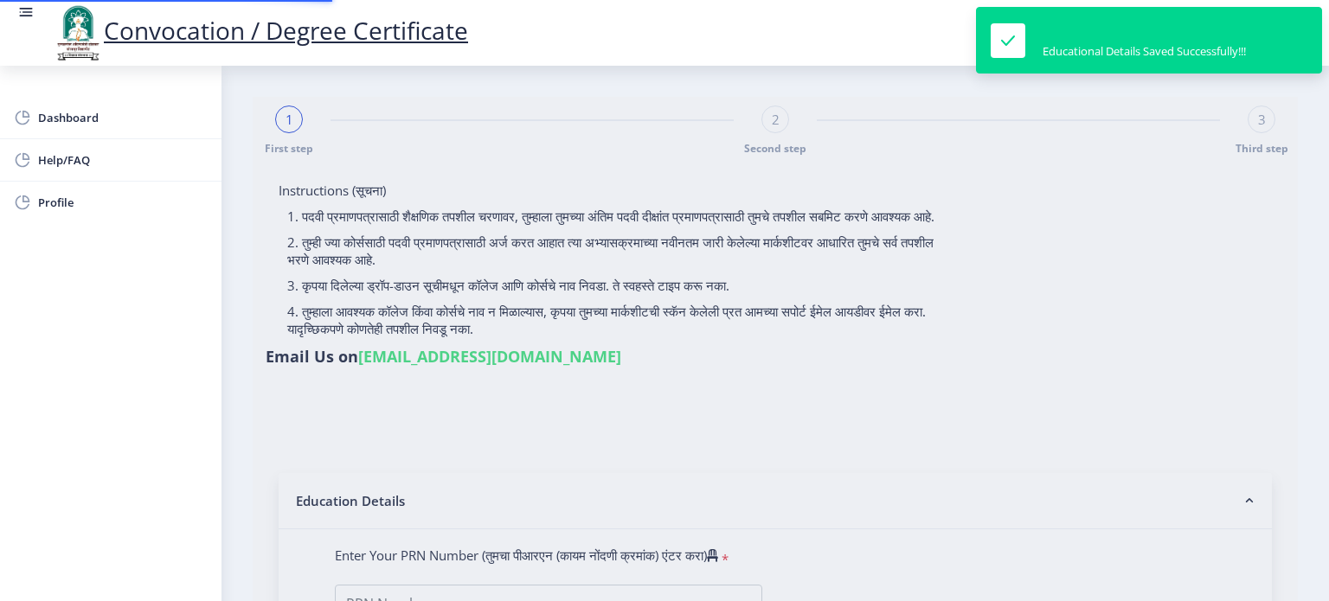
type input "2008032500237311"
select select "Regular"
select select "2013"
select select "March"
select select "HIGHER SECOND CLASS"
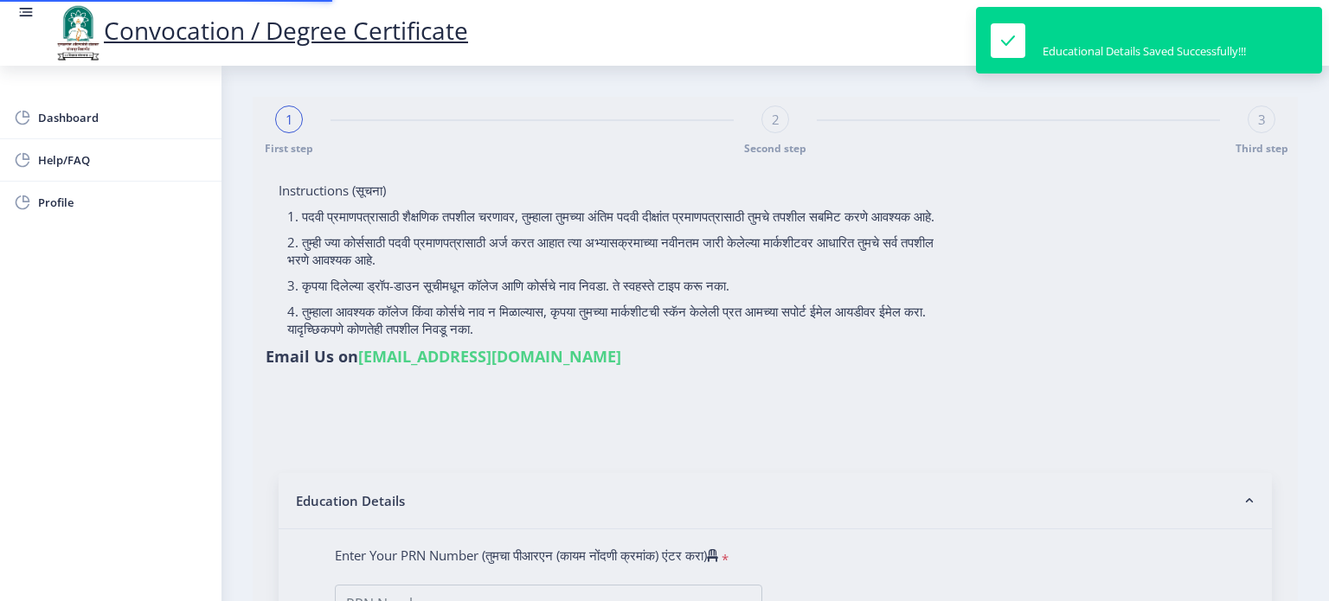
type input "037610"
select select "Computer Science"
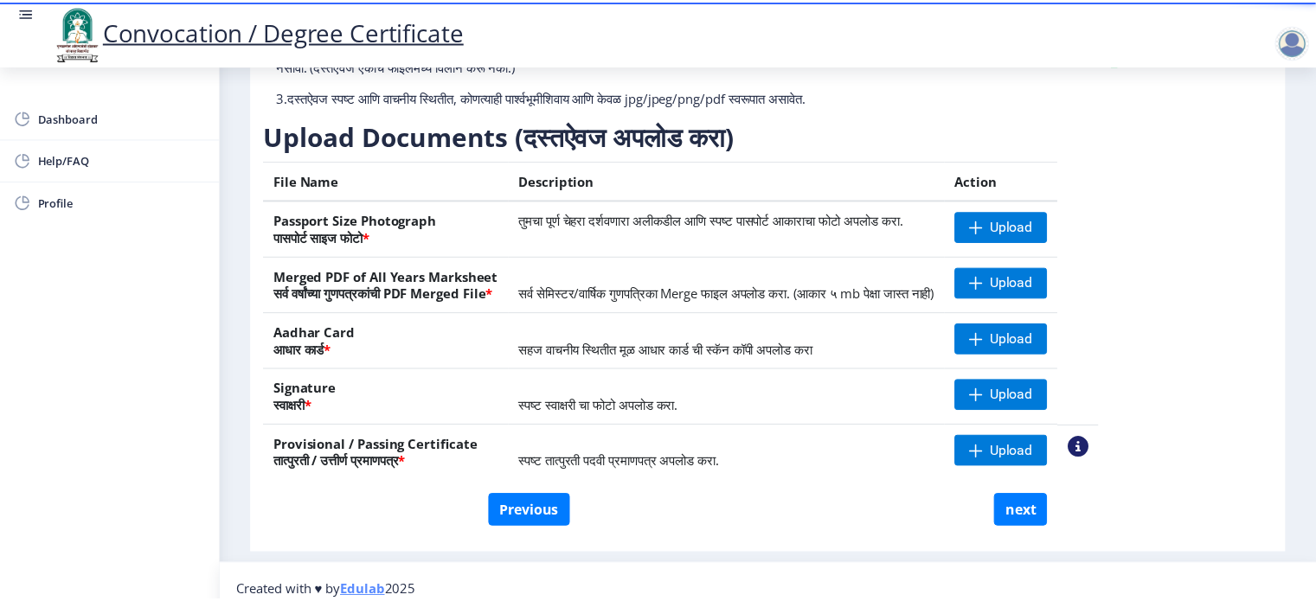
scroll to position [218, 0]
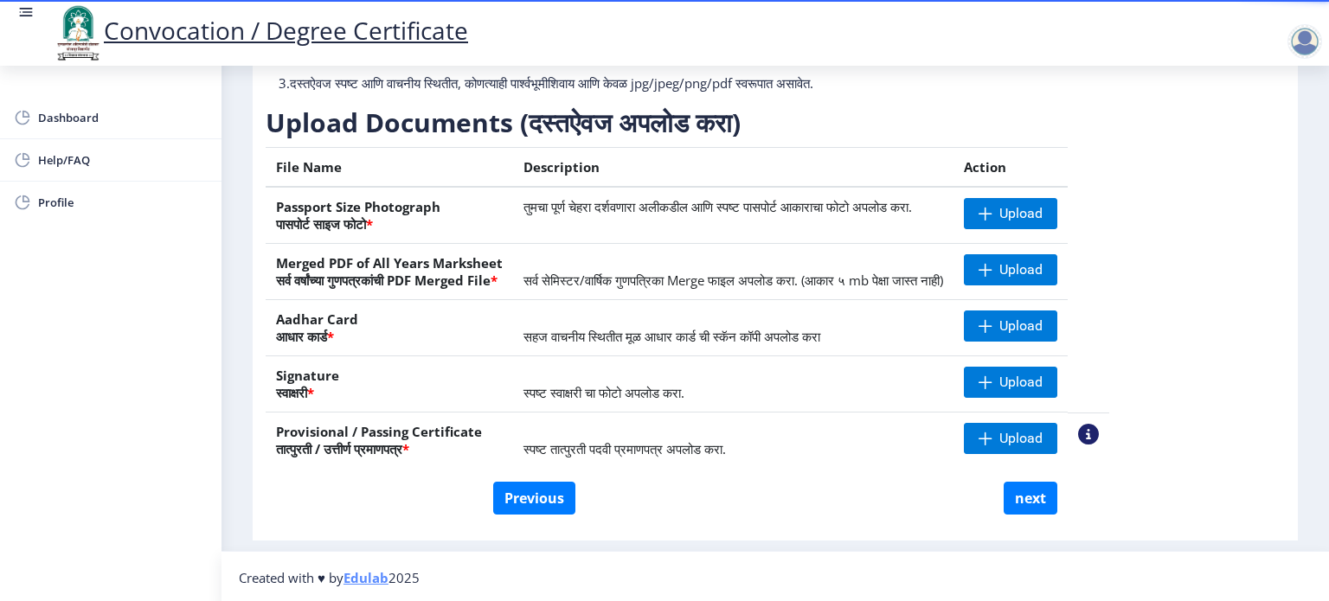
click at [1099, 432] on nb-action at bounding box center [1088, 434] width 21 height 21
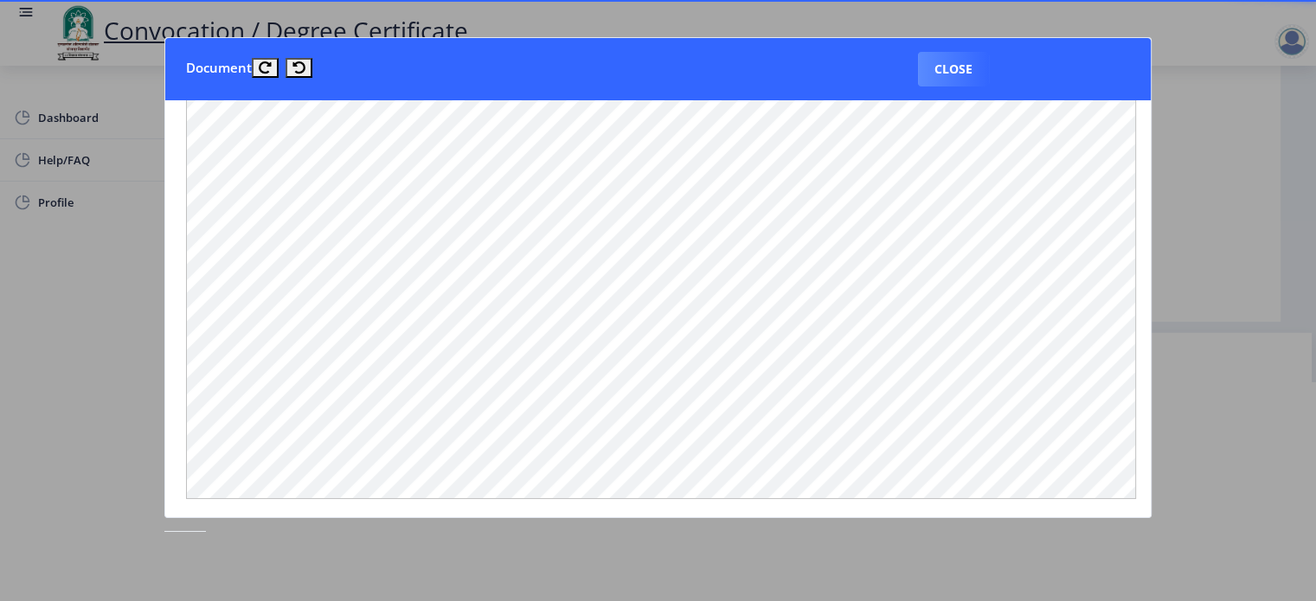
scroll to position [893, 21]
click at [956, 64] on button "Close" at bounding box center [953, 69] width 71 height 35
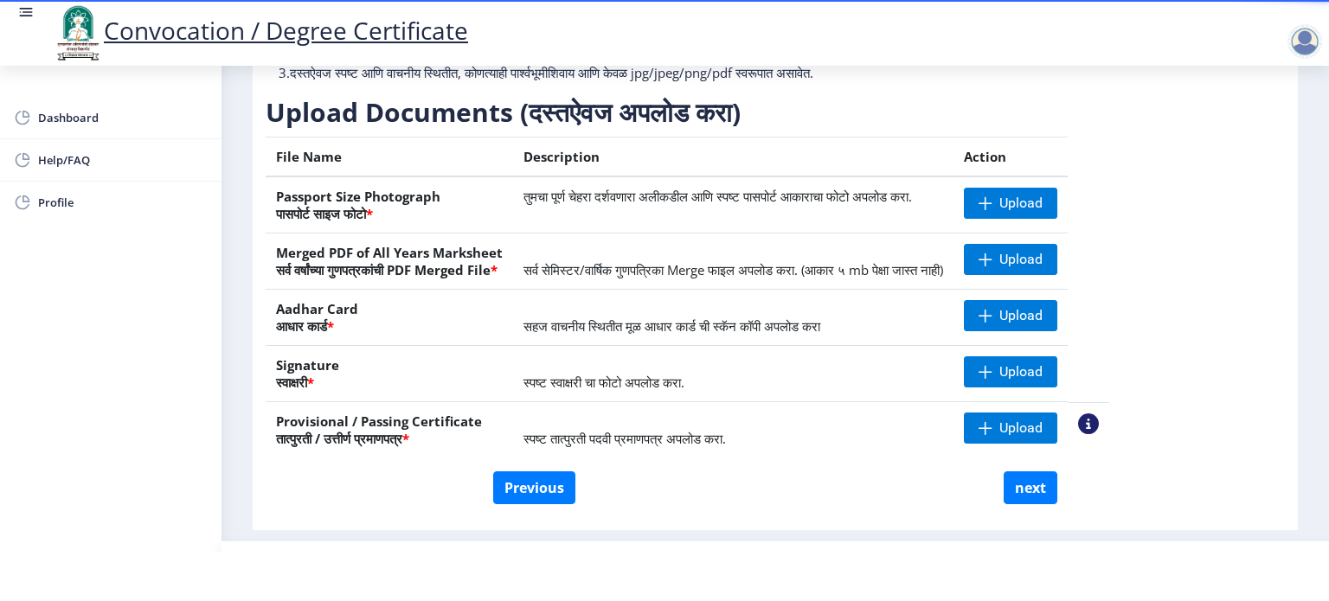
scroll to position [177, 0]
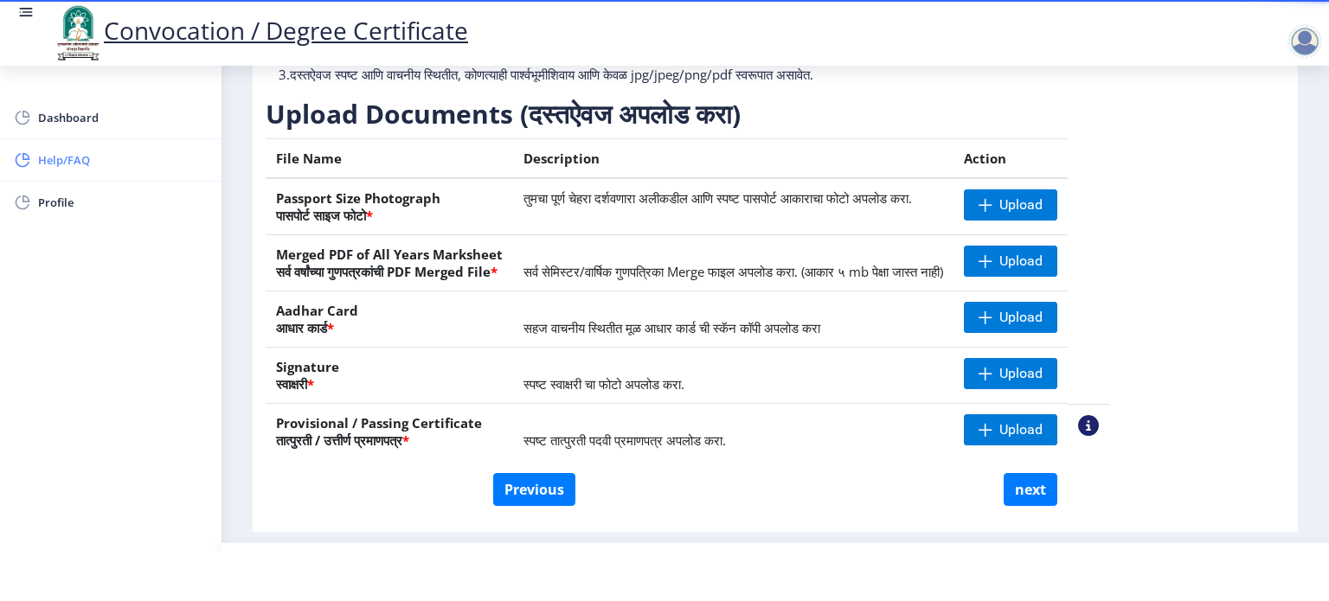
click at [42, 162] on span "Help/FAQ" at bounding box center [123, 160] width 170 height 21
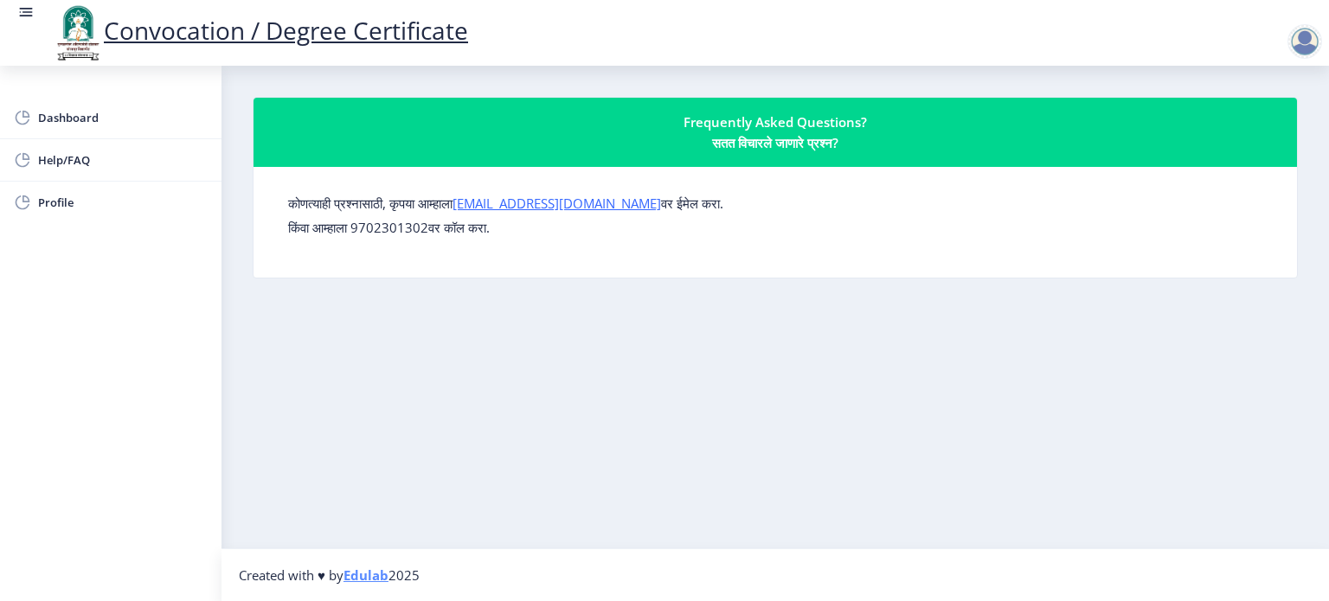
select select
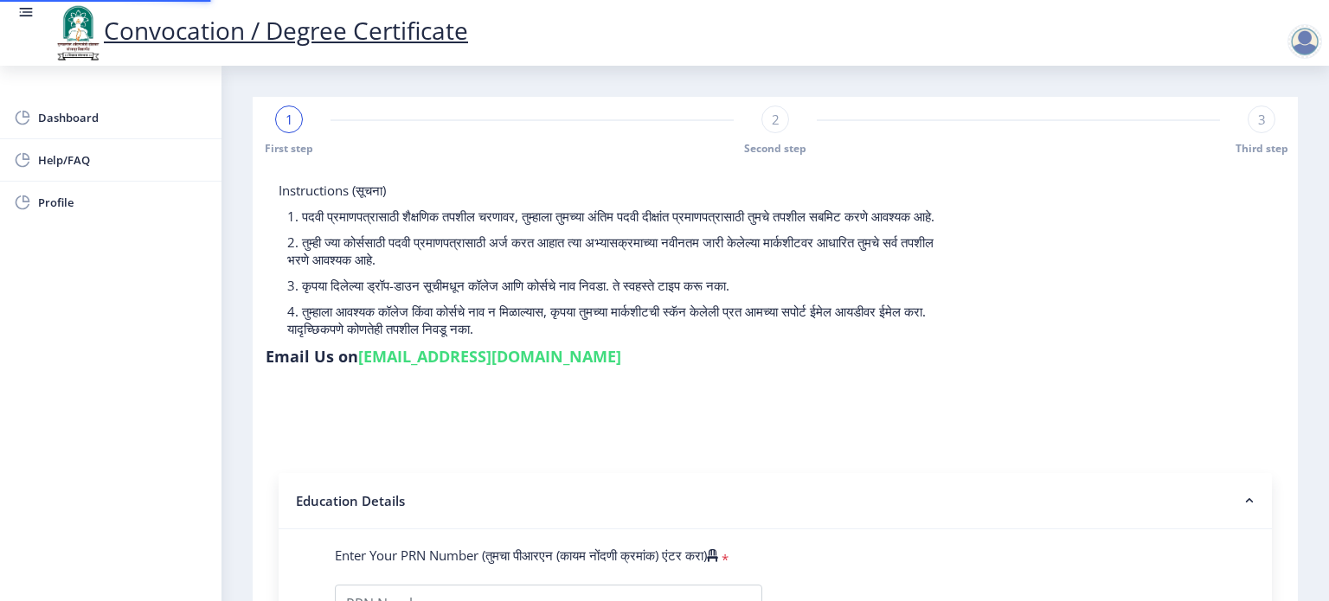
type input "2008032500237311"
select select "Regular"
select select "2013"
select select "March"
select select "HIGHER SECOND CLASS"
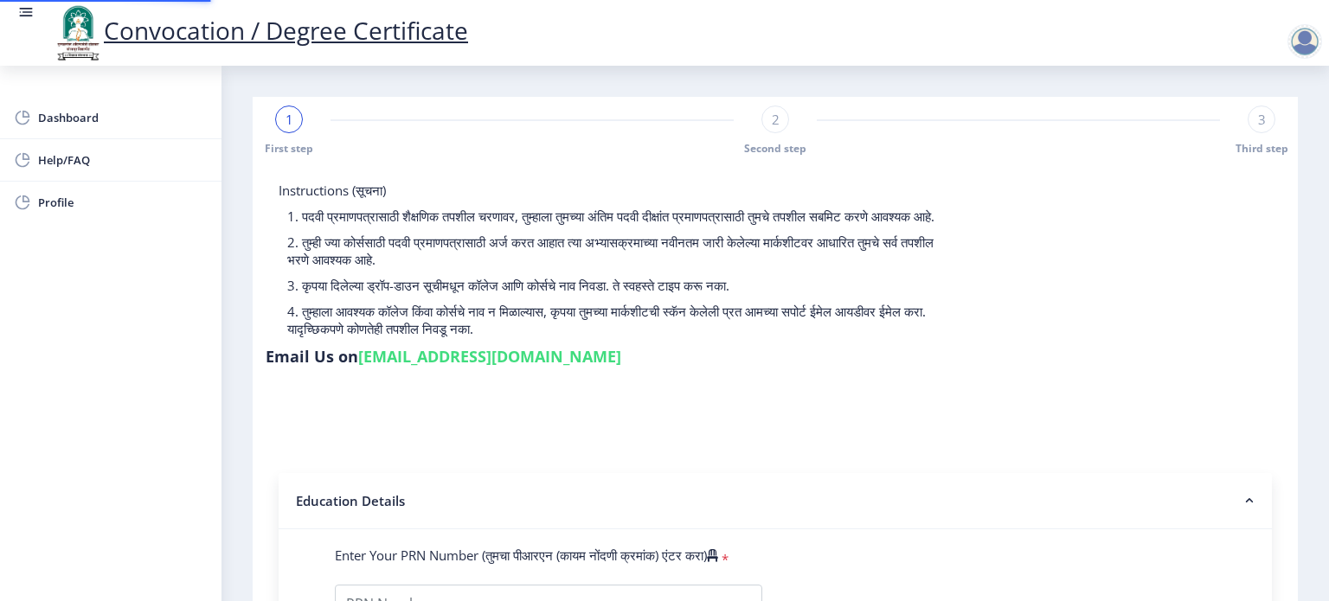
type input "037610"
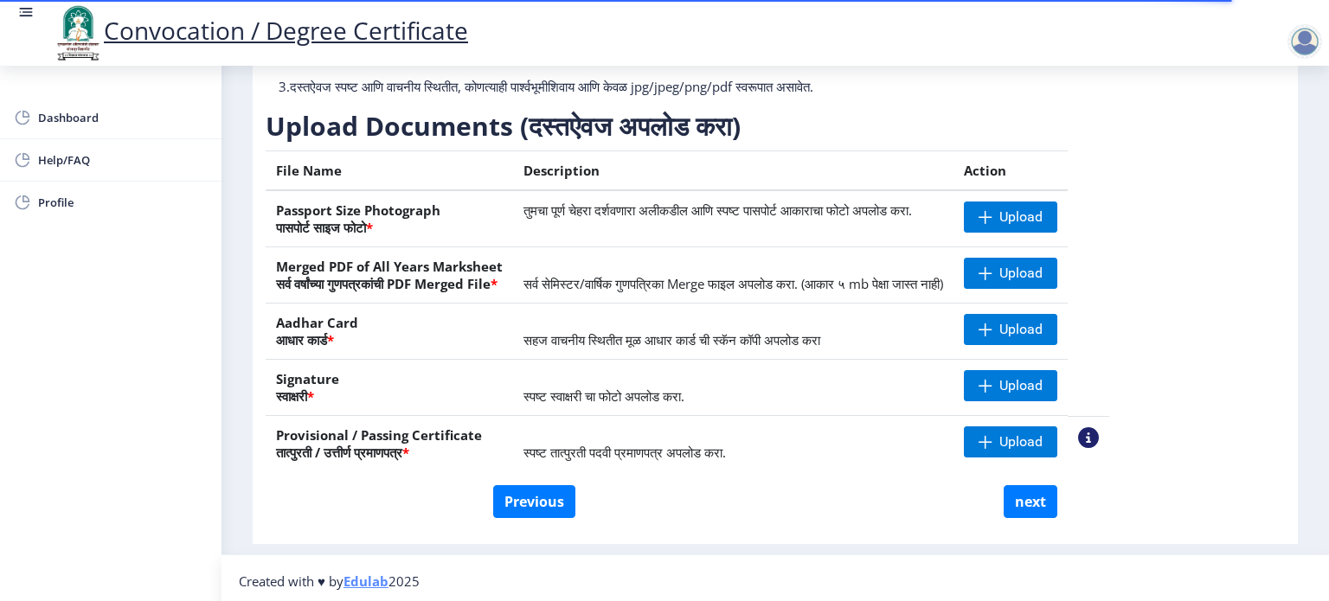
scroll to position [218, 0]
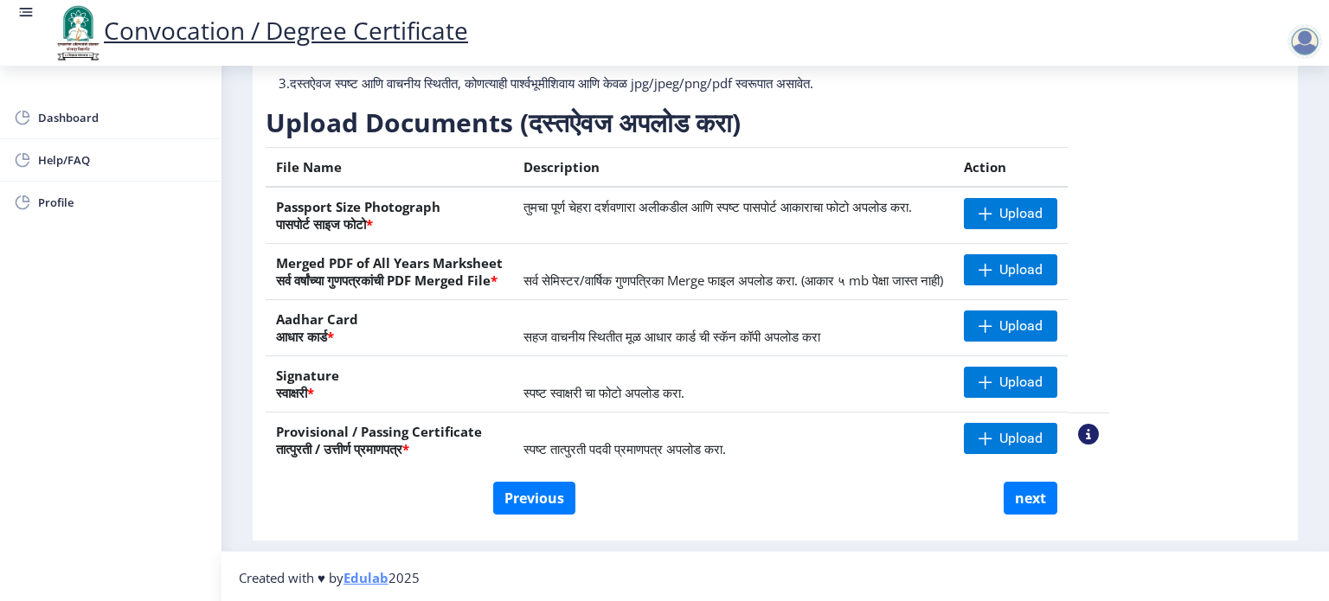
click at [16, 10] on nav "Convocation / Degree Certificate" at bounding box center [664, 33] width 1329 height 66
click at [22, 16] on rect at bounding box center [26, 17] width 13 height 2
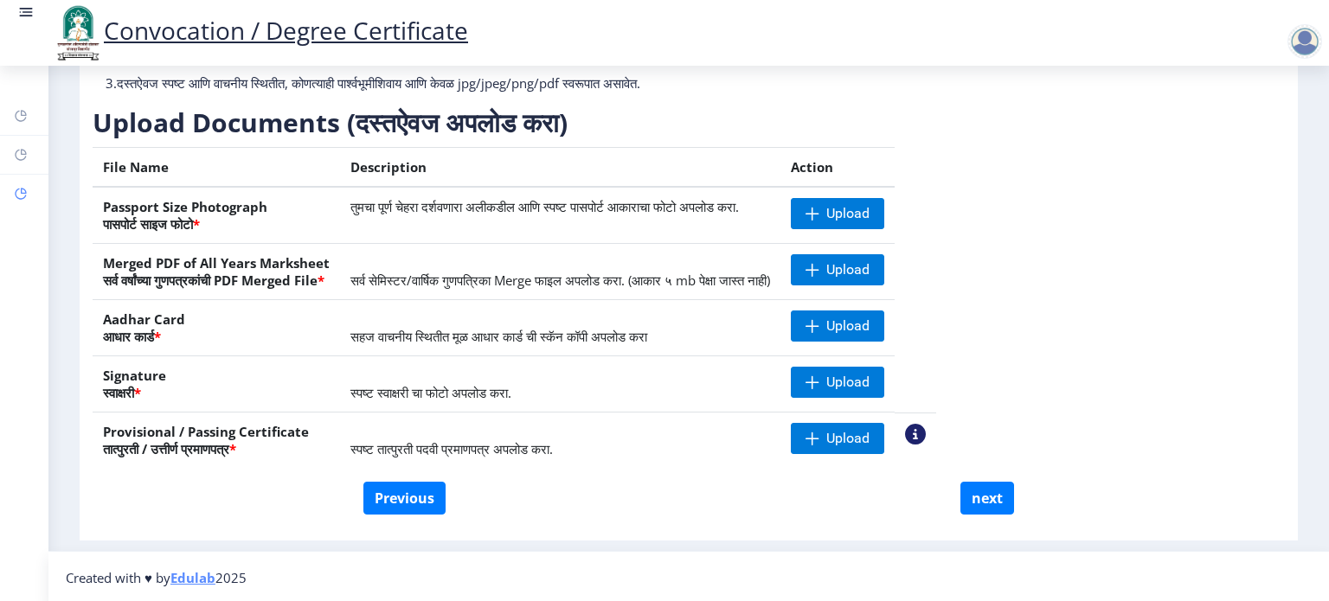
click at [21, 189] on icon at bounding box center [24, 191] width 6 height 6
select select
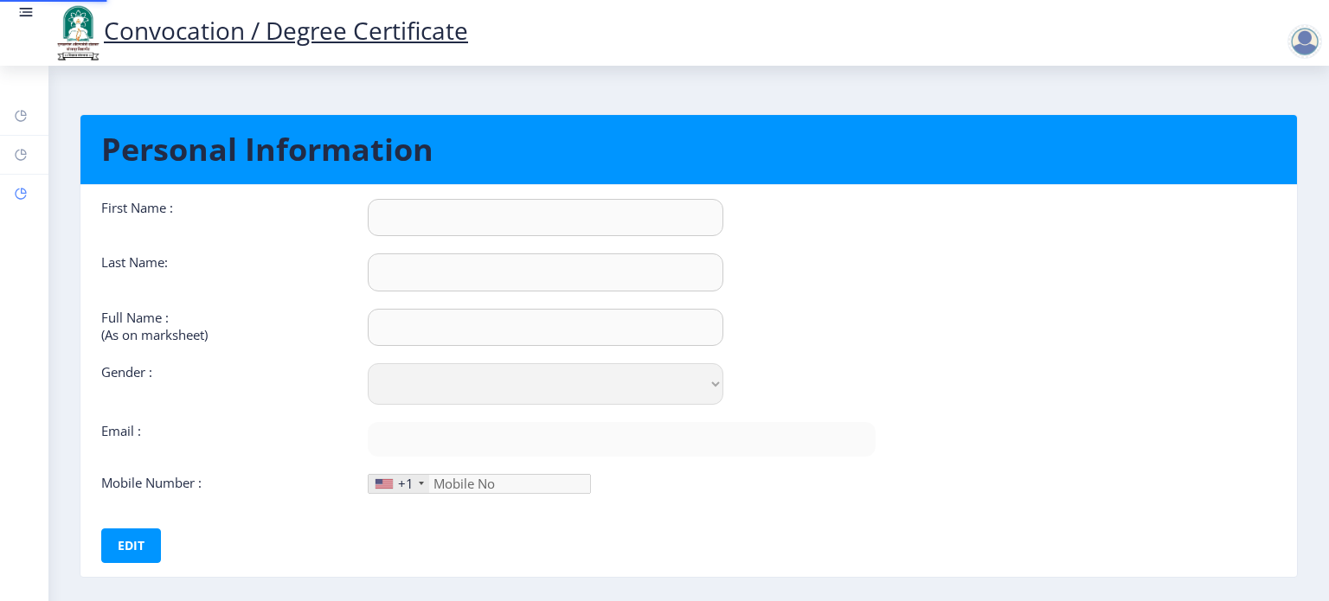
type input "KETAKI"
type input "[PERSON_NAME]"
type input "KETAKI SATISH KATEKAR"
select select "[DEMOGRAPHIC_DATA]"
type input "[EMAIL_ADDRESS][DOMAIN_NAME]"
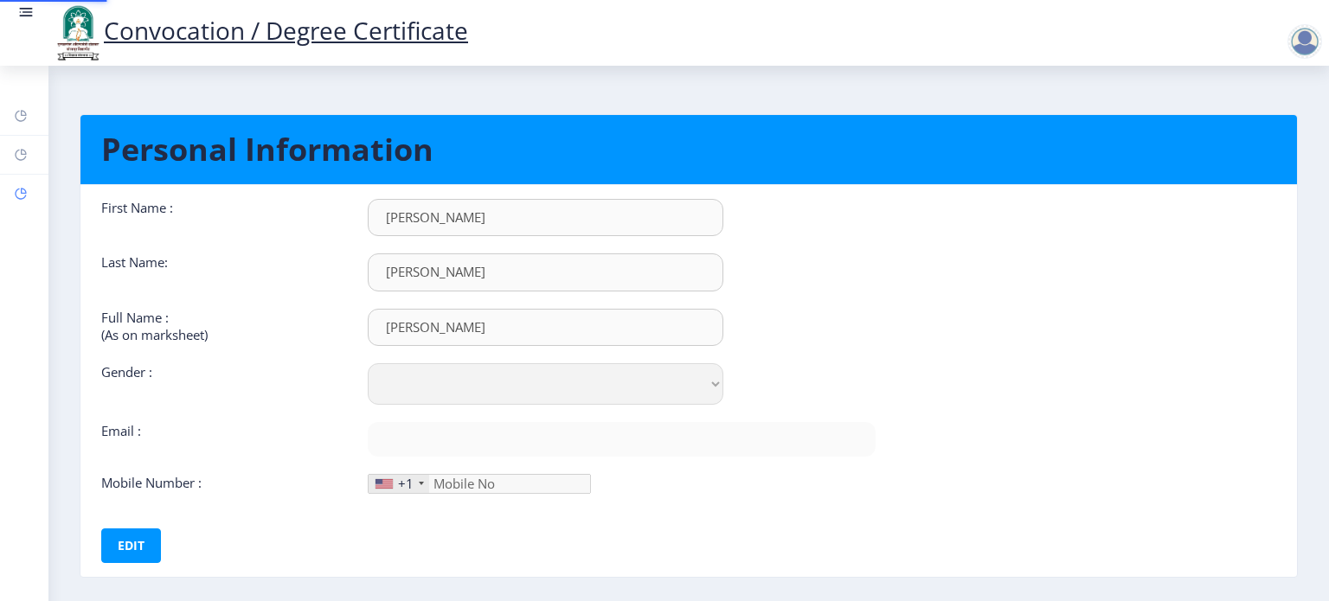
type input "9975792607"
click at [27, 120] on rect at bounding box center [21, 116] width 14 height 14
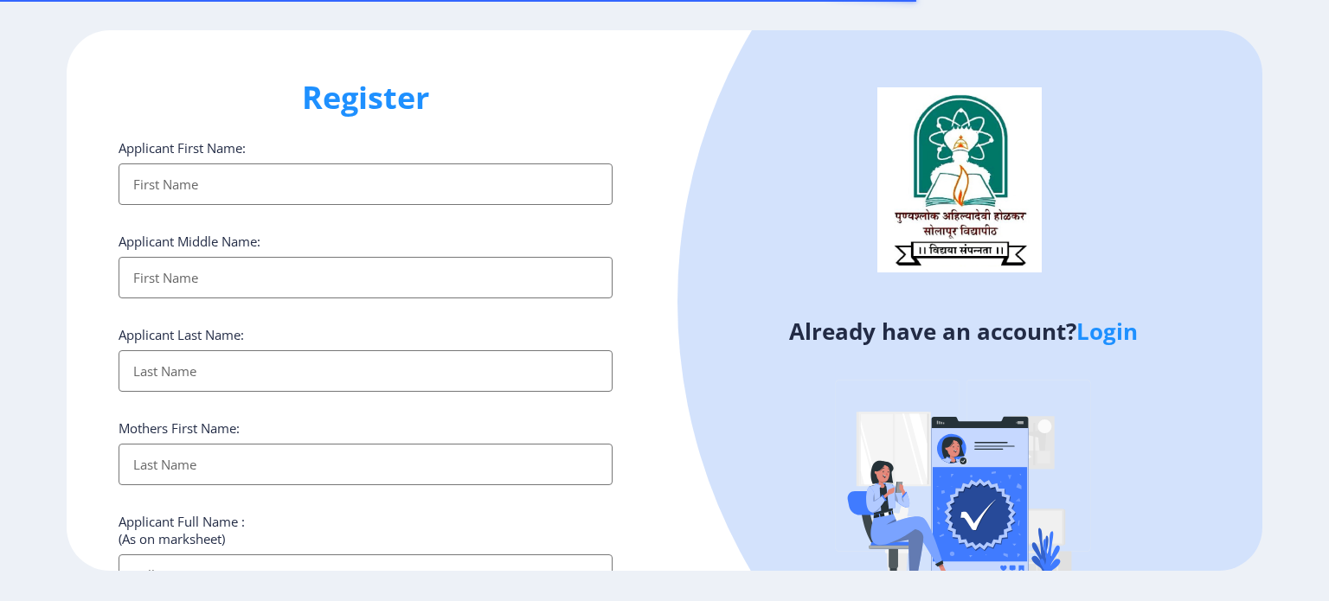
select select
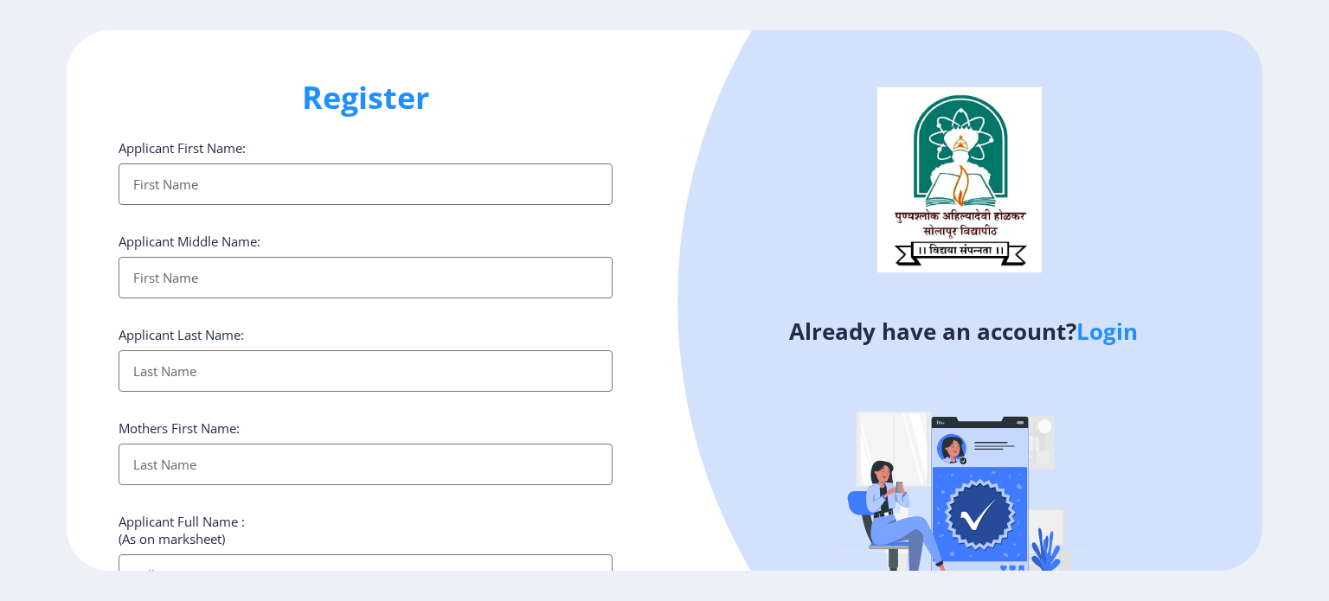
click at [1090, 341] on link "Login" at bounding box center [1106, 331] width 61 height 31
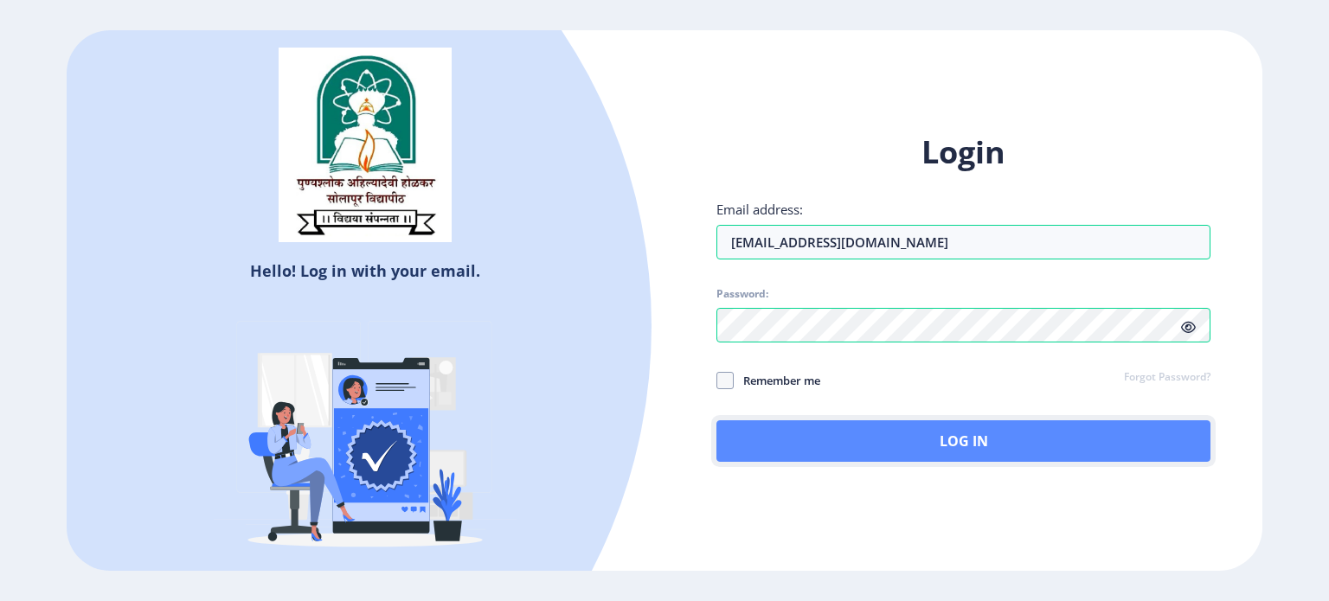
click at [930, 448] on button "Log In" at bounding box center [963, 442] width 494 height 42
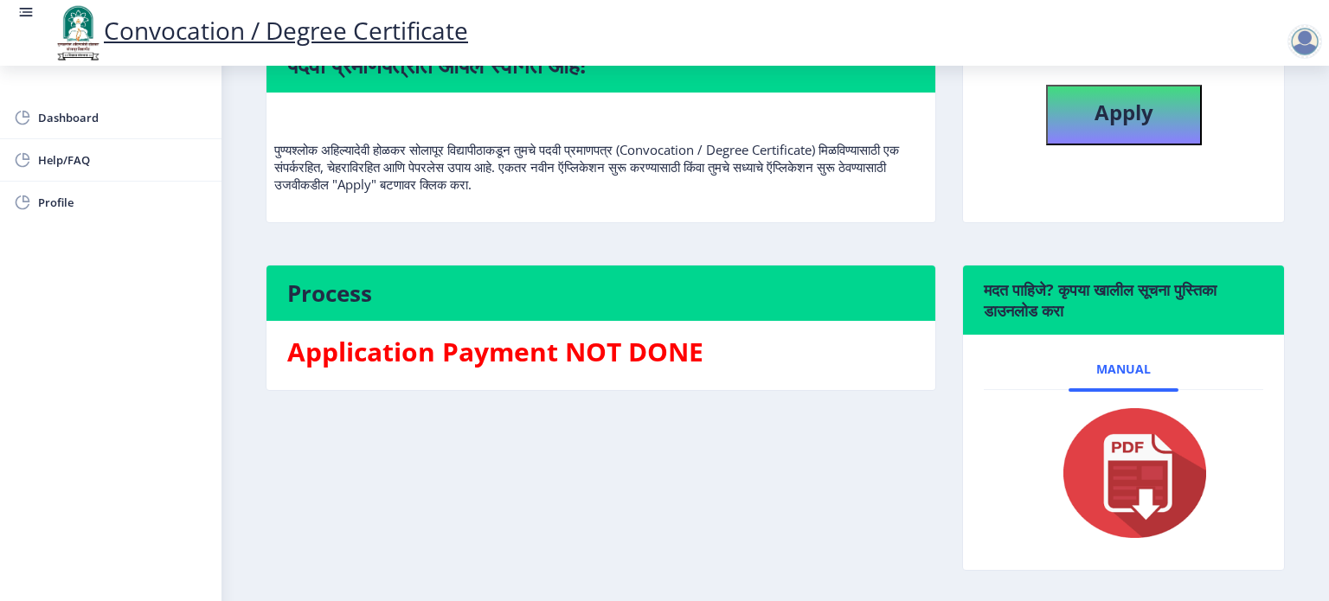
scroll to position [235, 0]
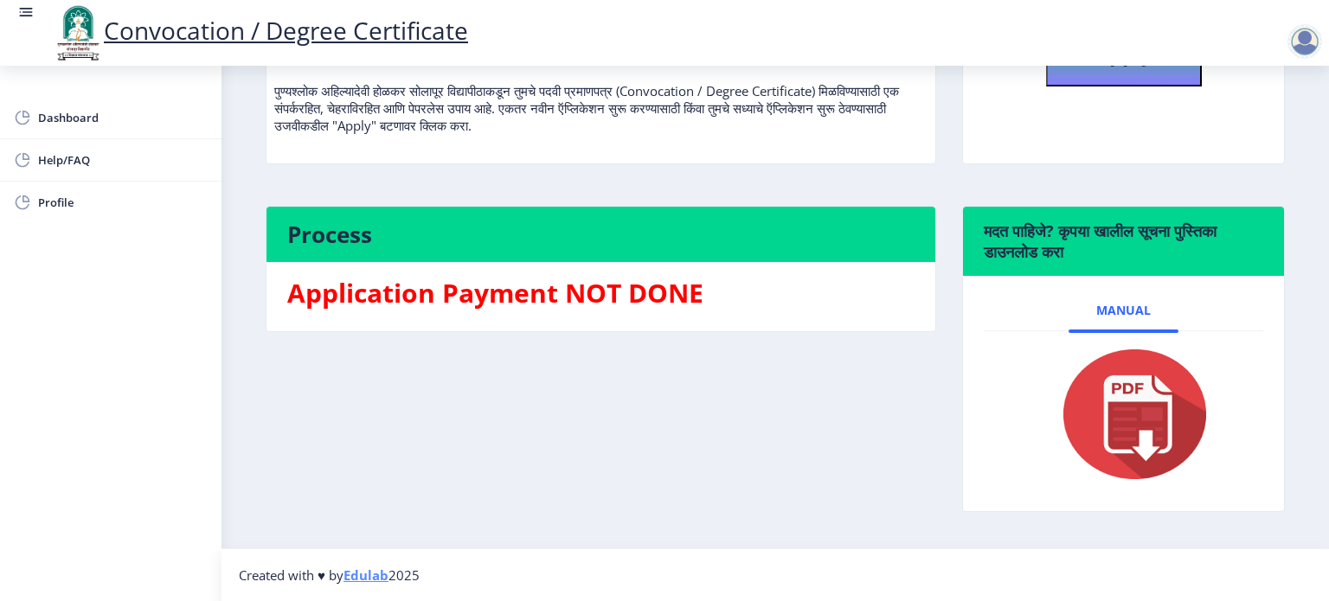
click at [1144, 401] on img at bounding box center [1124, 414] width 173 height 138
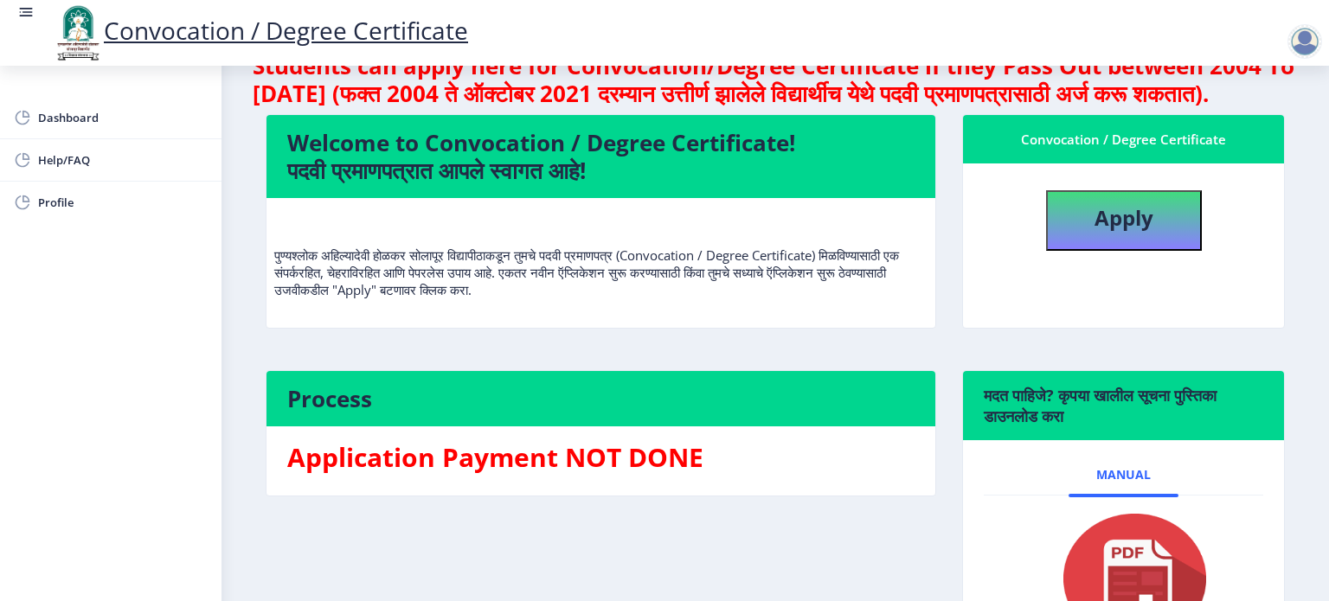
scroll to position [0, 0]
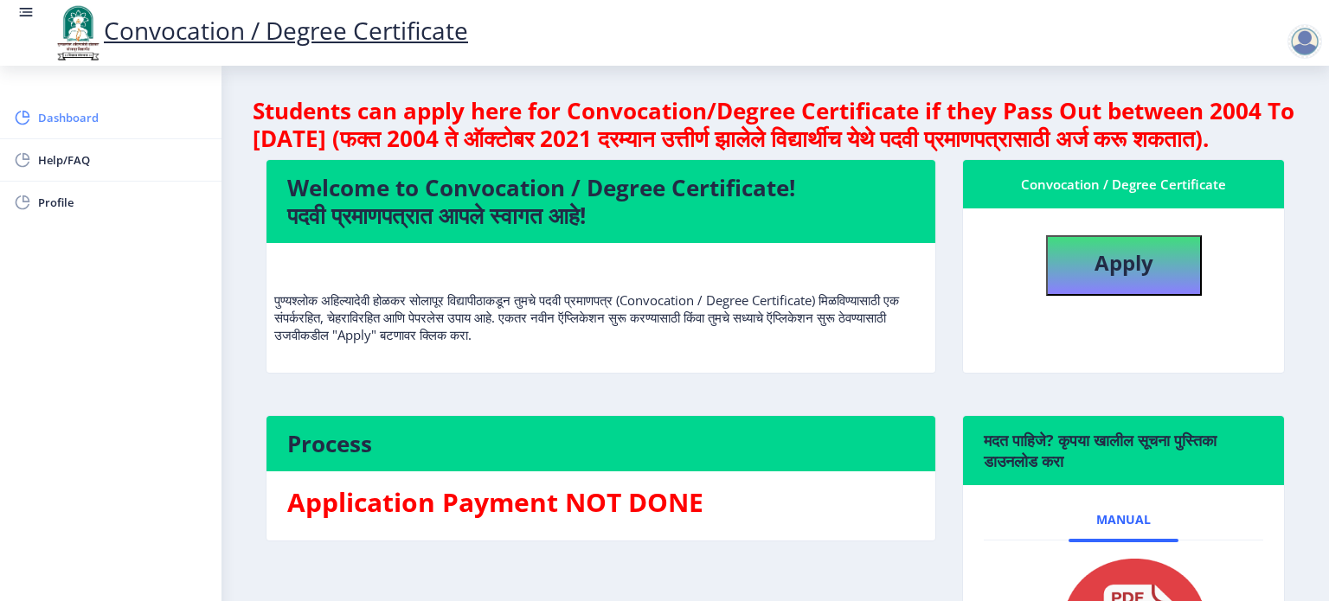
click at [69, 121] on span "Dashboard" at bounding box center [123, 117] width 170 height 21
click at [53, 192] on span "Profile" at bounding box center [123, 202] width 170 height 21
select select
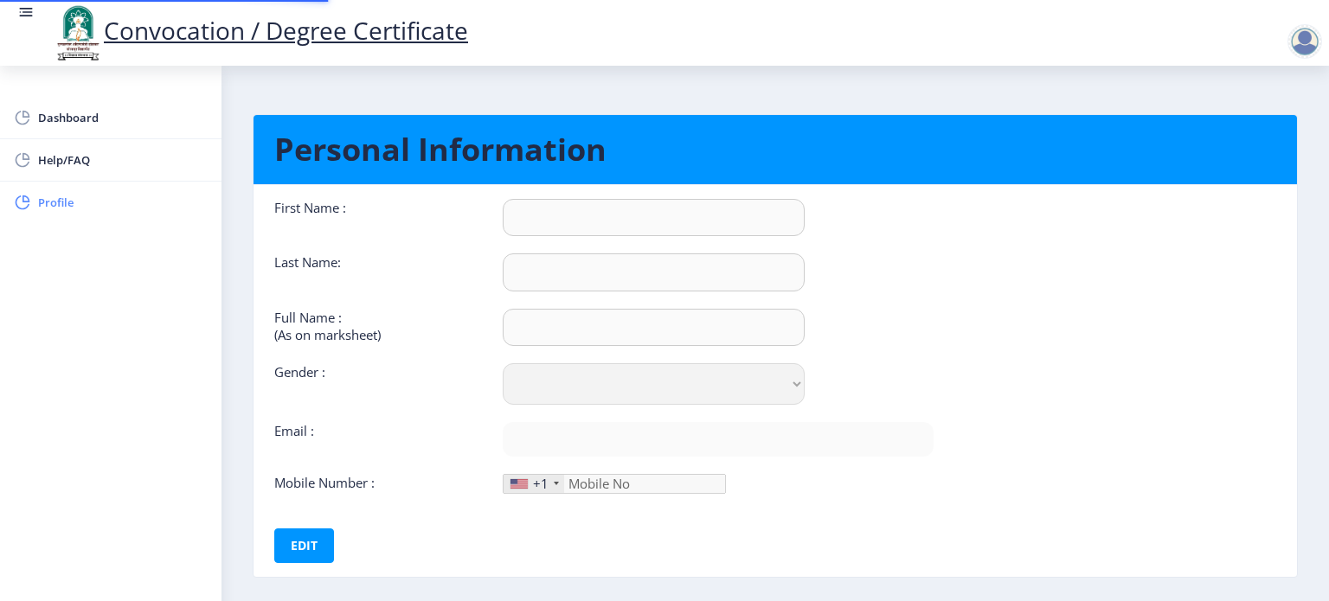
type input "KETAKI"
type input "KATEKAR"
type input "KETAKI SATISH KATEKAR"
select select "Female"
type input "Nilketaki15@gmail.com"
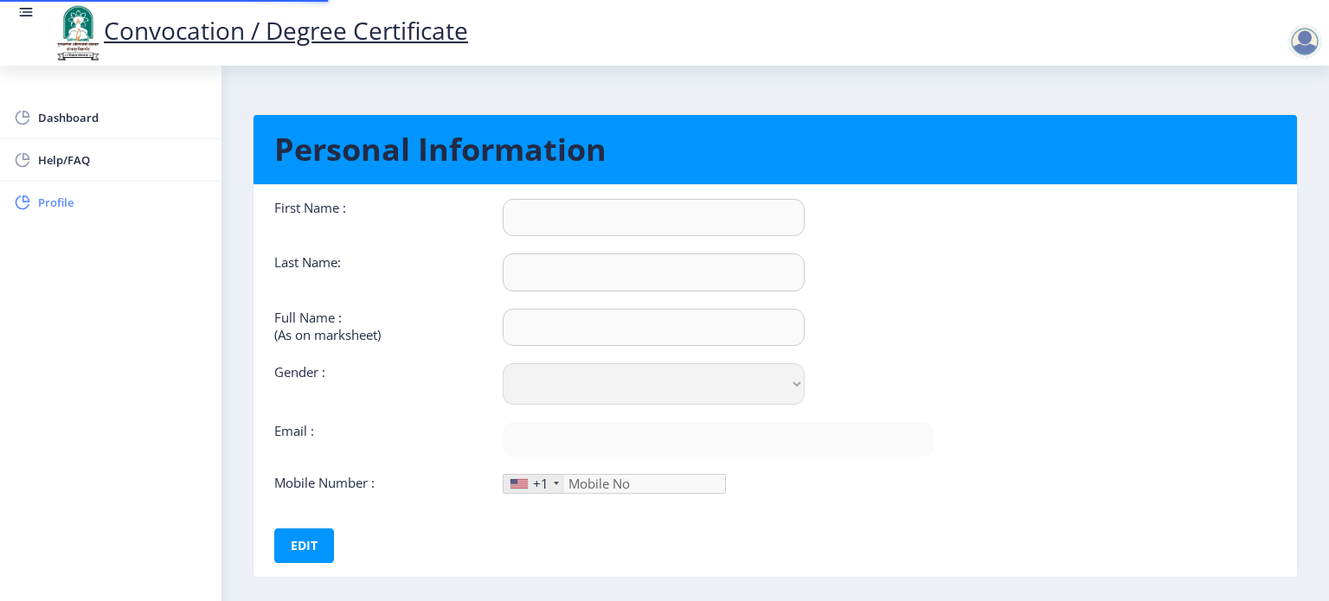
type input "9975792607"
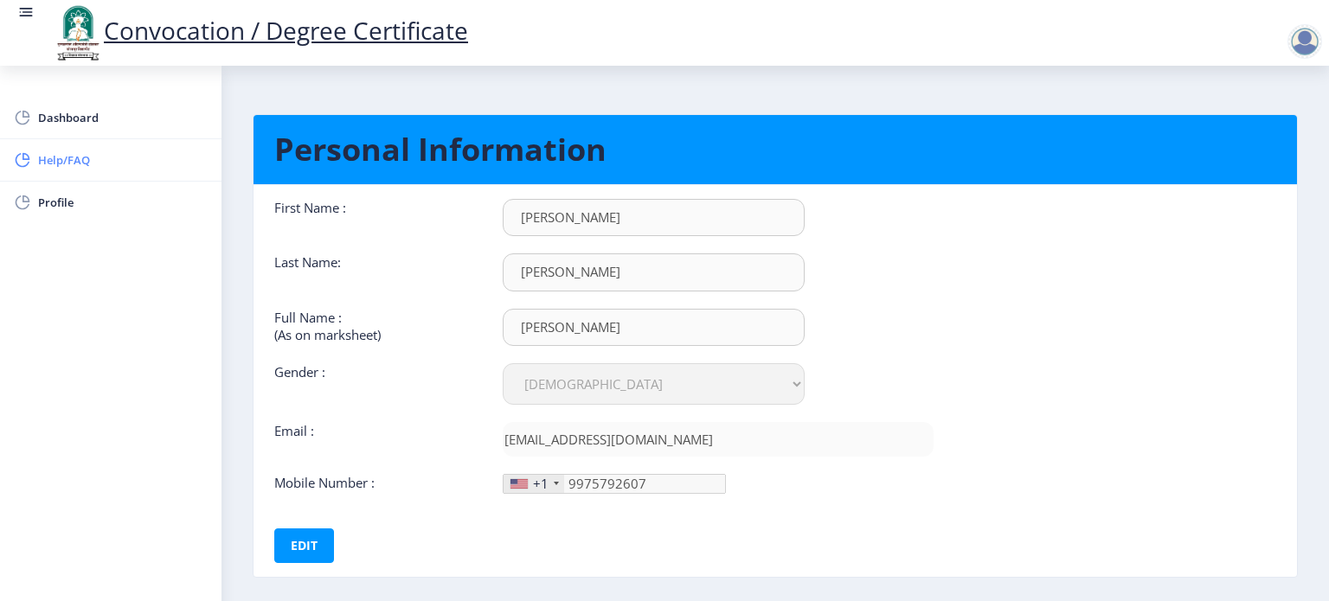
click at [61, 165] on span "Help/FAQ" at bounding box center [123, 160] width 170 height 21
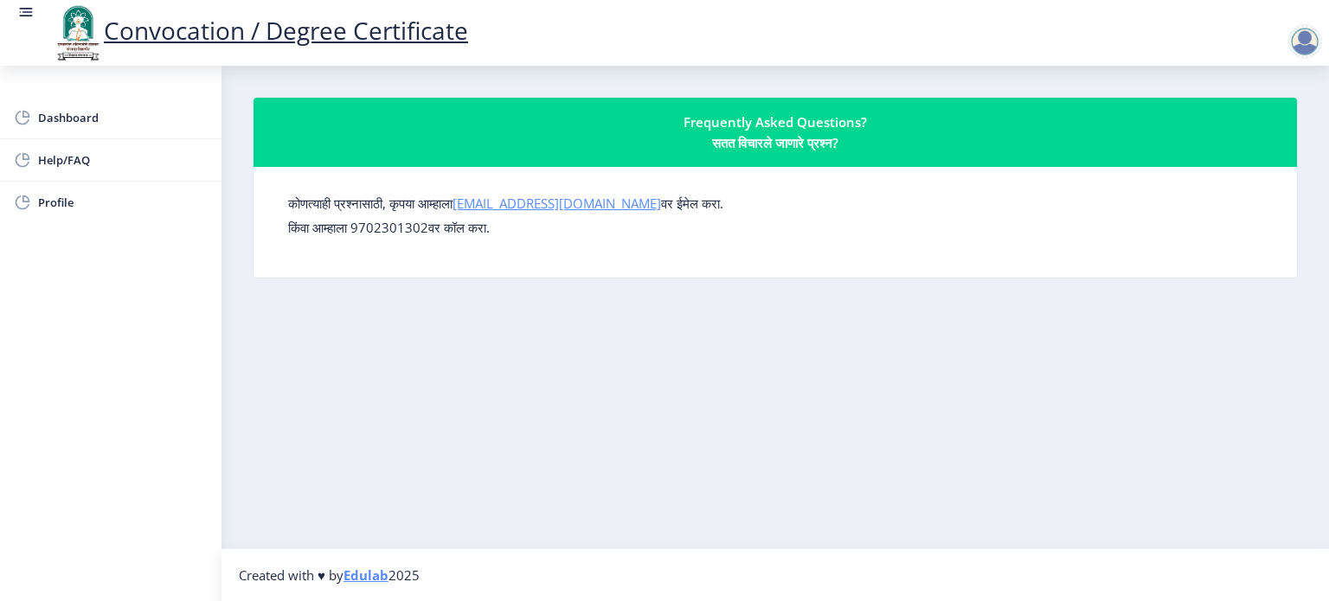
click at [544, 208] on link "su.sfc@studentscenter.in" at bounding box center [557, 203] width 209 height 17
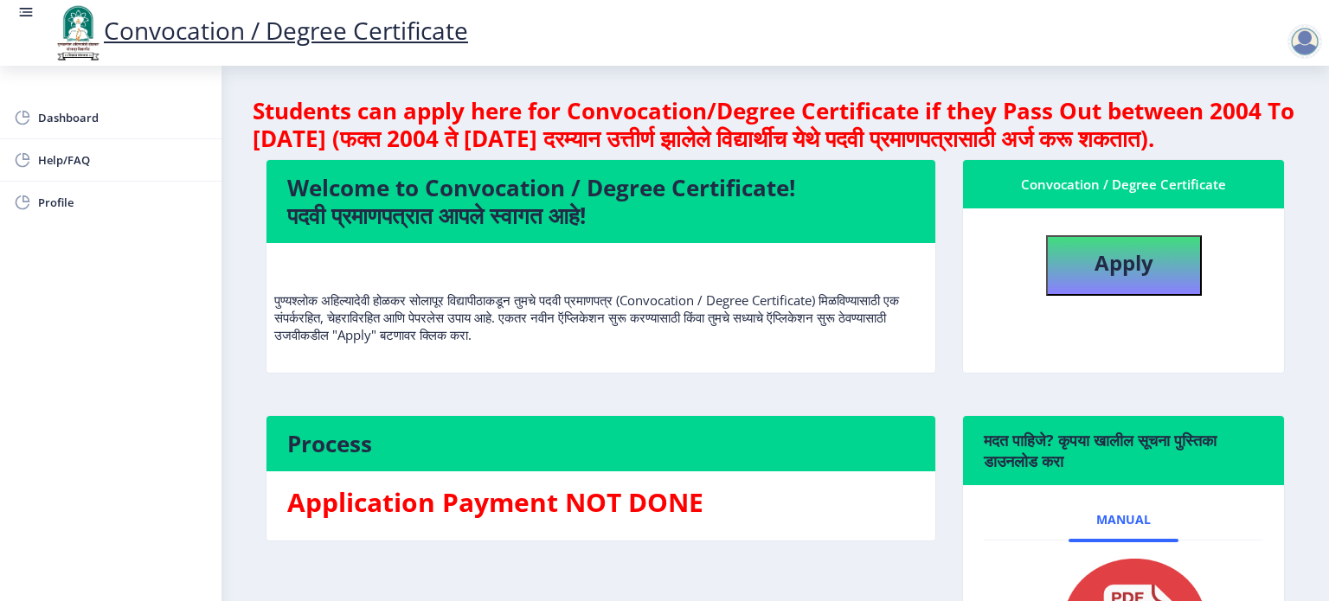
click at [30, 10] on rect at bounding box center [25, 11] width 17 height 17
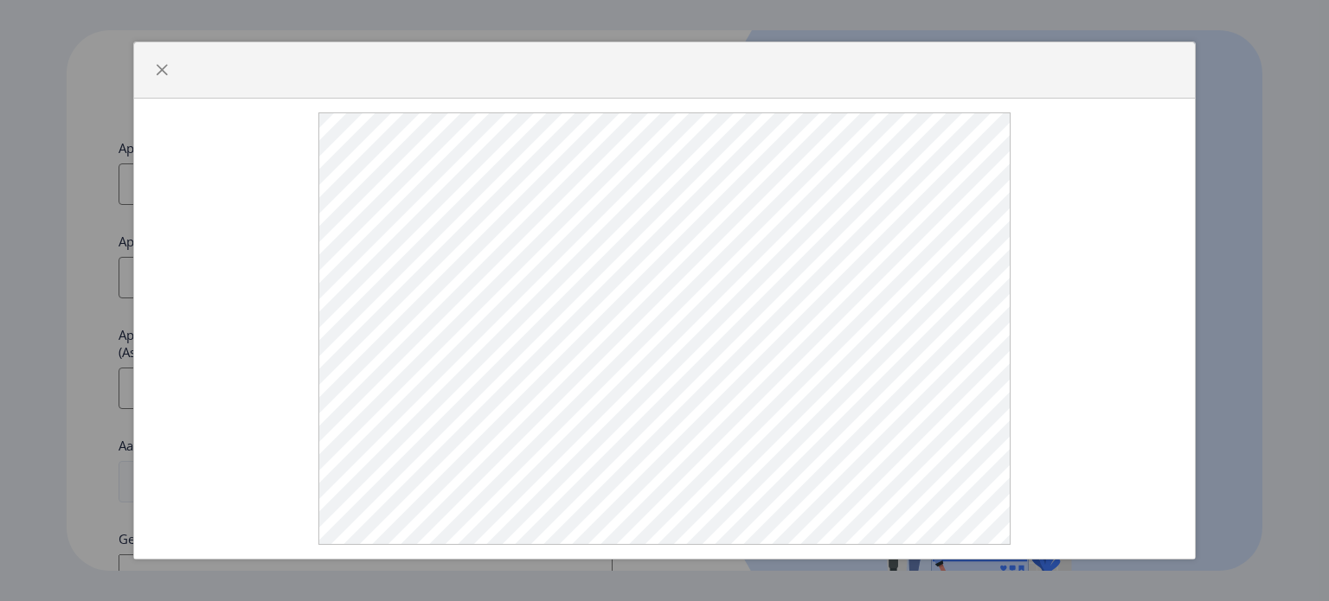
select select
click at [162, 77] on span "button" at bounding box center [162, 70] width 14 height 14
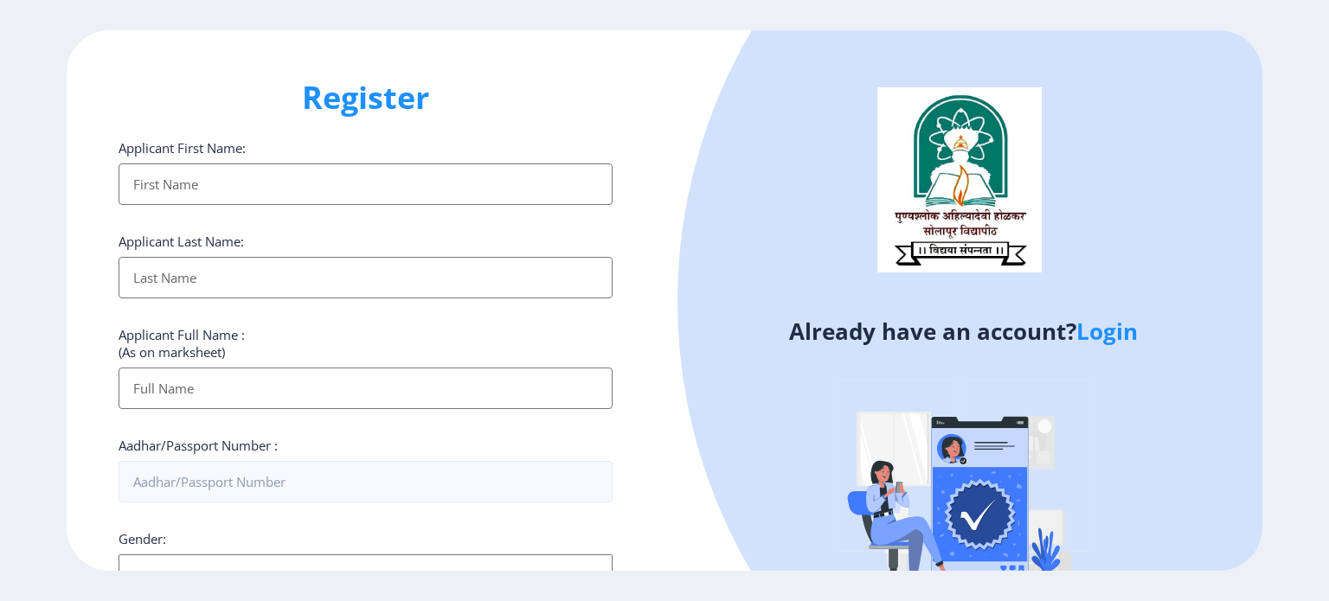
click at [1121, 338] on link "Login" at bounding box center [1106, 331] width 61 height 31
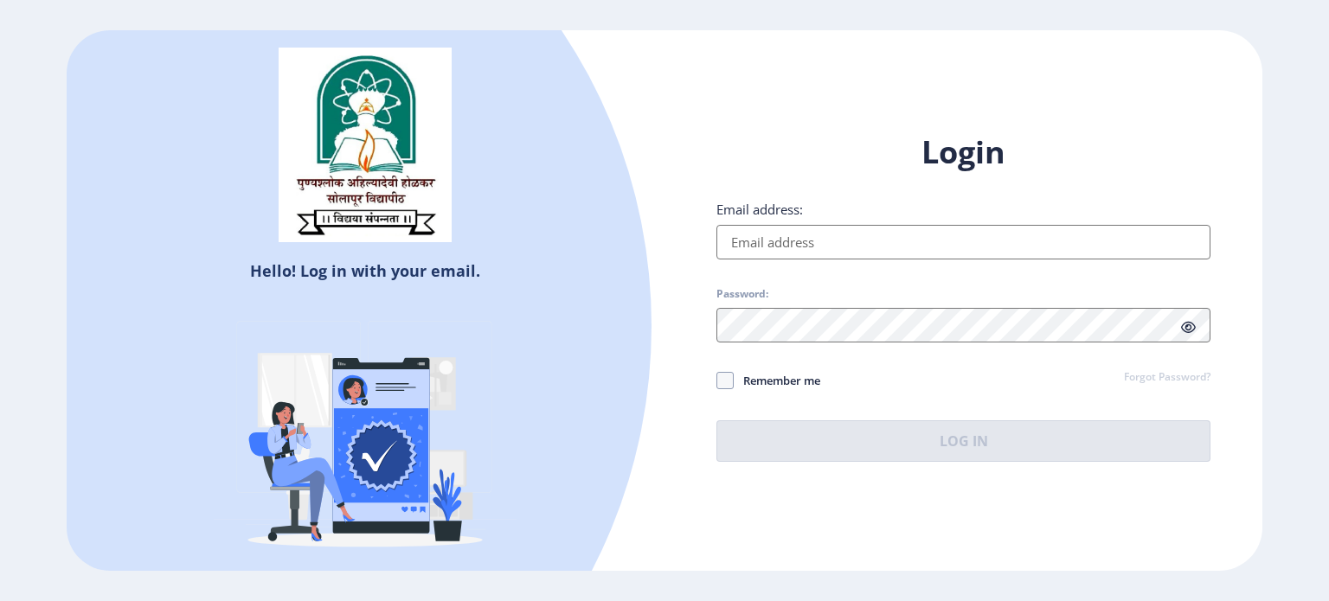
click at [966, 241] on input "Email address:" at bounding box center [963, 242] width 494 height 35
type input "[EMAIL_ADDRESS][DOMAIN_NAME]"
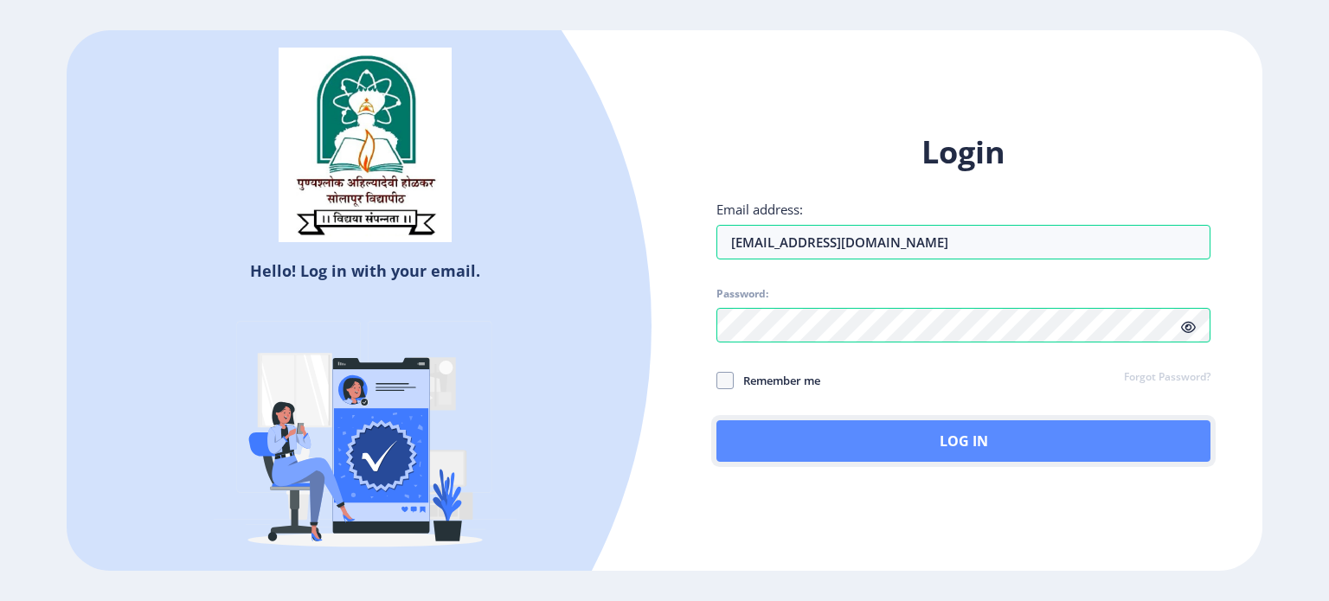
click at [790, 435] on button "Log In" at bounding box center [963, 442] width 494 height 42
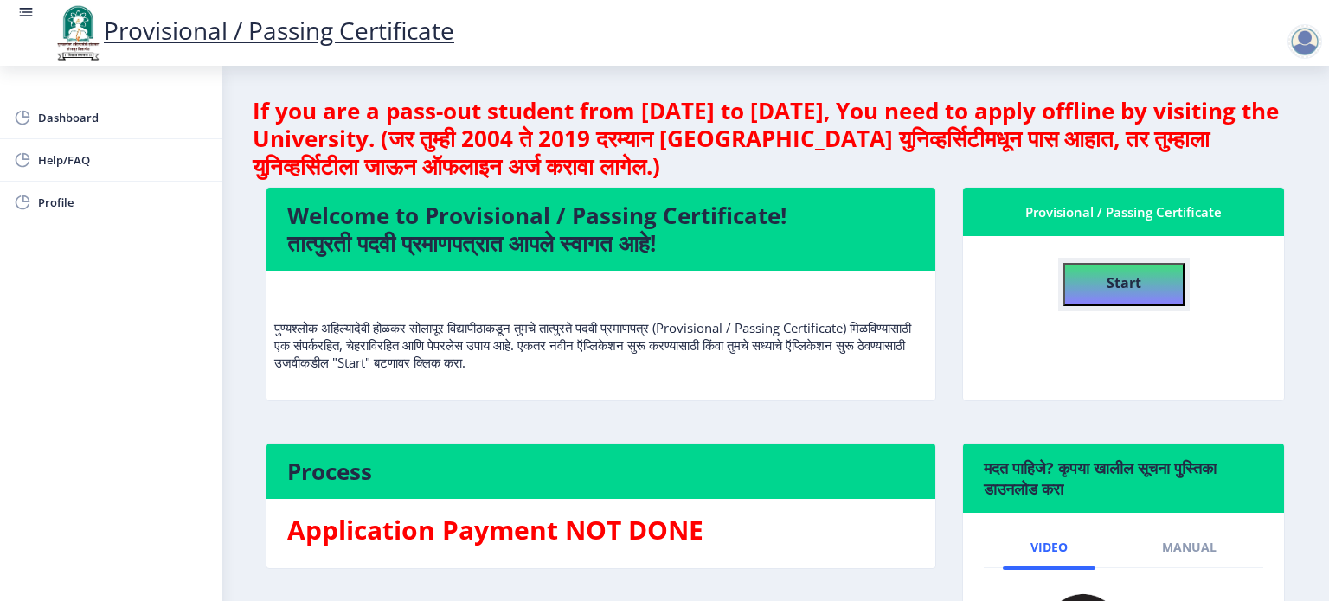
click at [1107, 292] on b "Start" at bounding box center [1124, 282] width 35 height 19
select select
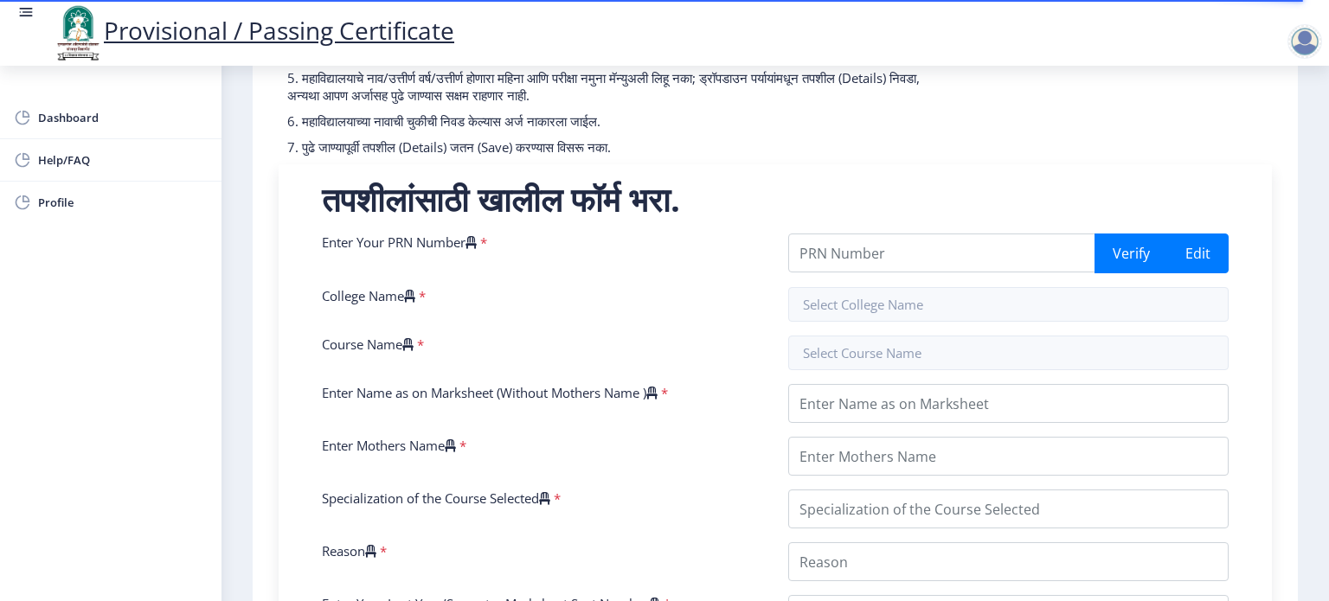
scroll to position [277, 0]
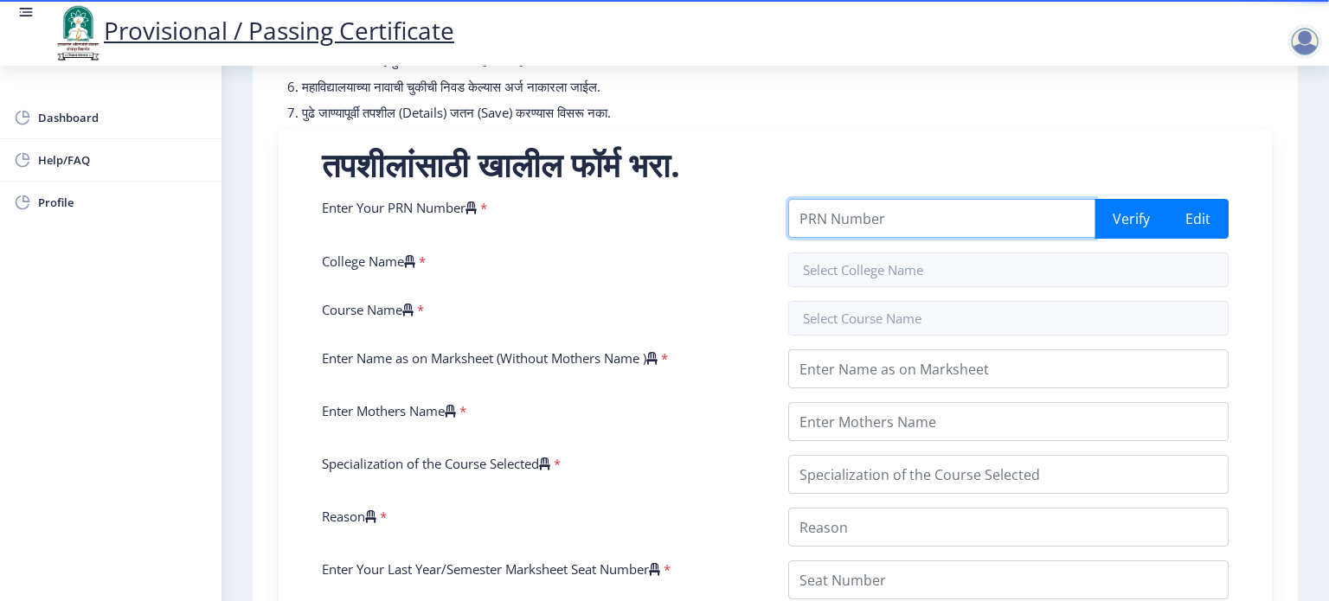
click at [974, 215] on input "Enter Your PRN Number" at bounding box center [941, 218] width 307 height 39
type input "2008032500237311"
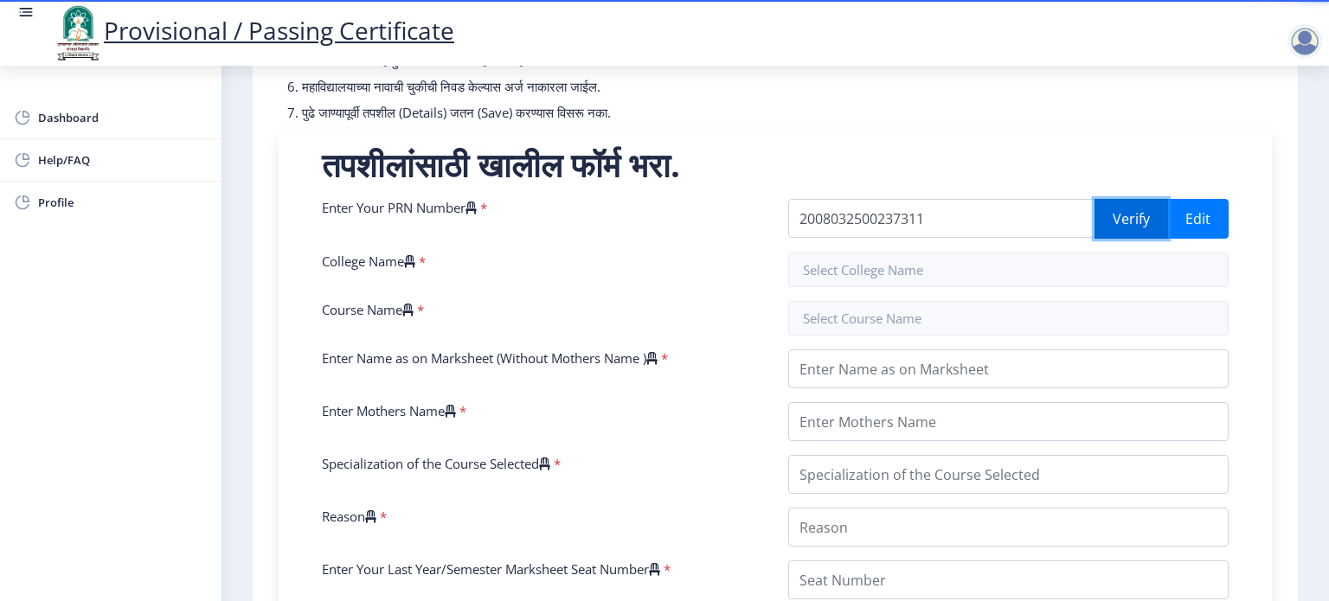
click at [1131, 213] on button "Verify" at bounding box center [1132, 219] width 74 height 40
click at [946, 266] on input "text" at bounding box center [1008, 270] width 440 height 35
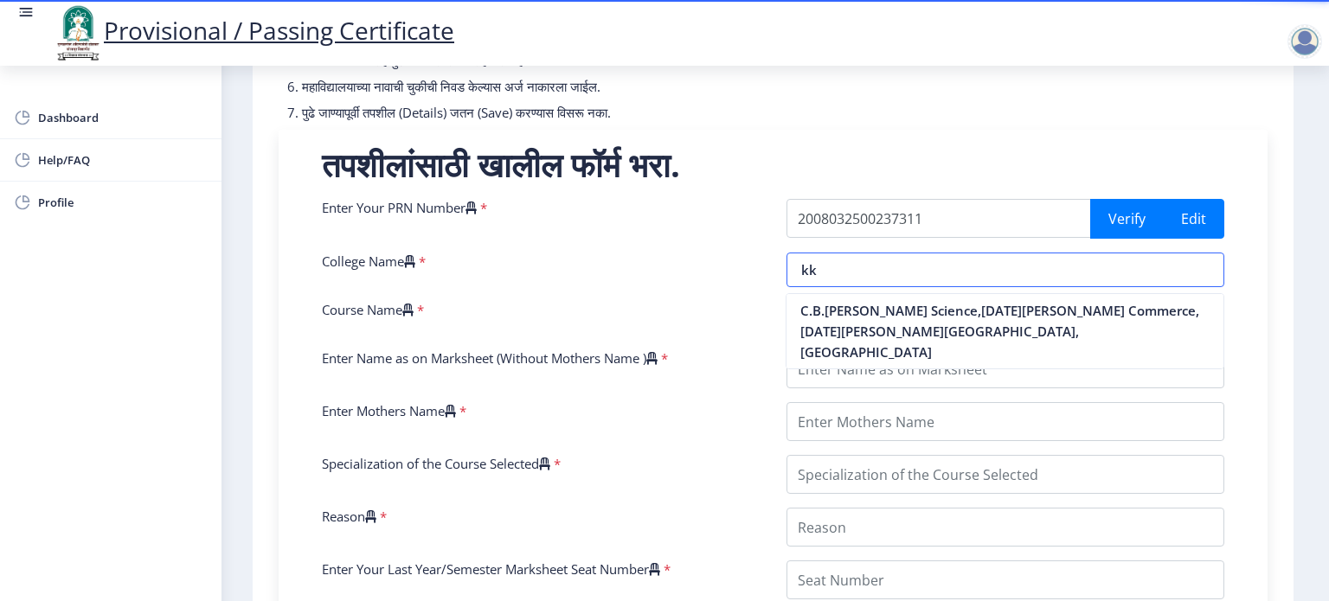
scroll to position [0, 0]
type input "k"
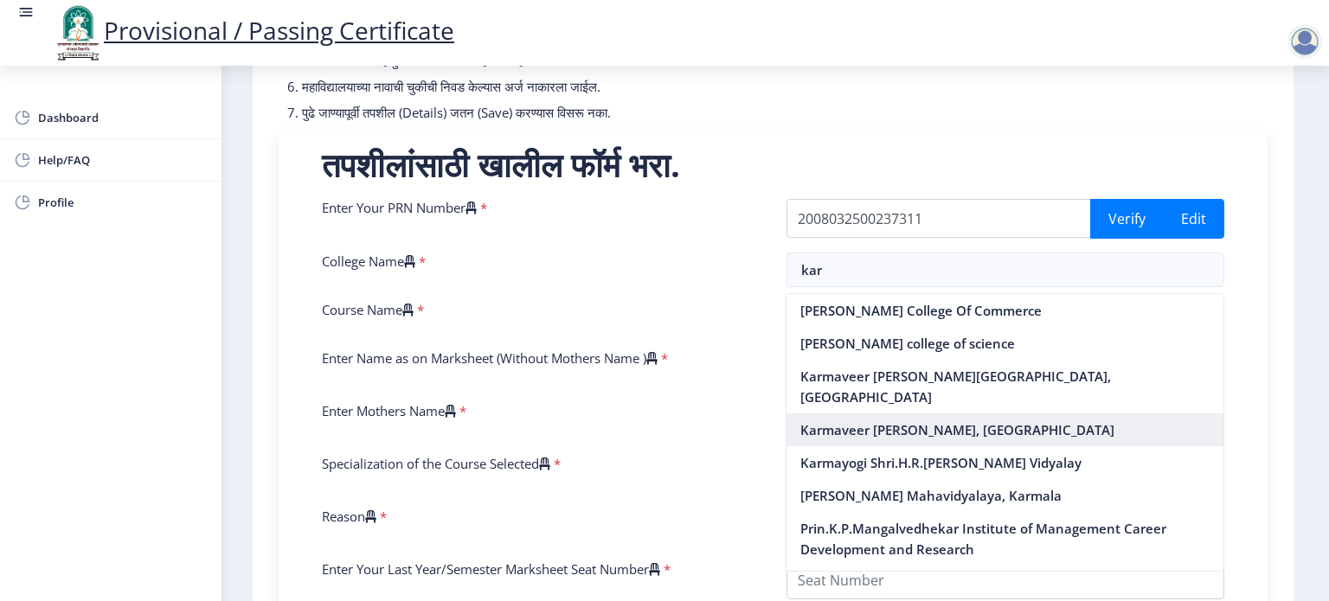
click at [1097, 414] on nb-option "Karmaveer [PERSON_NAME], [GEOGRAPHIC_DATA]" at bounding box center [1005, 430] width 437 height 33
type input "Karmaveer [PERSON_NAME], [GEOGRAPHIC_DATA]"
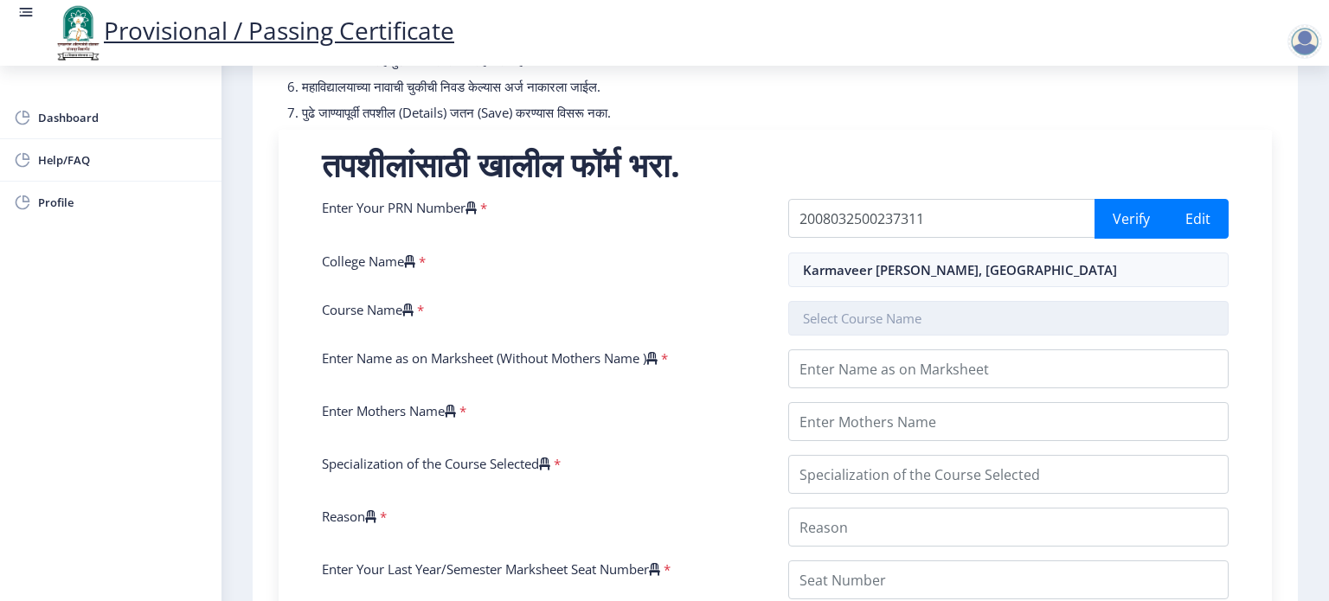
click at [1021, 313] on input "text" at bounding box center [1008, 318] width 440 height 35
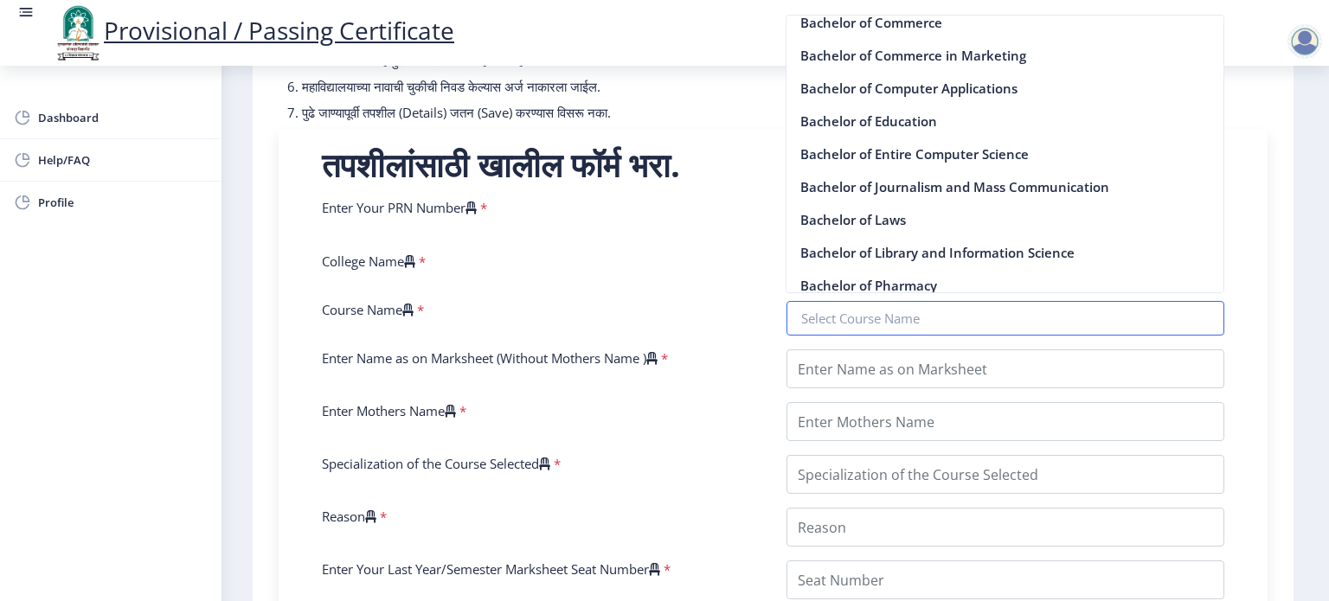
scroll to position [208, 0]
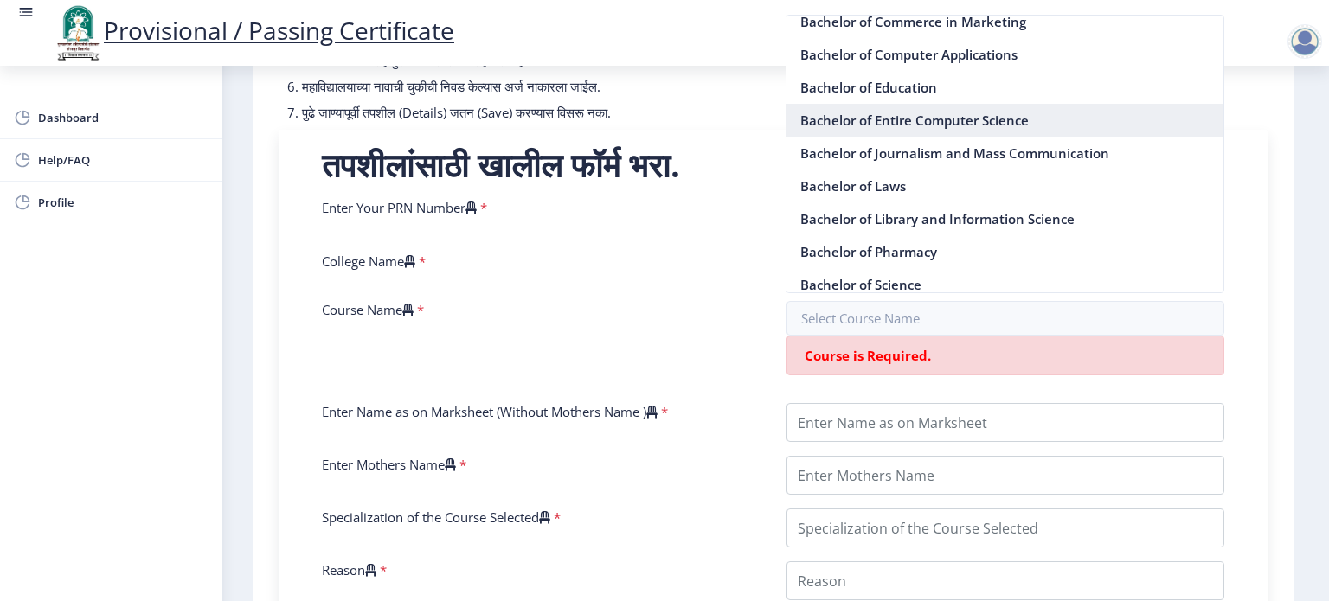
click at [949, 112] on nb-option "Bachelor of Entire Computer Science" at bounding box center [1005, 120] width 437 height 33
type input "Bachelor of Entire Computer Science"
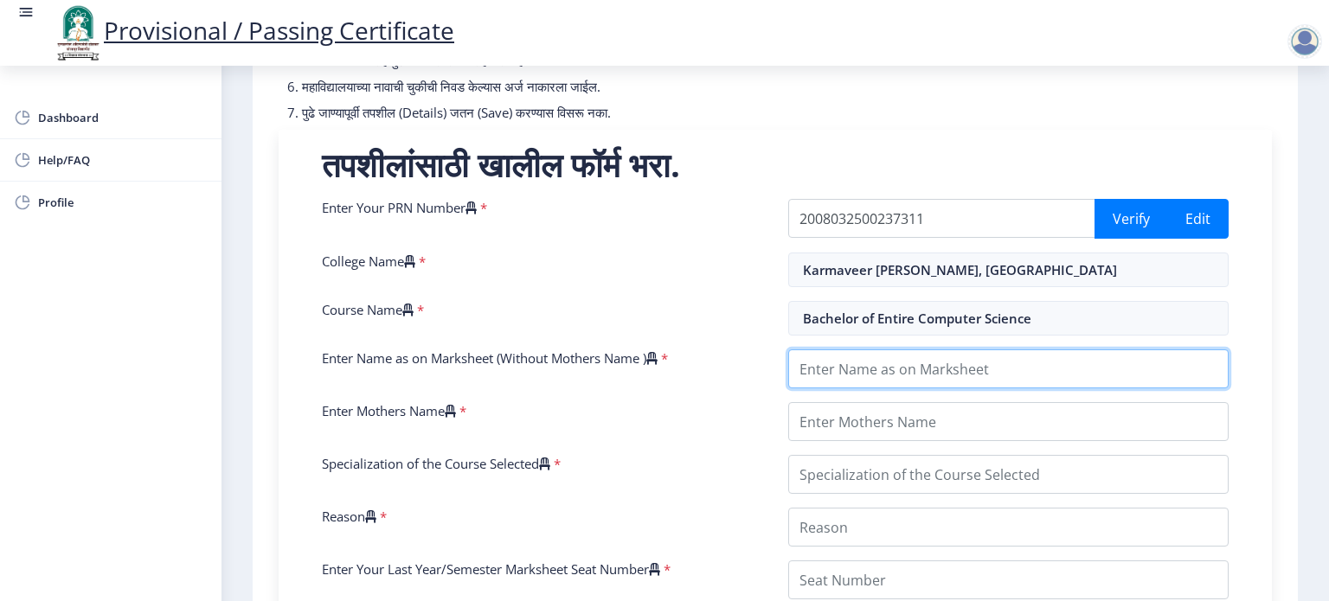
click at [942, 373] on input "Enter Name as on Marksheet (Without Mothers Name )" at bounding box center [1008, 369] width 440 height 39
type input "[PERSON_NAME] [PERSON_NAME]"
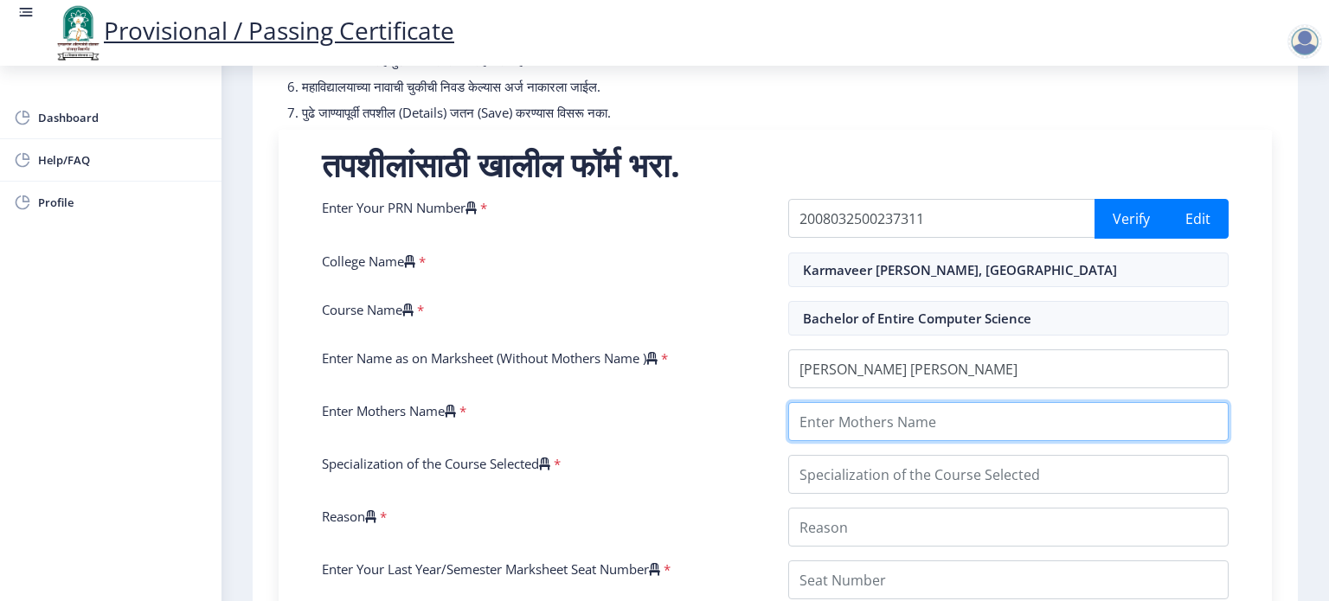
click at [952, 416] on input "Enter Mothers Name" at bounding box center [1008, 421] width 440 height 39
type input "[DEMOGRAPHIC_DATA]"
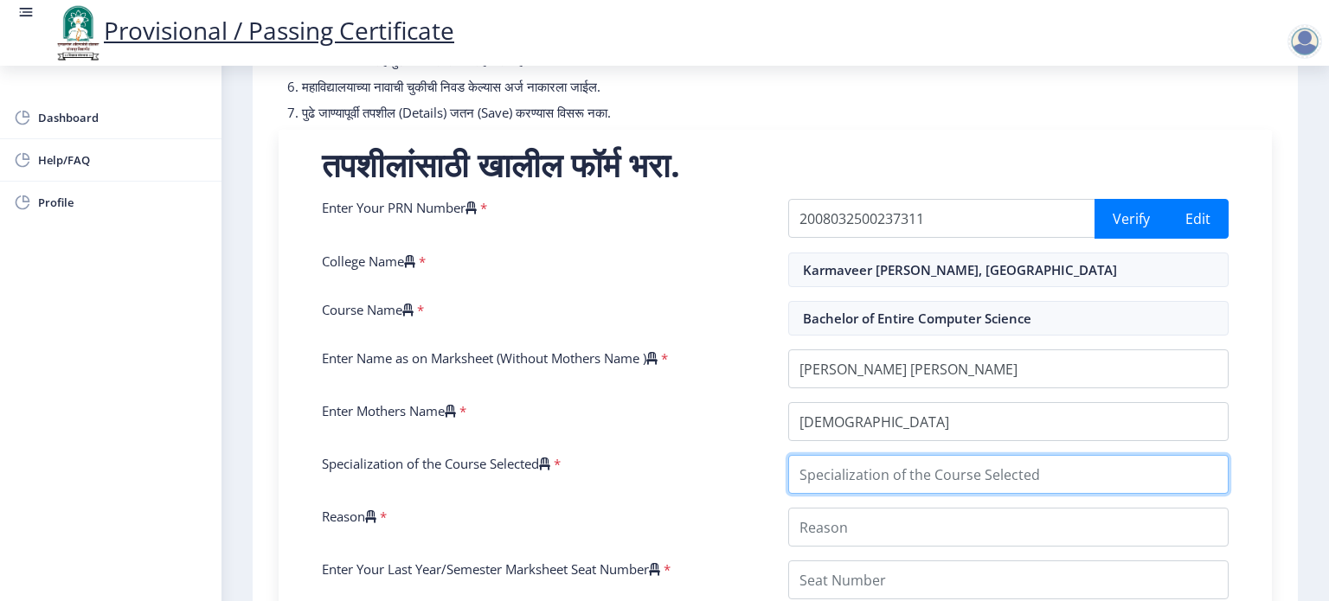
click at [941, 479] on input "Specialization of the Course Selected" at bounding box center [1008, 474] width 440 height 39
type input "C"
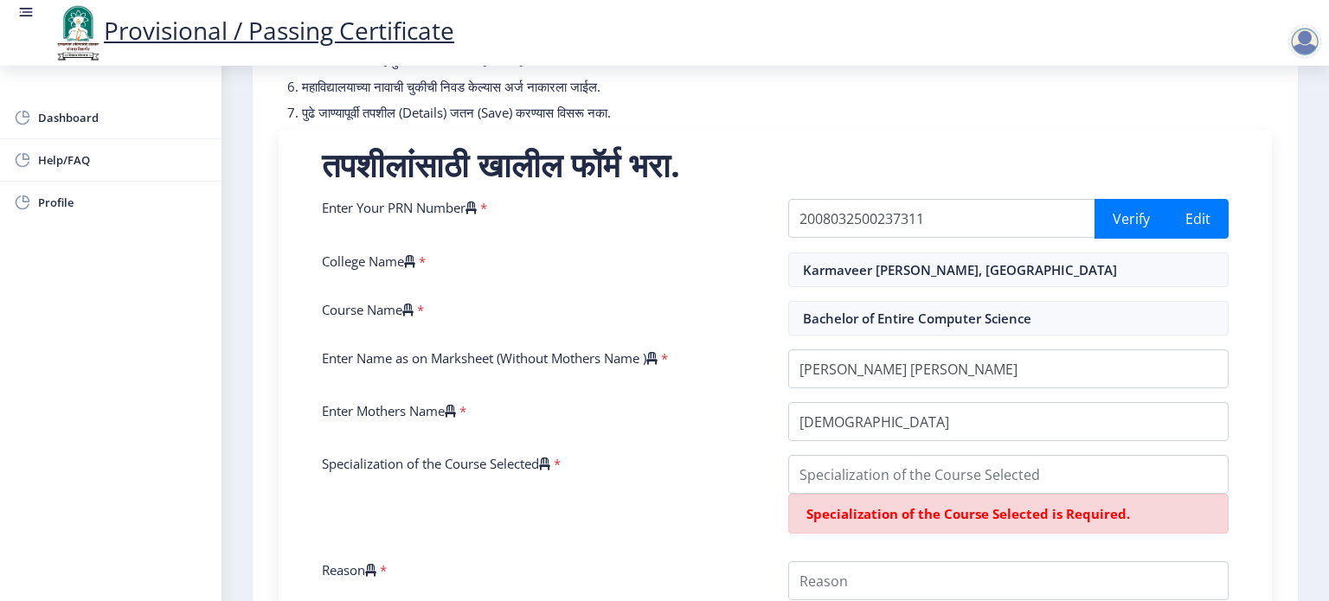
click at [740, 532] on div "Specialization of the Course Selected *" at bounding box center [542, 501] width 466 height 93
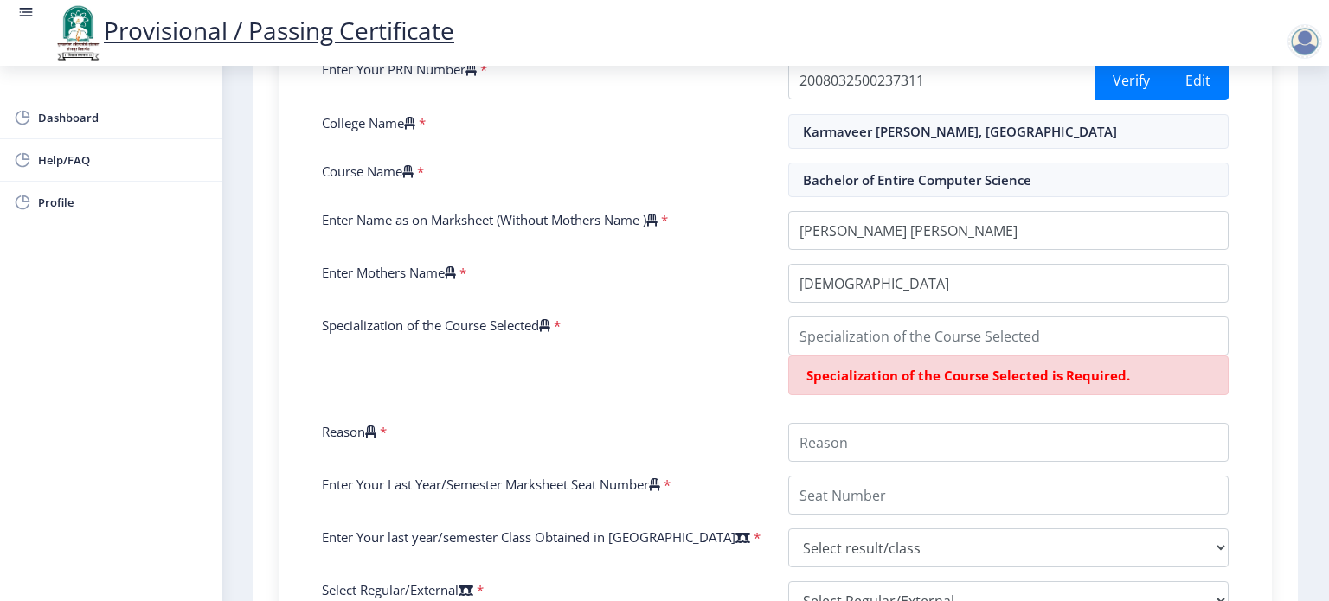
scroll to position [450, 0]
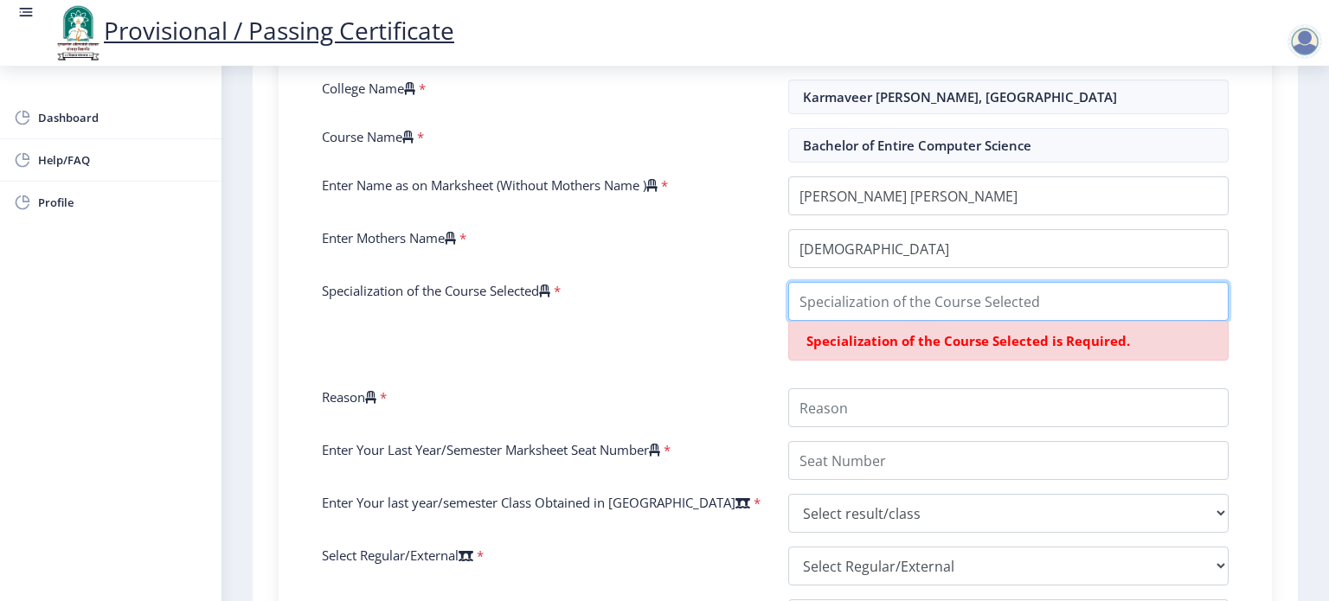
click at [817, 305] on input "Specialization of the Course Selected" at bounding box center [1008, 301] width 440 height 39
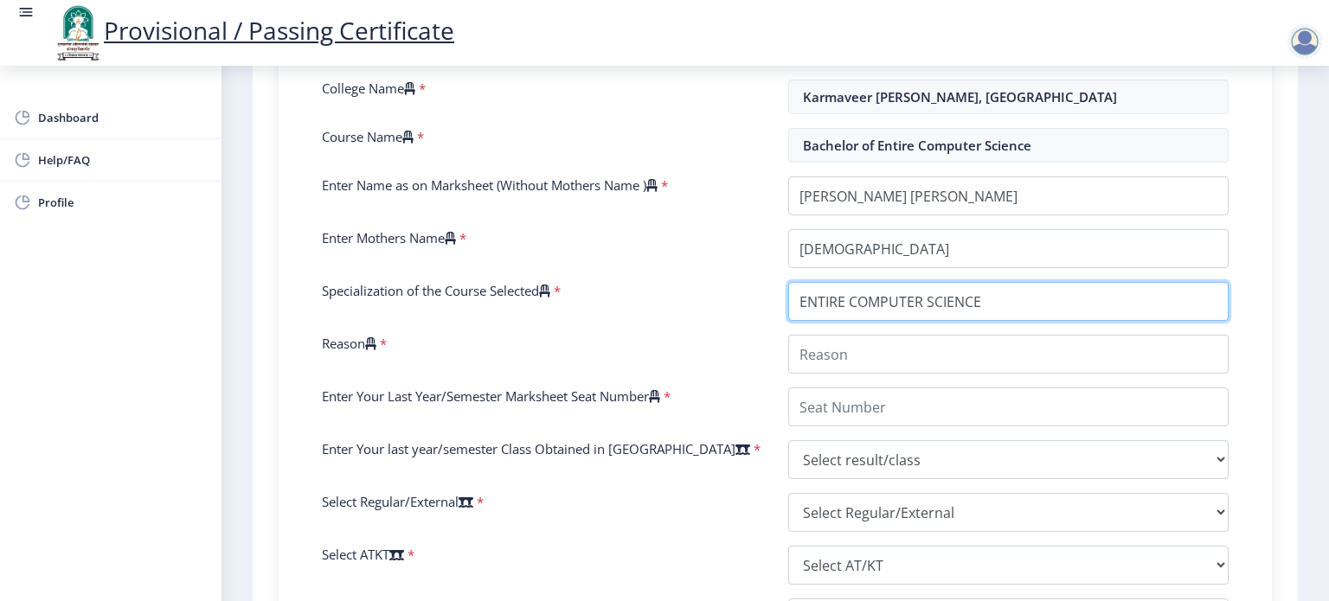
type input "ENTIRE COMPUTER SCIENCE"
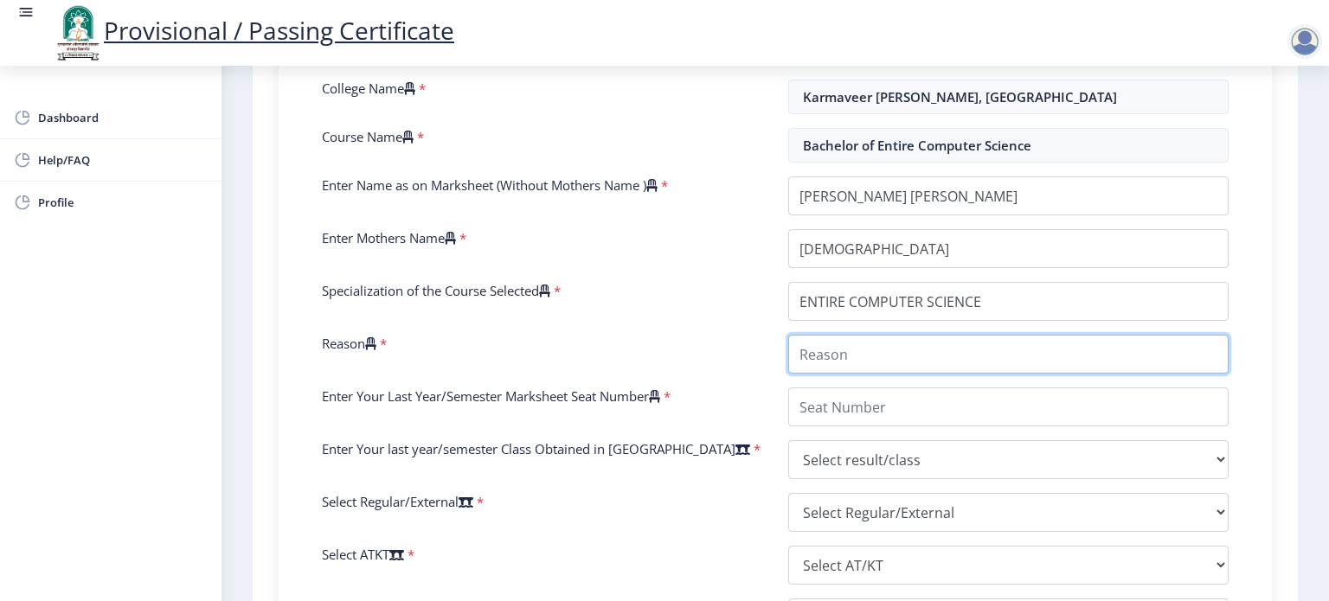
click at [921, 356] on input "Reason" at bounding box center [1008, 354] width 440 height 39
type input "EDUCATION"
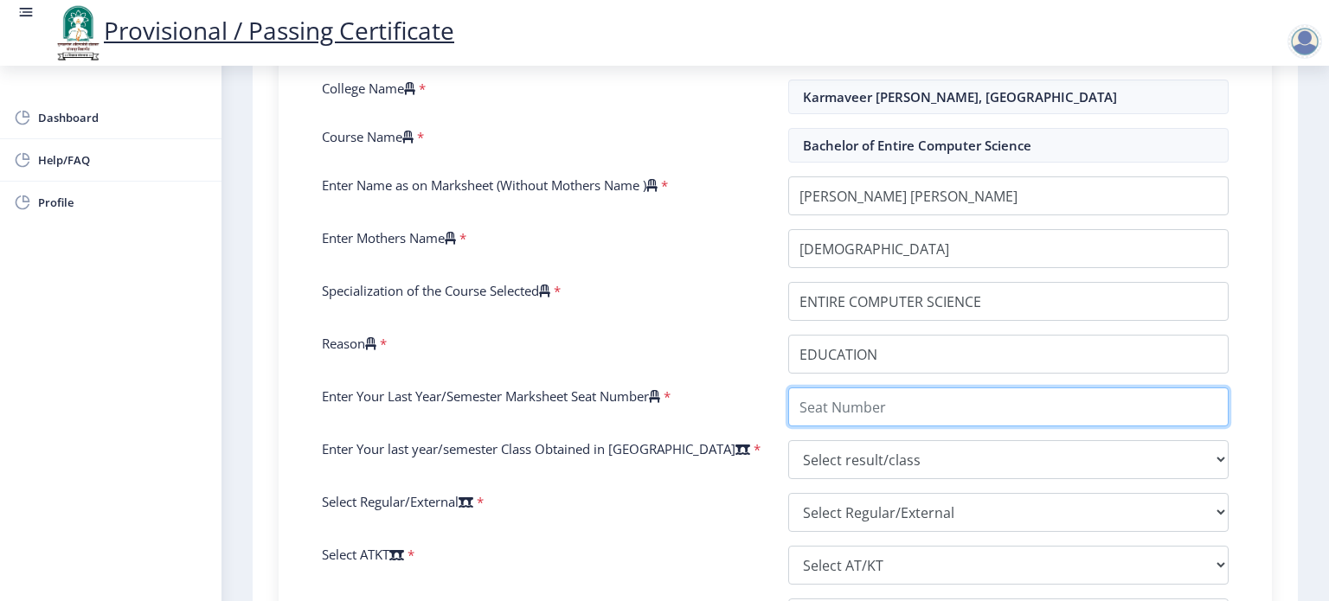
click at [851, 407] on input "Enter Your Last Year/Semester Marksheet Seat Number" at bounding box center [1008, 407] width 440 height 39
type input "037610"
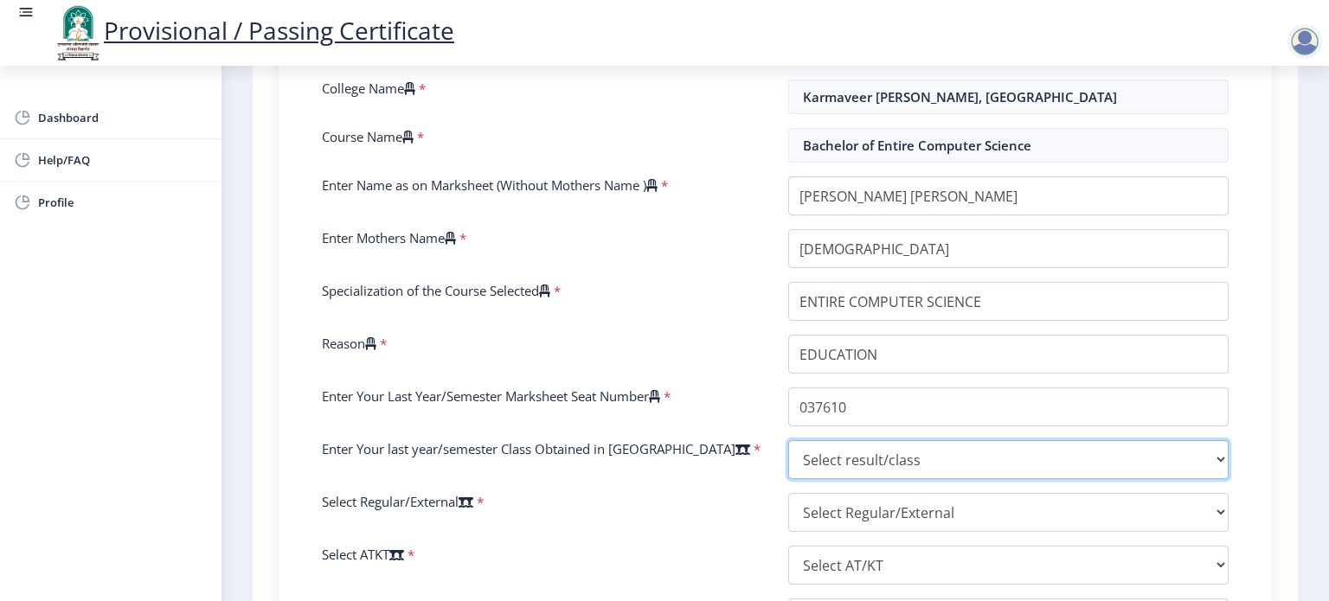
click at [834, 450] on select "Select result/class DISTINCTION FIRST CLASS HIGHER SECOND CLASS SECOND CLASS PA…" at bounding box center [1008, 459] width 440 height 39
select select "HIGHER SECOND CLASS"
click at [788, 440] on select "Select result/class DISTINCTION FIRST CLASS HIGHER SECOND CLASS SECOND CLASS PA…" at bounding box center [1008, 459] width 440 height 39
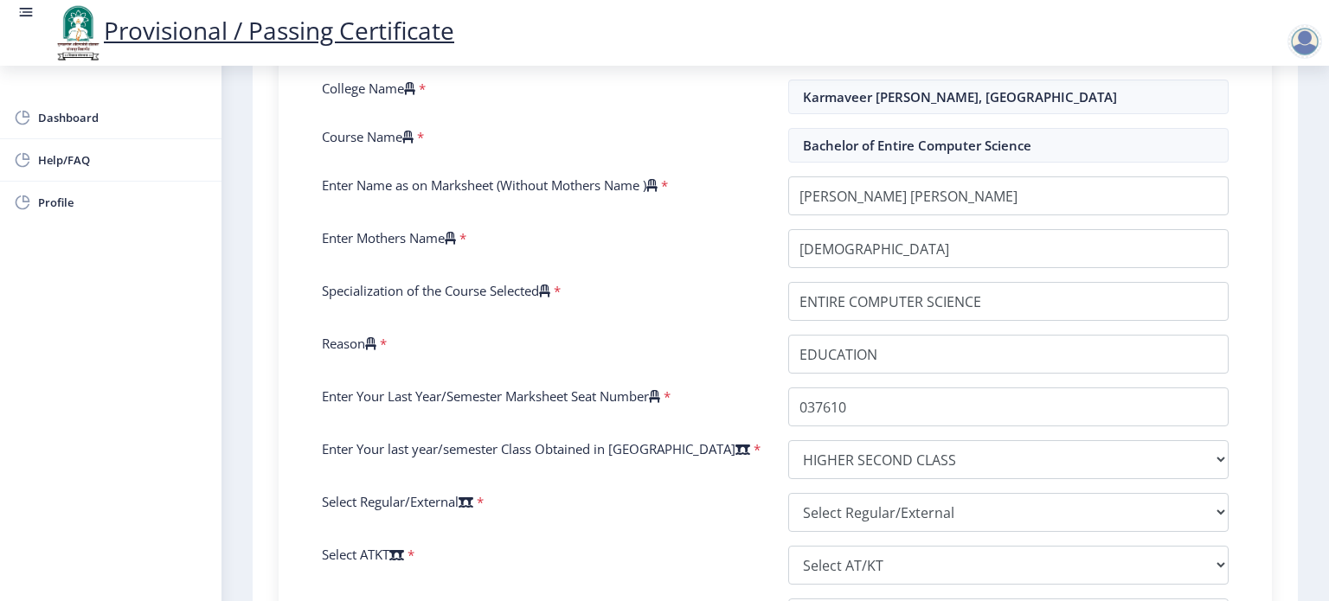
click at [1282, 556] on div "सूचना 1. * सह चिन्हांकित फील्ड अनिवार्य आहेत. 2. आसन क्रमांक प्रविष्ट करा (Inpu…" at bounding box center [775, 315] width 1028 height 1202
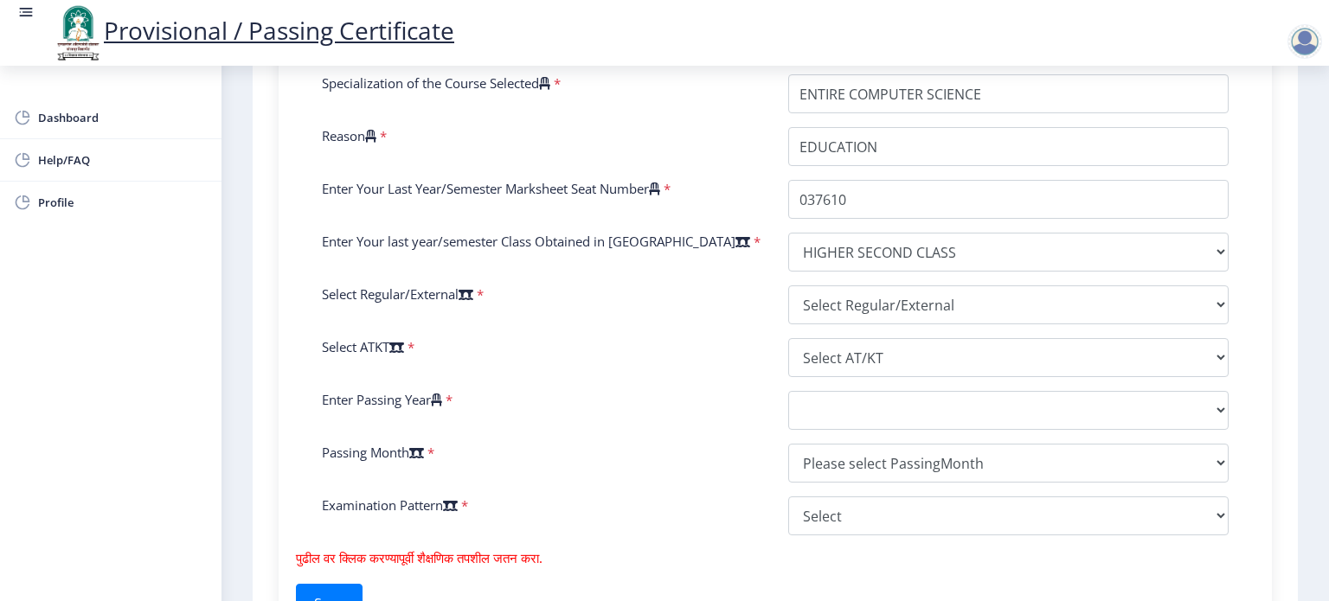
scroll to position [692, 0]
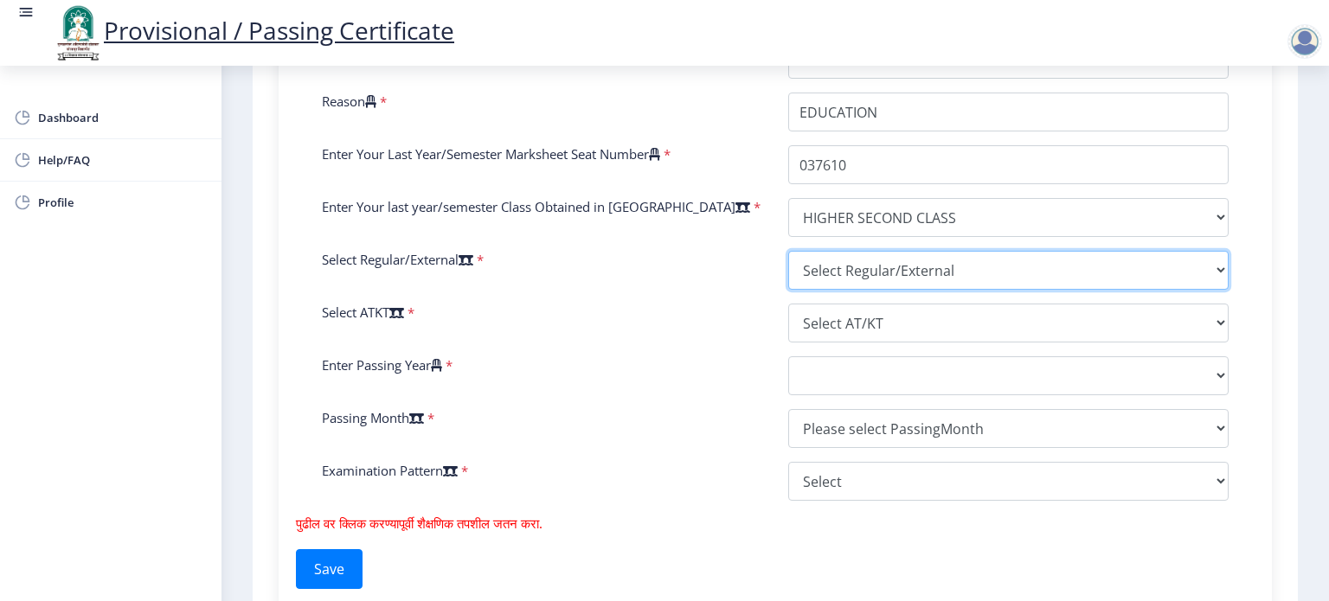
click at [934, 279] on select "Select Regular/External Regular External Special" at bounding box center [1008, 270] width 440 height 39
select select "Regular"
click at [788, 251] on select "Select Regular/External Regular External Special" at bounding box center [1008, 270] width 440 height 39
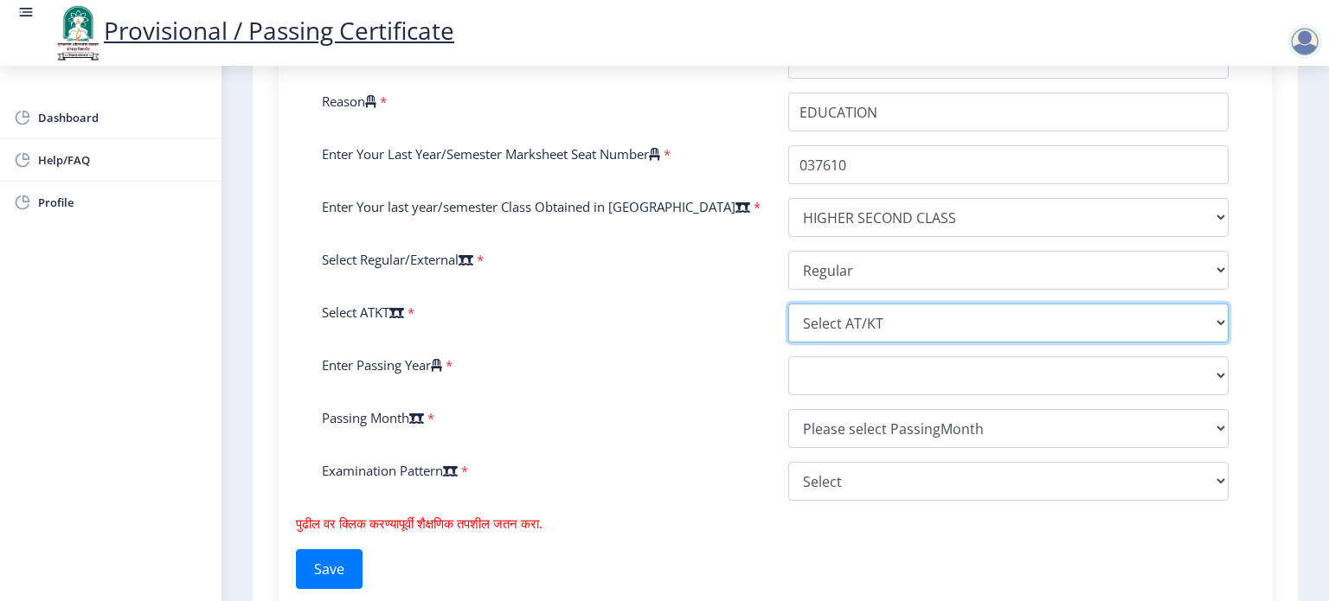
click at [845, 321] on select "Select AT/KT None ATKT" at bounding box center [1008, 323] width 440 height 39
select select "None"
click at [788, 304] on select "Select AT/KT None ATKT" at bounding box center [1008, 323] width 440 height 39
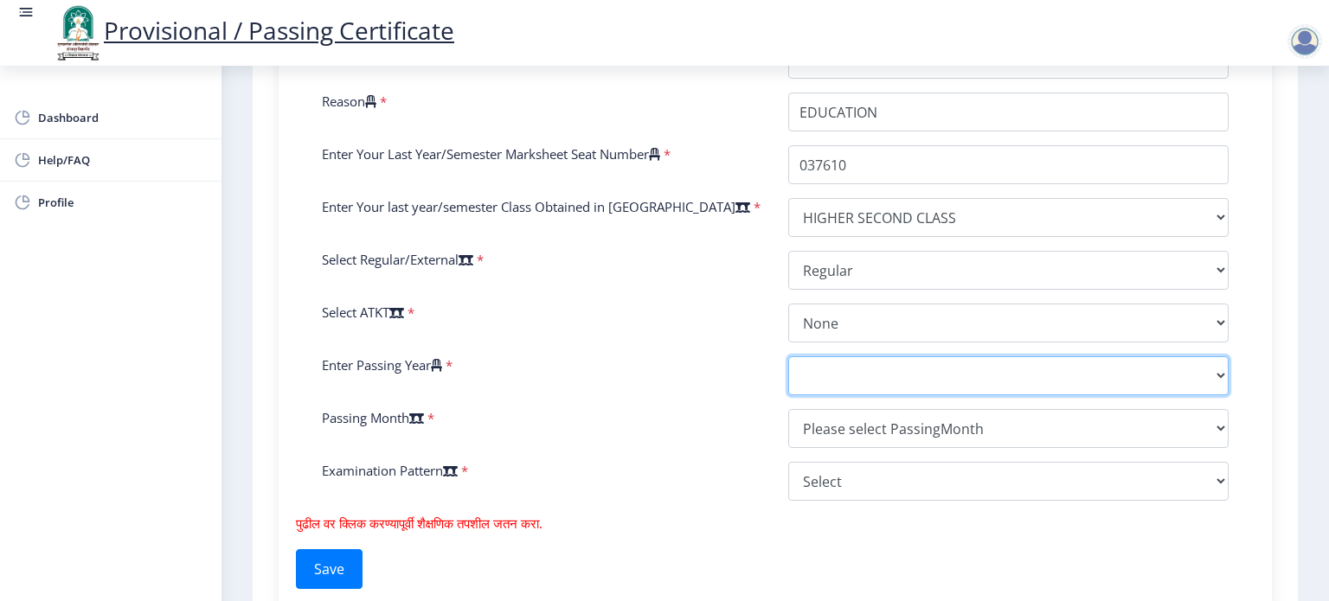
click at [838, 378] on select "2025 2024 2023 2022 2021 2020 2019 2018 2017 2016 2015 2014 2013 2012 2011 2010…" at bounding box center [1008, 376] width 440 height 39
select select "2013"
click at [788, 357] on select "2025 2024 2023 2022 2021 2020 2019 2018 2017 2016 2015 2014 2013 2012 2011 2010…" at bounding box center [1008, 376] width 440 height 39
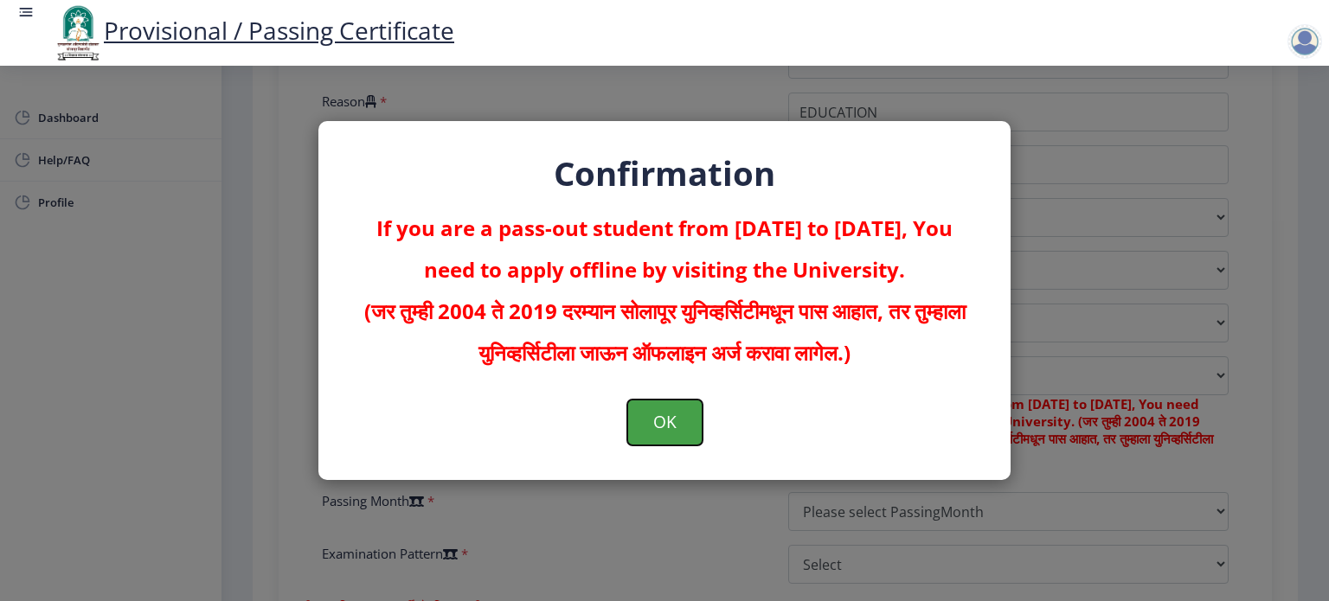
click at [678, 425] on button "OK" at bounding box center [664, 422] width 75 height 45
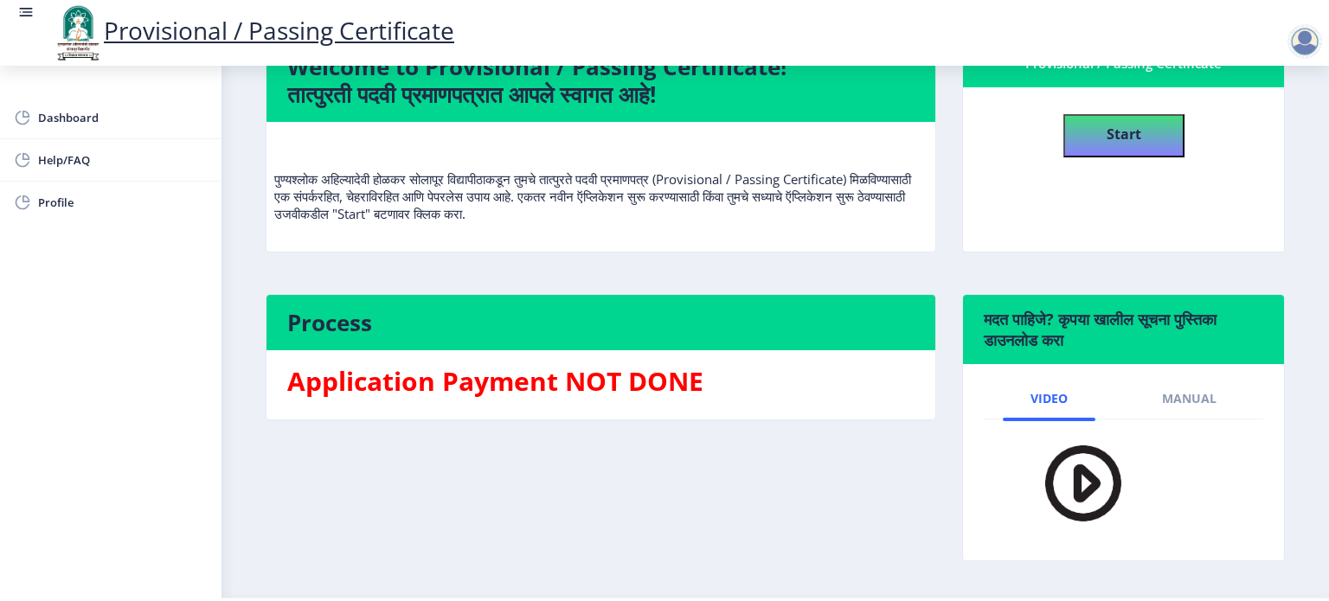
scroll to position [197, 0]
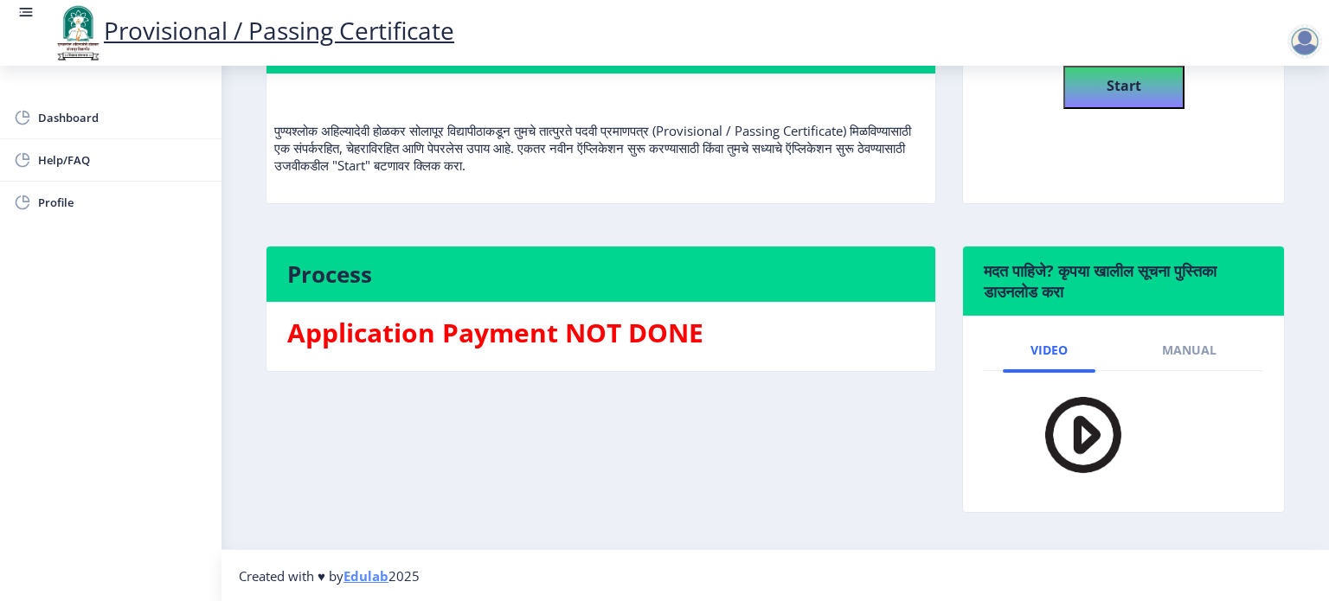
click at [1084, 439] on img at bounding box center [1072, 435] width 121 height 100
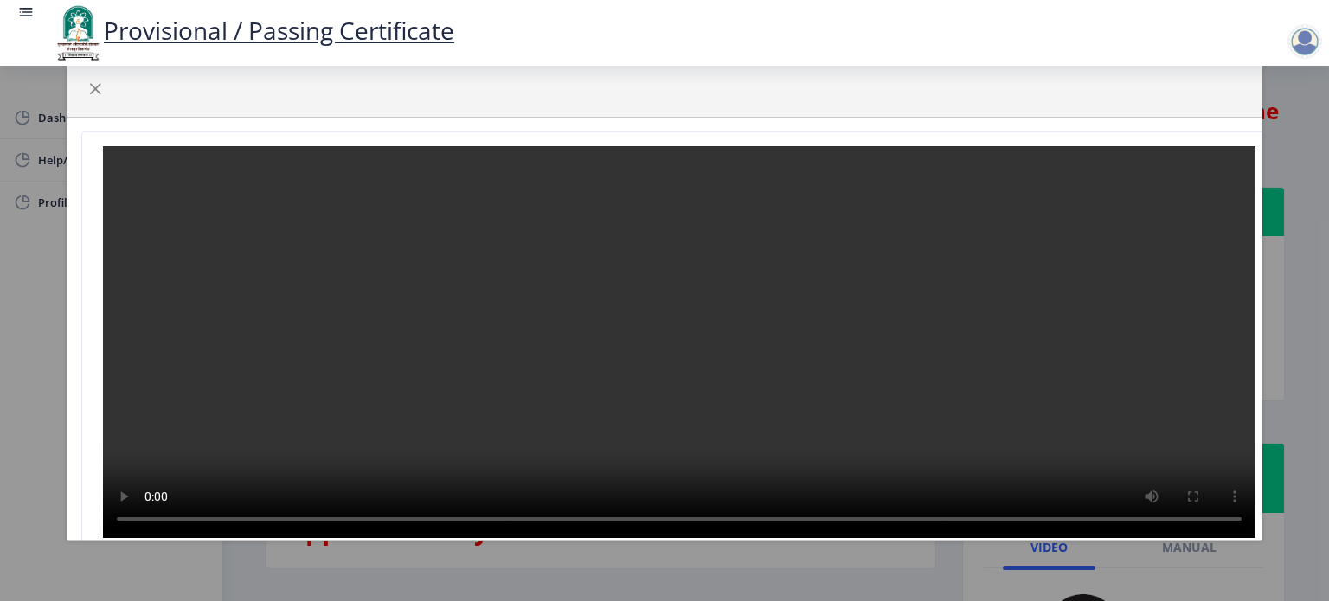
select select
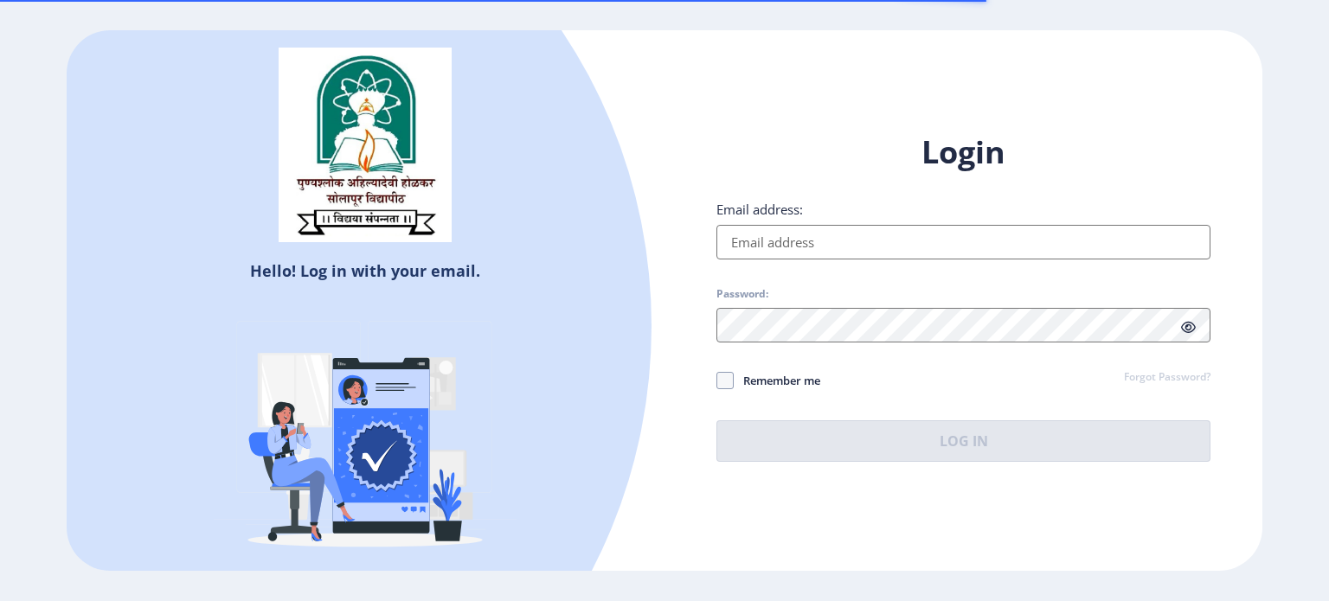
type input "[EMAIL_ADDRESS][DOMAIN_NAME]"
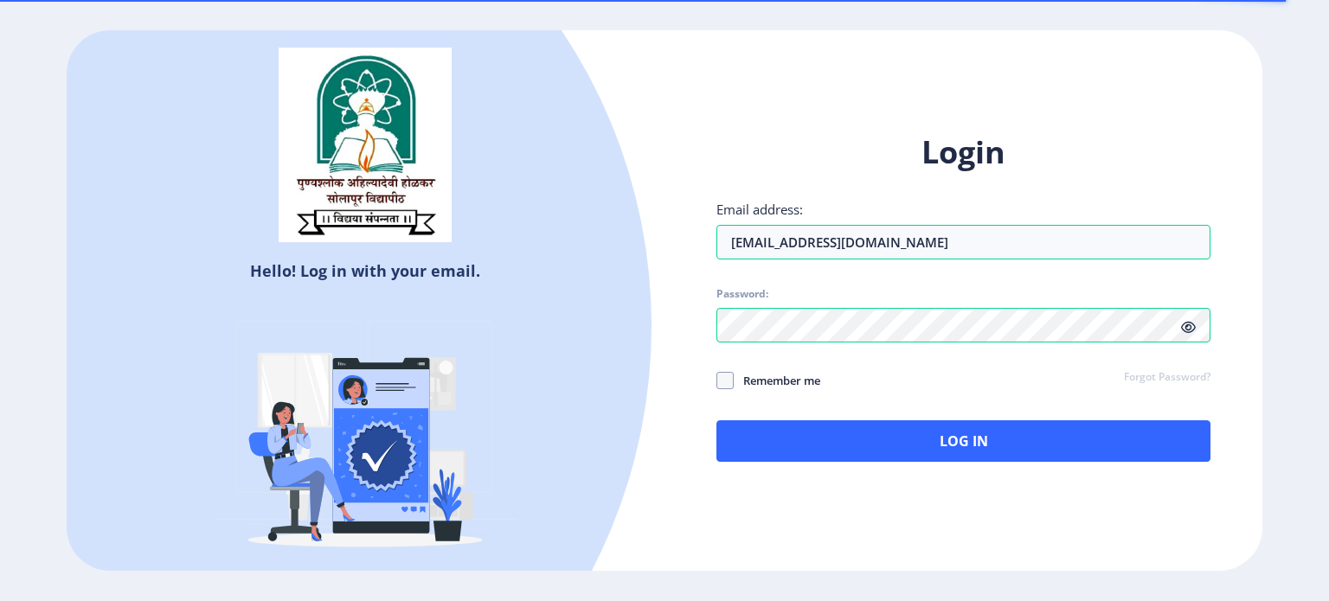
select select
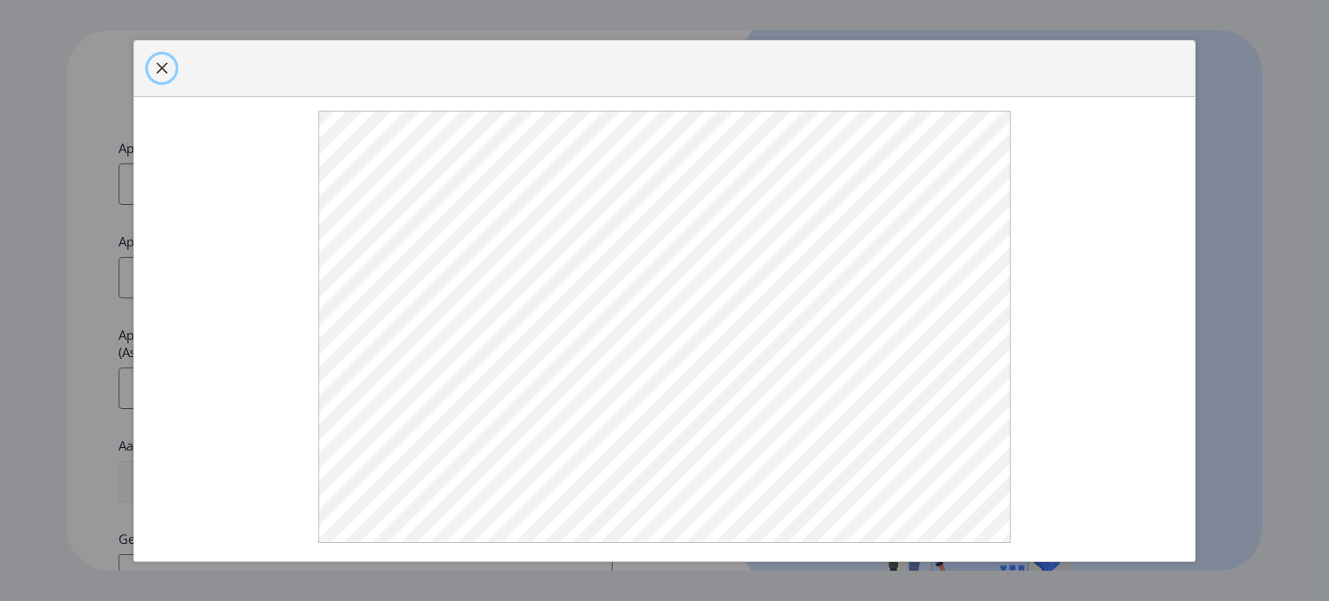
click at [159, 75] on span "button" at bounding box center [162, 68] width 14 height 14
